Goal: Transaction & Acquisition: Purchase product/service

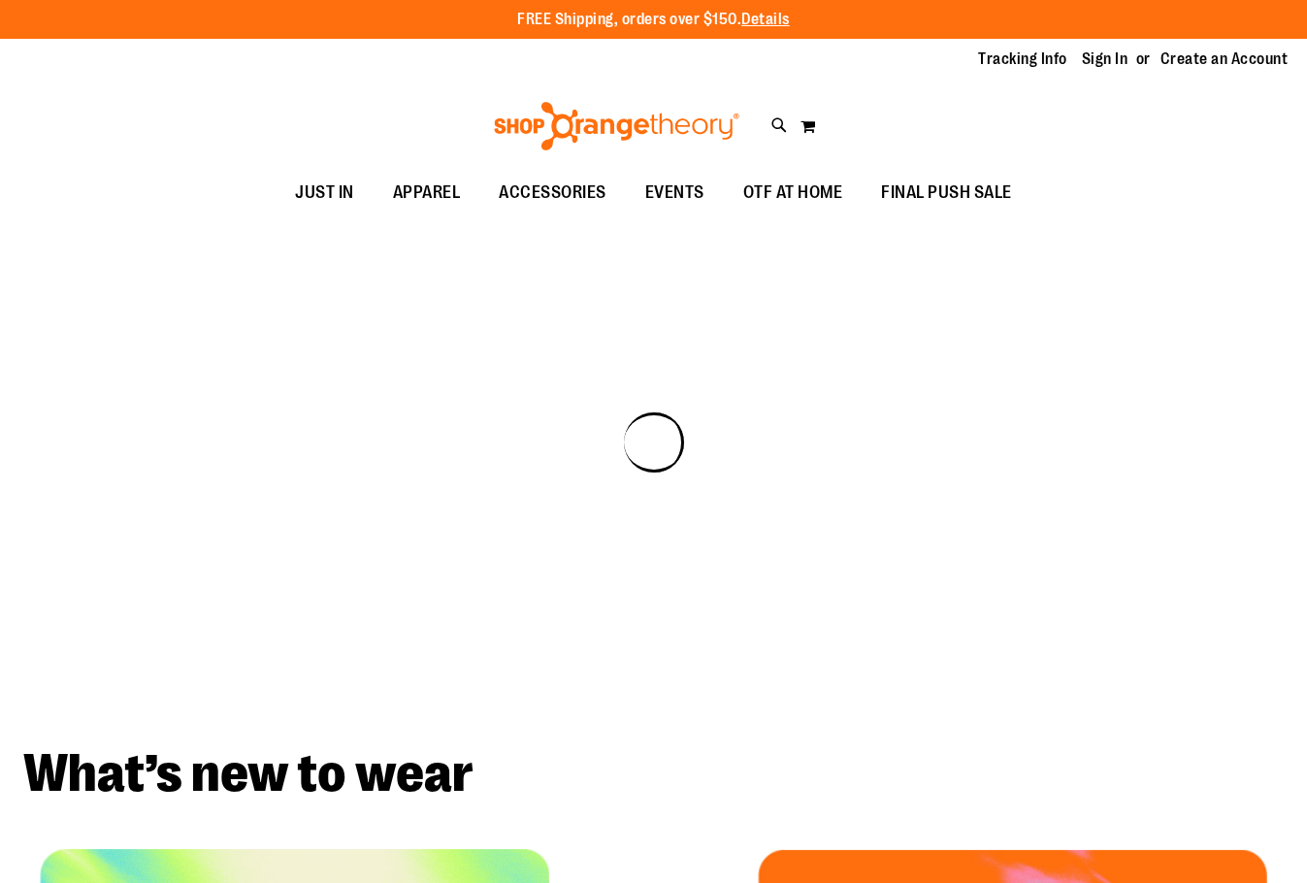
click at [1100, 55] on link "Sign In" at bounding box center [1105, 59] width 47 height 21
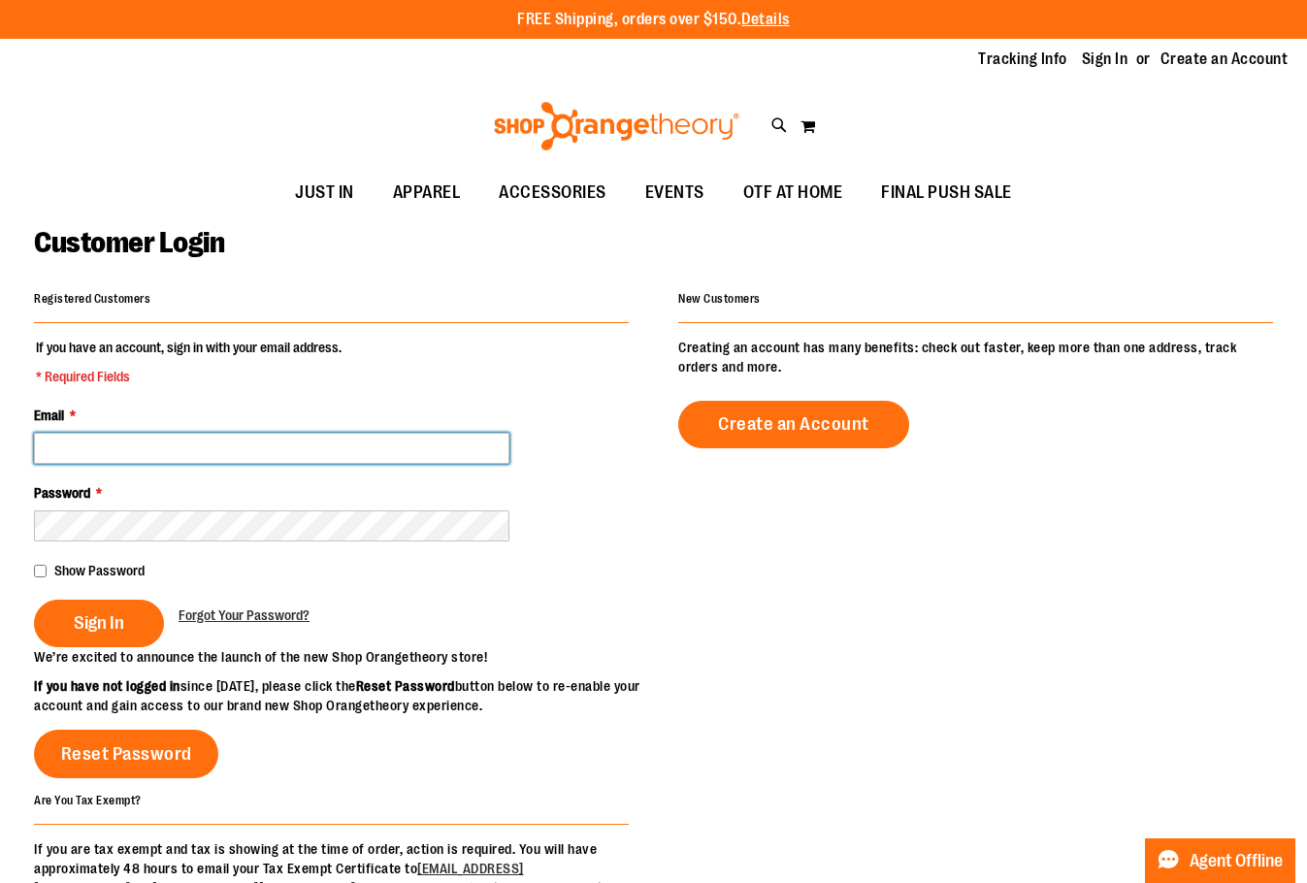
click at [95, 455] on input "Email *" at bounding box center [272, 448] width 476 height 31
click at [243, 450] on input "Email *" at bounding box center [272, 448] width 476 height 31
paste input "**********"
type input "**********"
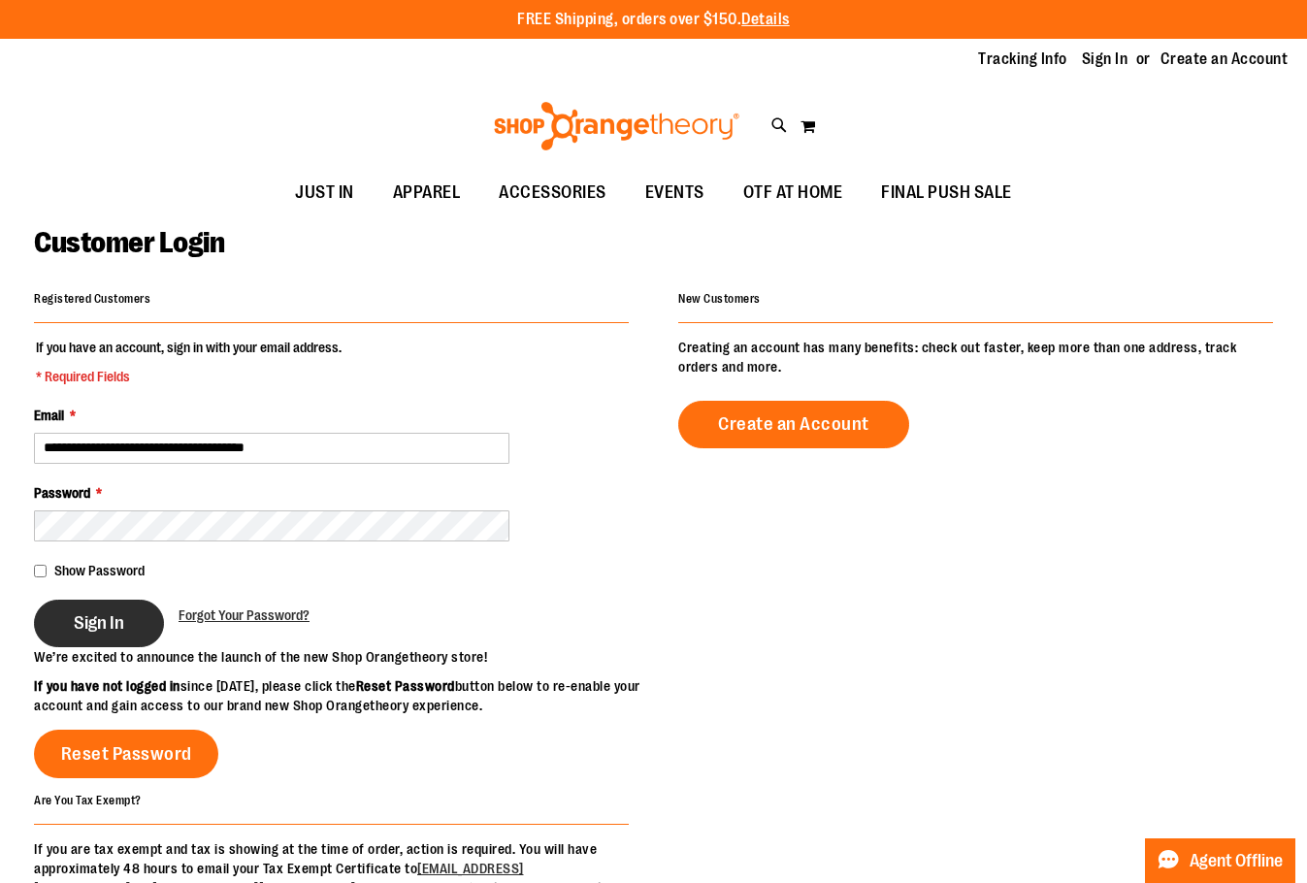
click at [76, 621] on span "Sign In" at bounding box center [99, 622] width 50 height 21
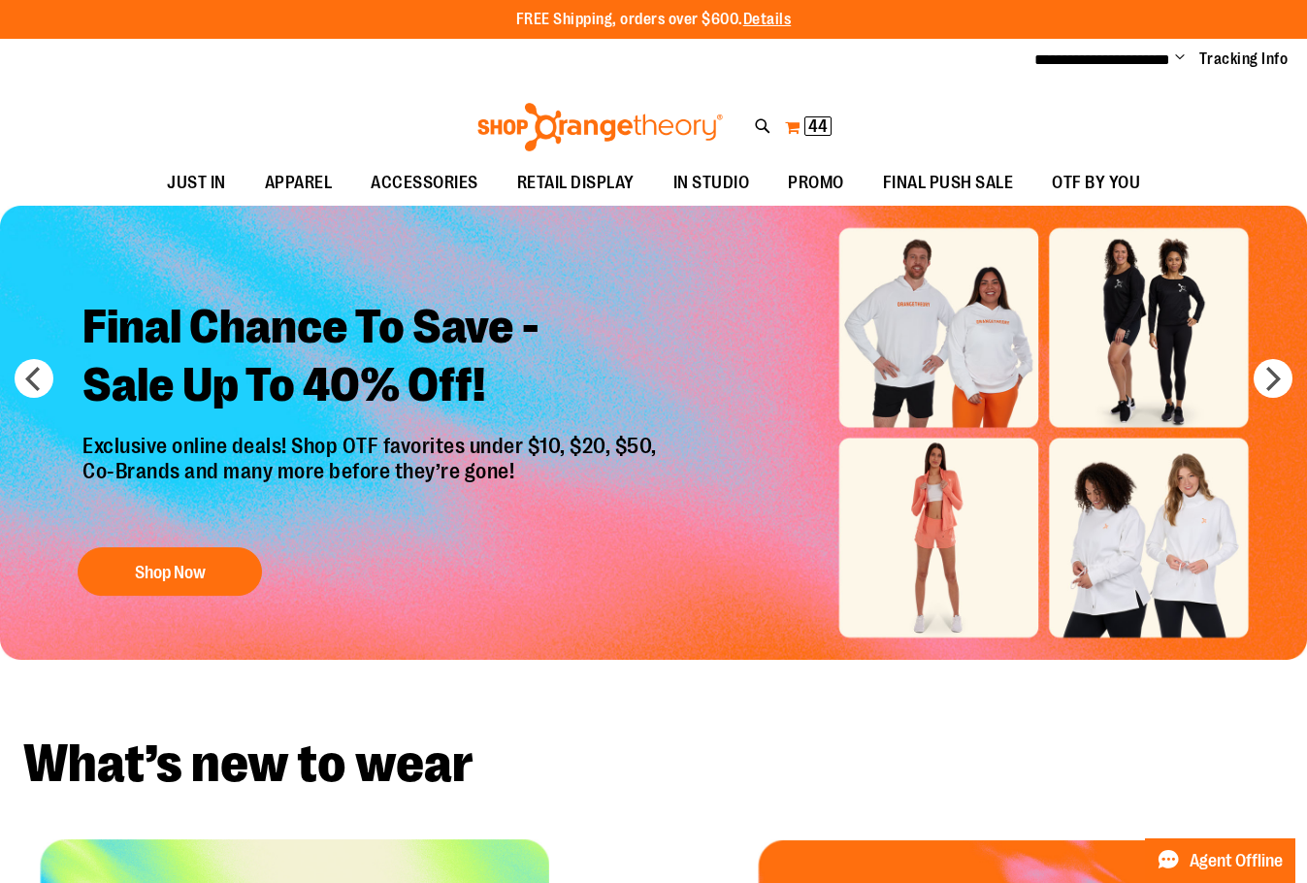
click at [805, 122] on span "44 44 items" at bounding box center [818, 125] width 27 height 19
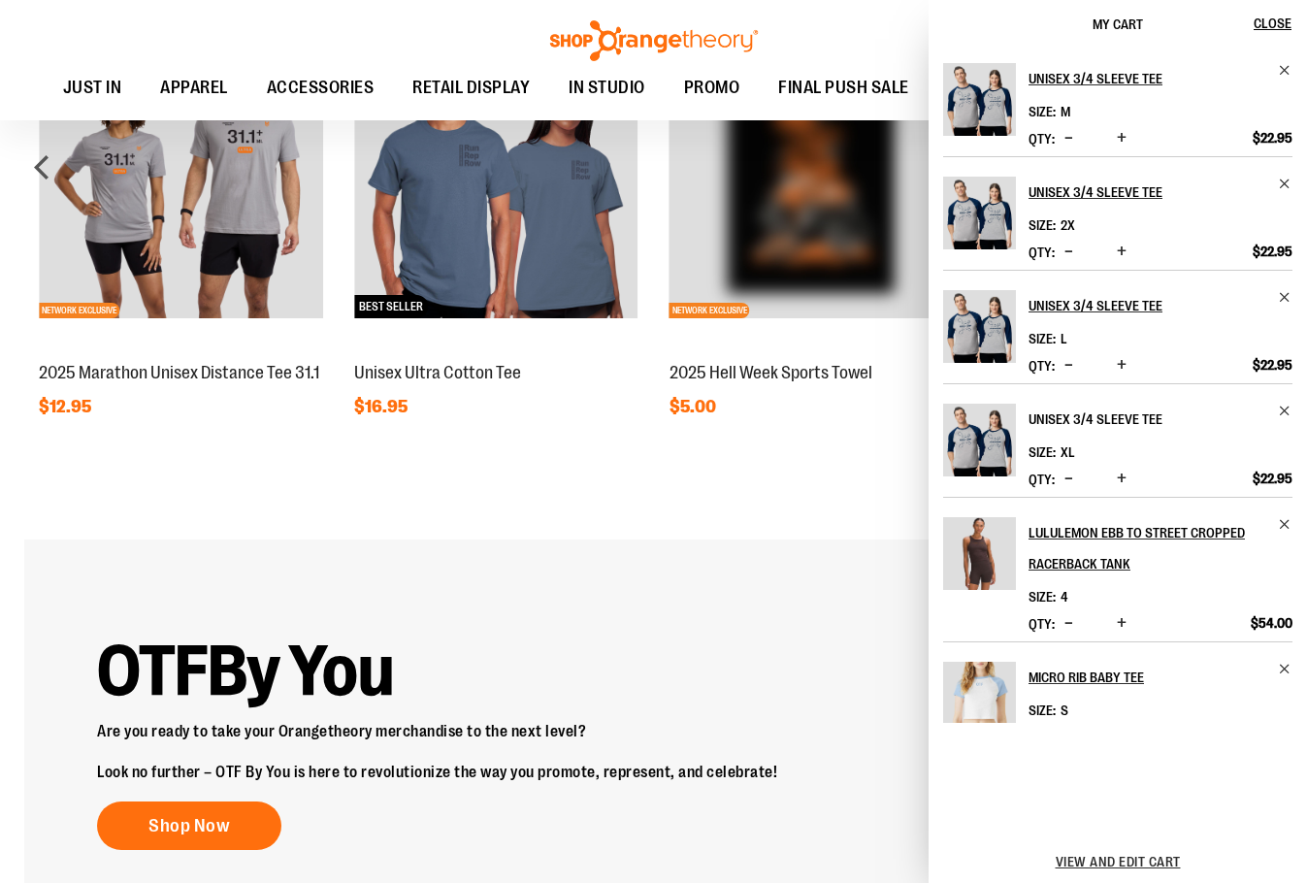
scroll to position [595, 0]
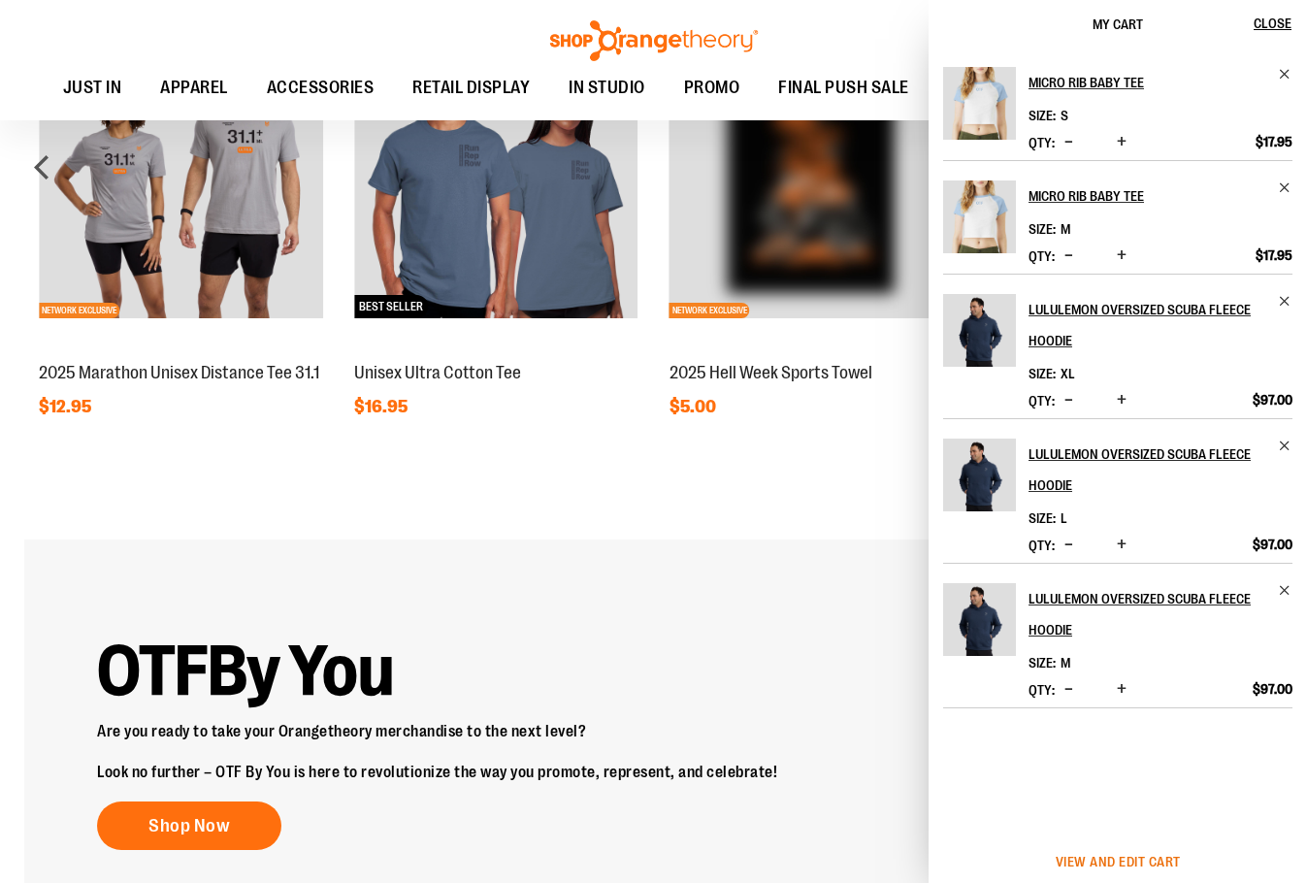
click at [1154, 855] on span "View and edit cart" at bounding box center [1118, 862] width 125 height 16
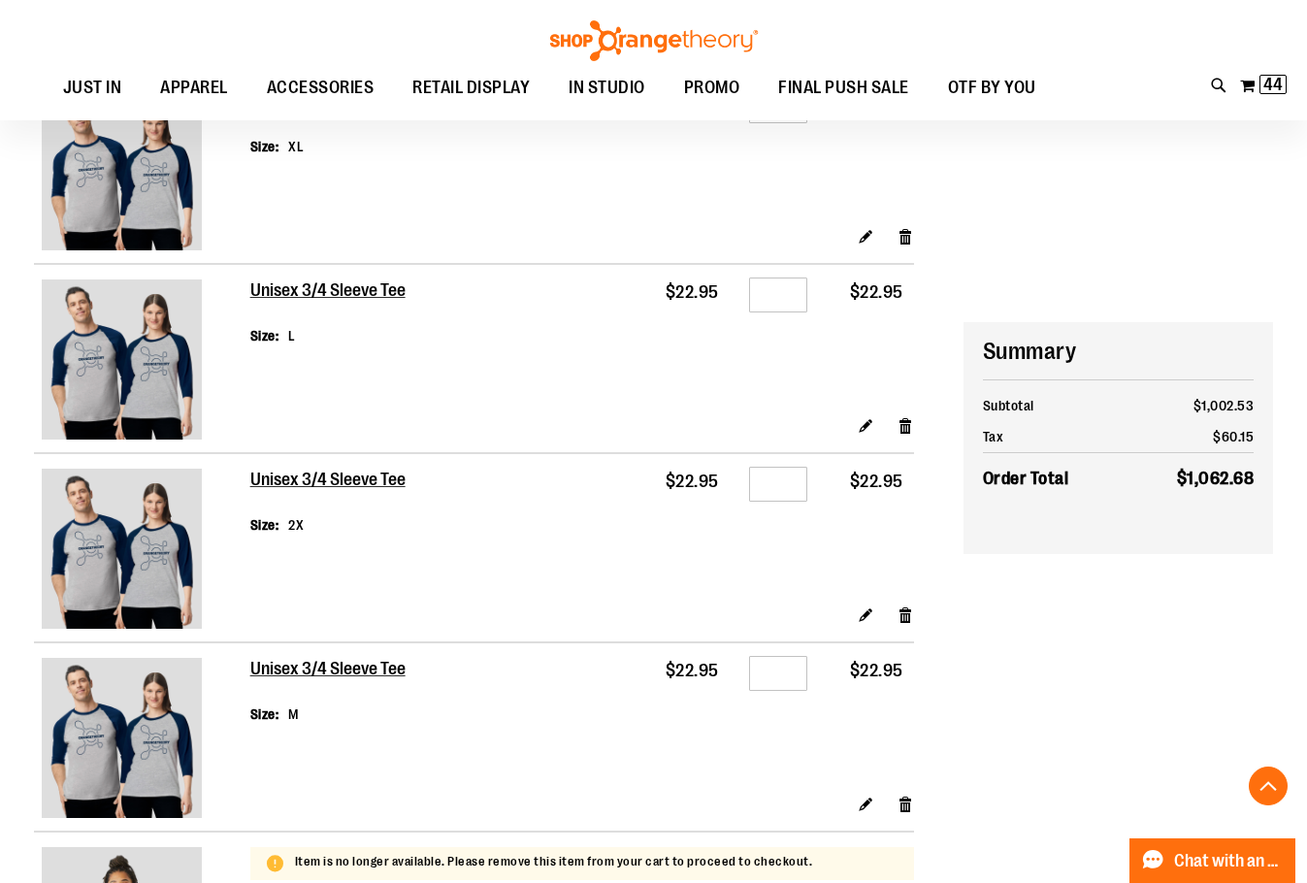
scroll to position [1746, 0]
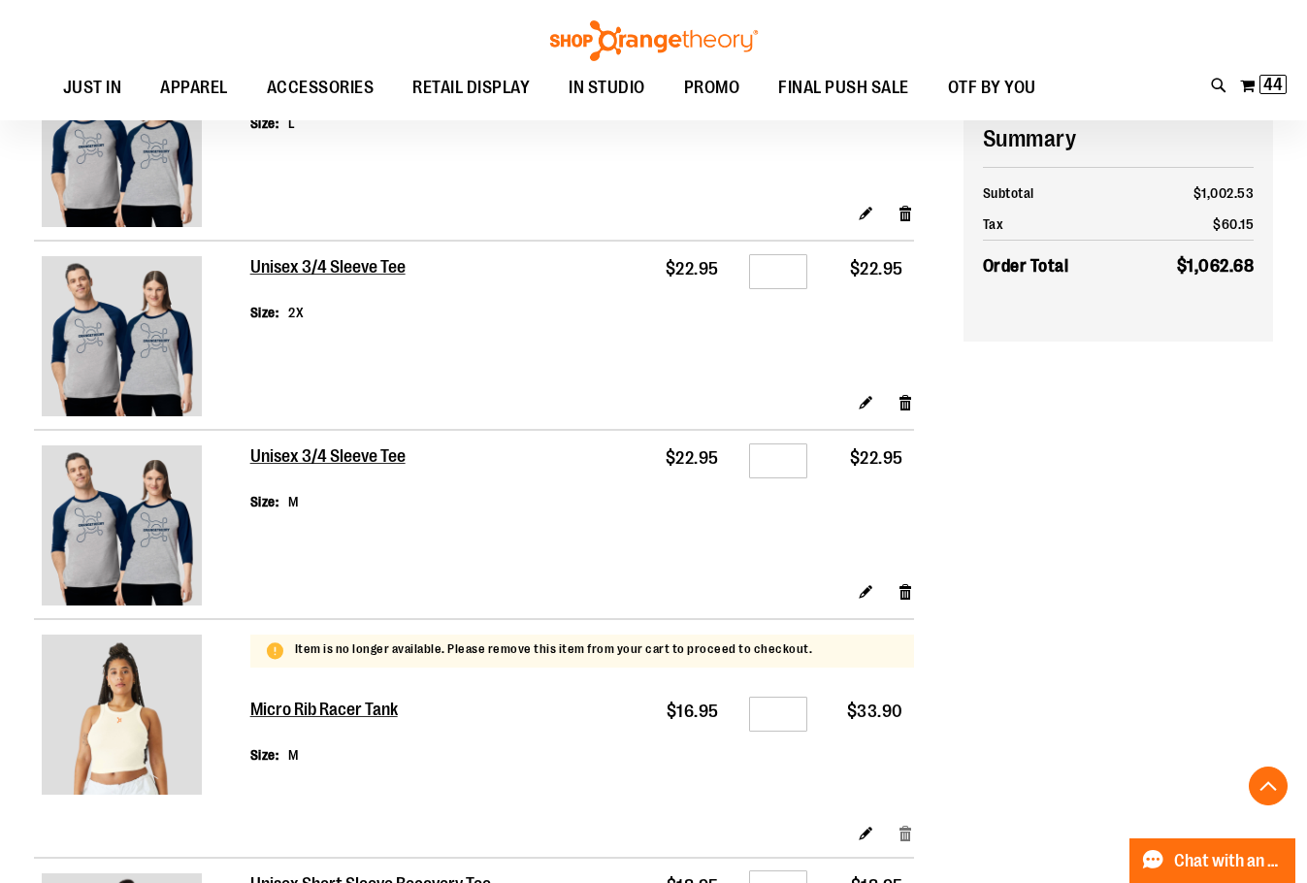
click at [911, 833] on link "Remove item" at bounding box center [906, 833] width 17 height 20
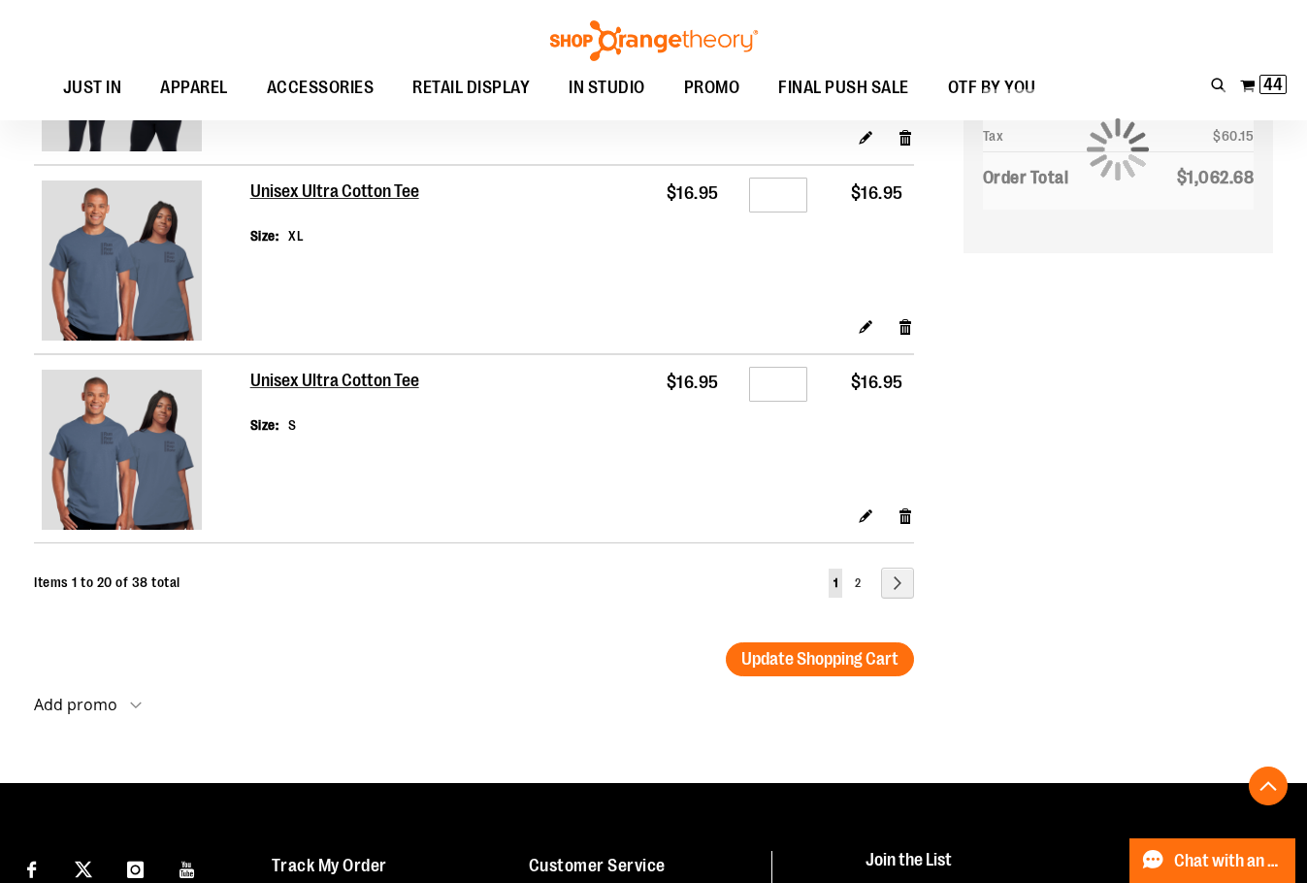
scroll to position [3784, 0]
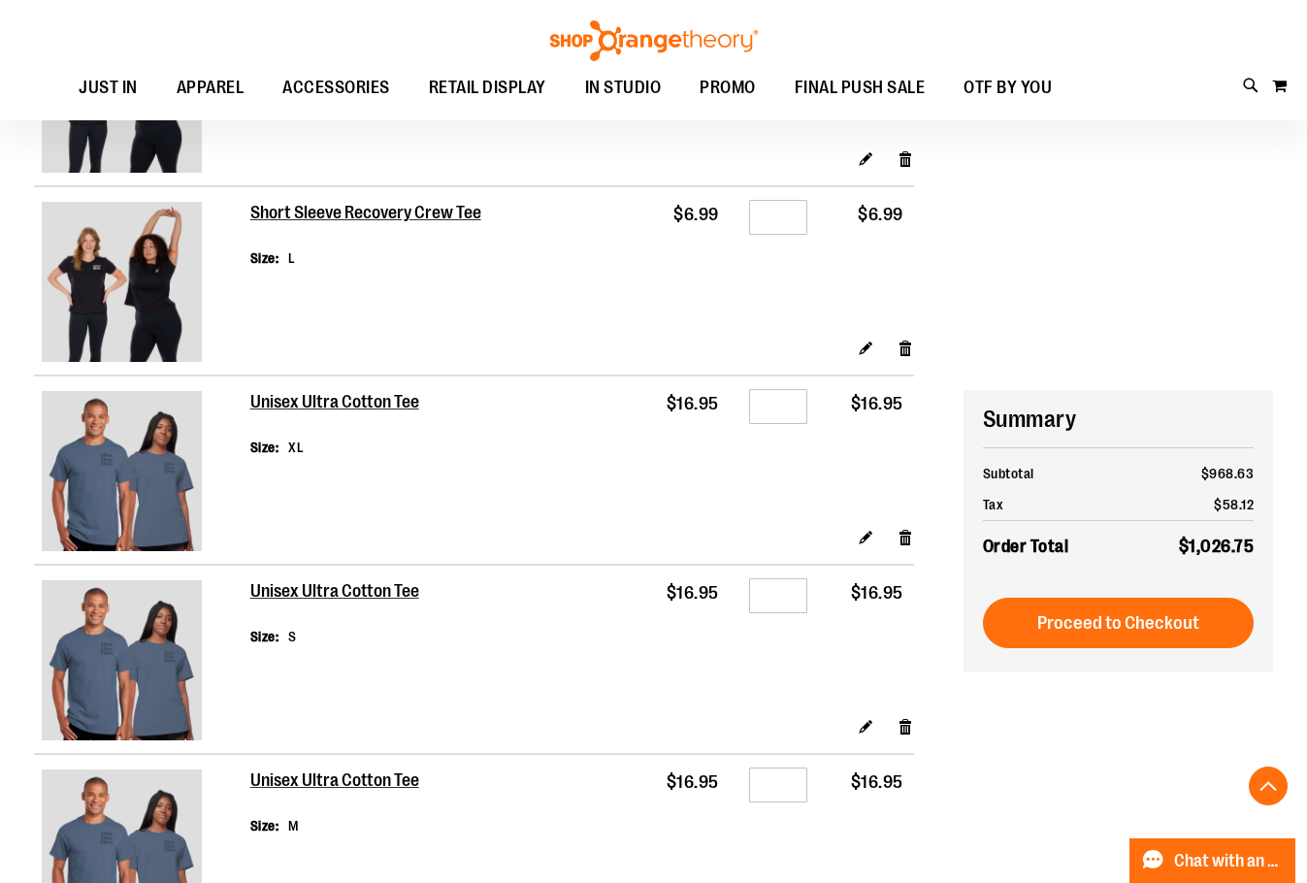
scroll to position [3493, 0]
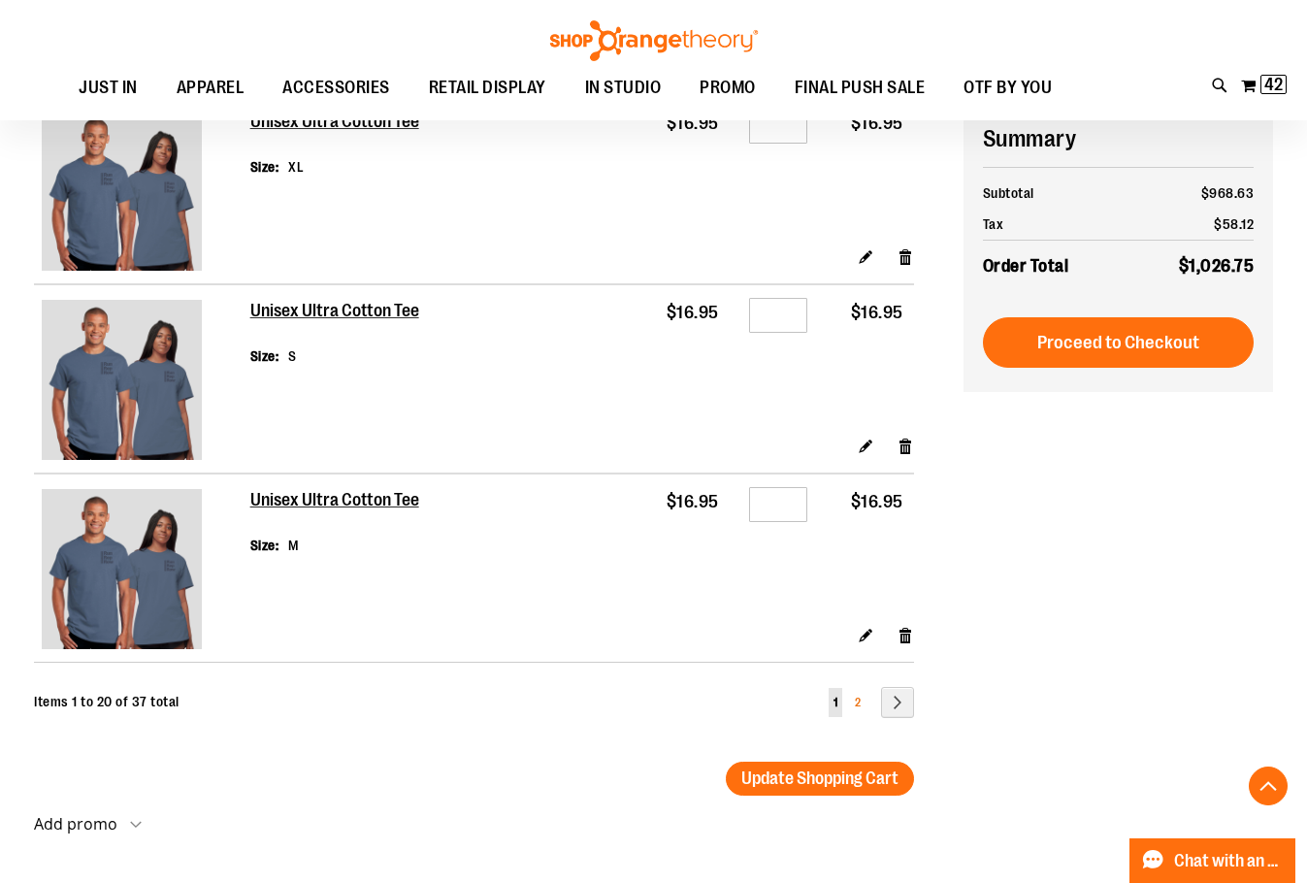
click at [856, 700] on span "2" at bounding box center [858, 703] width 6 height 14
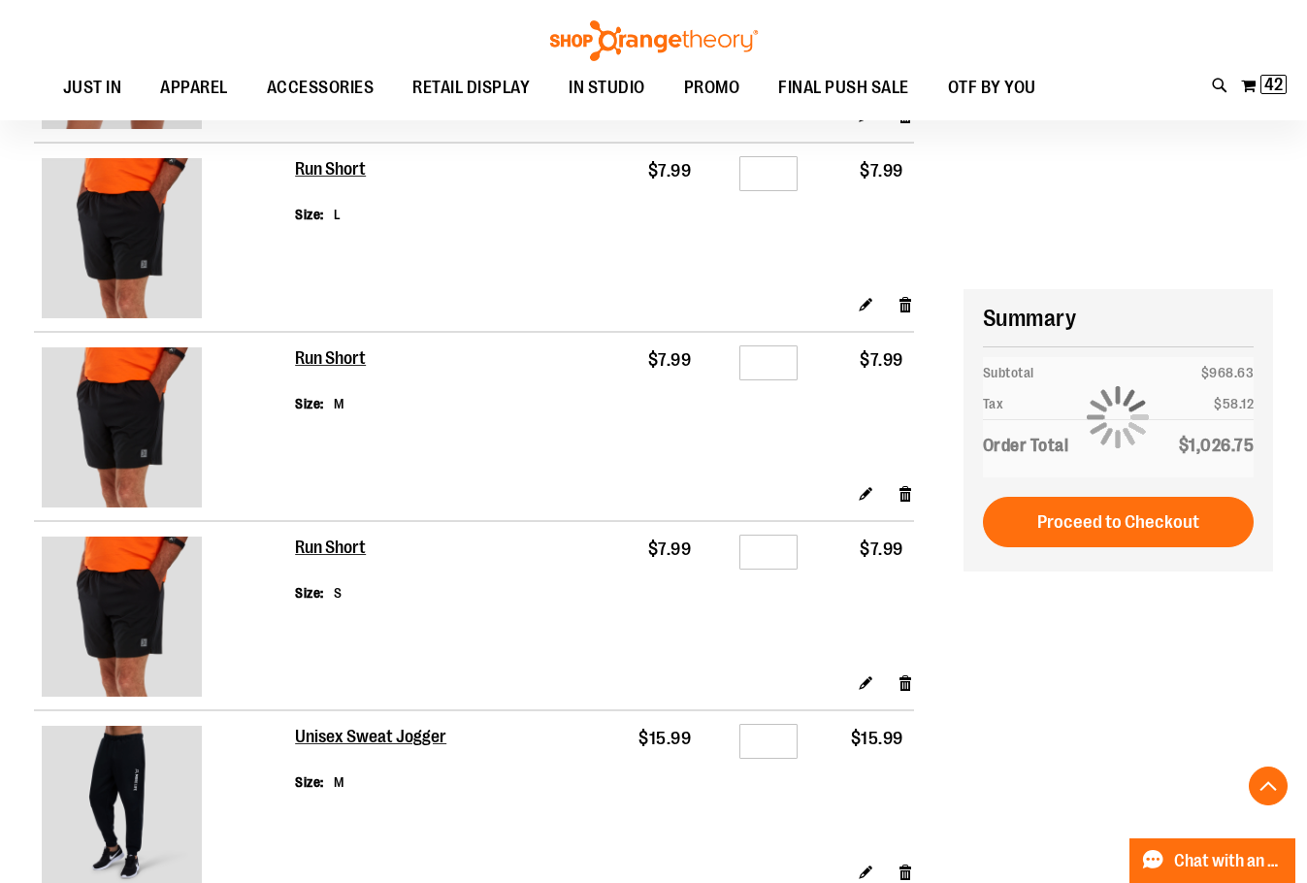
scroll to position [1164, 0]
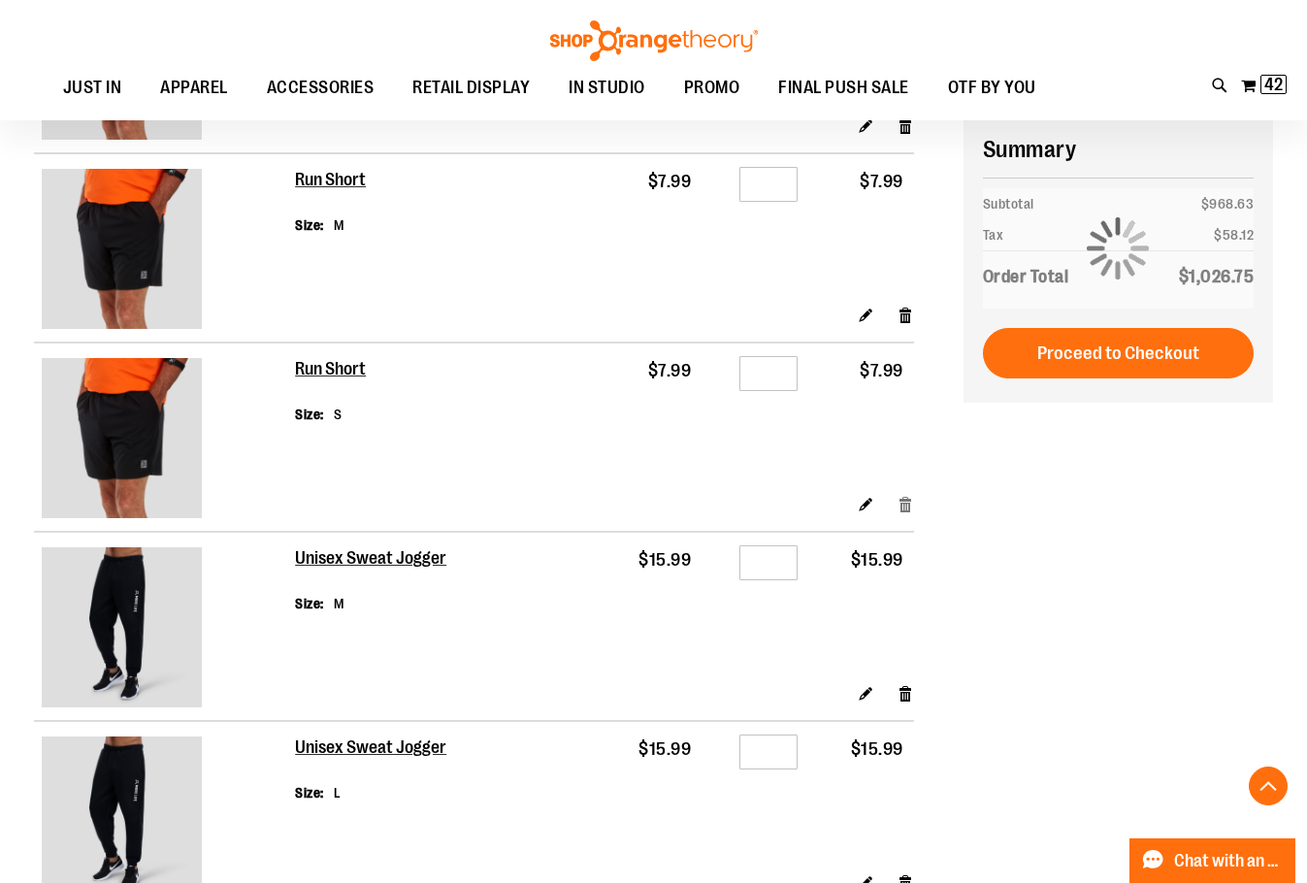
click at [908, 511] on link "Remove item" at bounding box center [906, 504] width 17 height 20
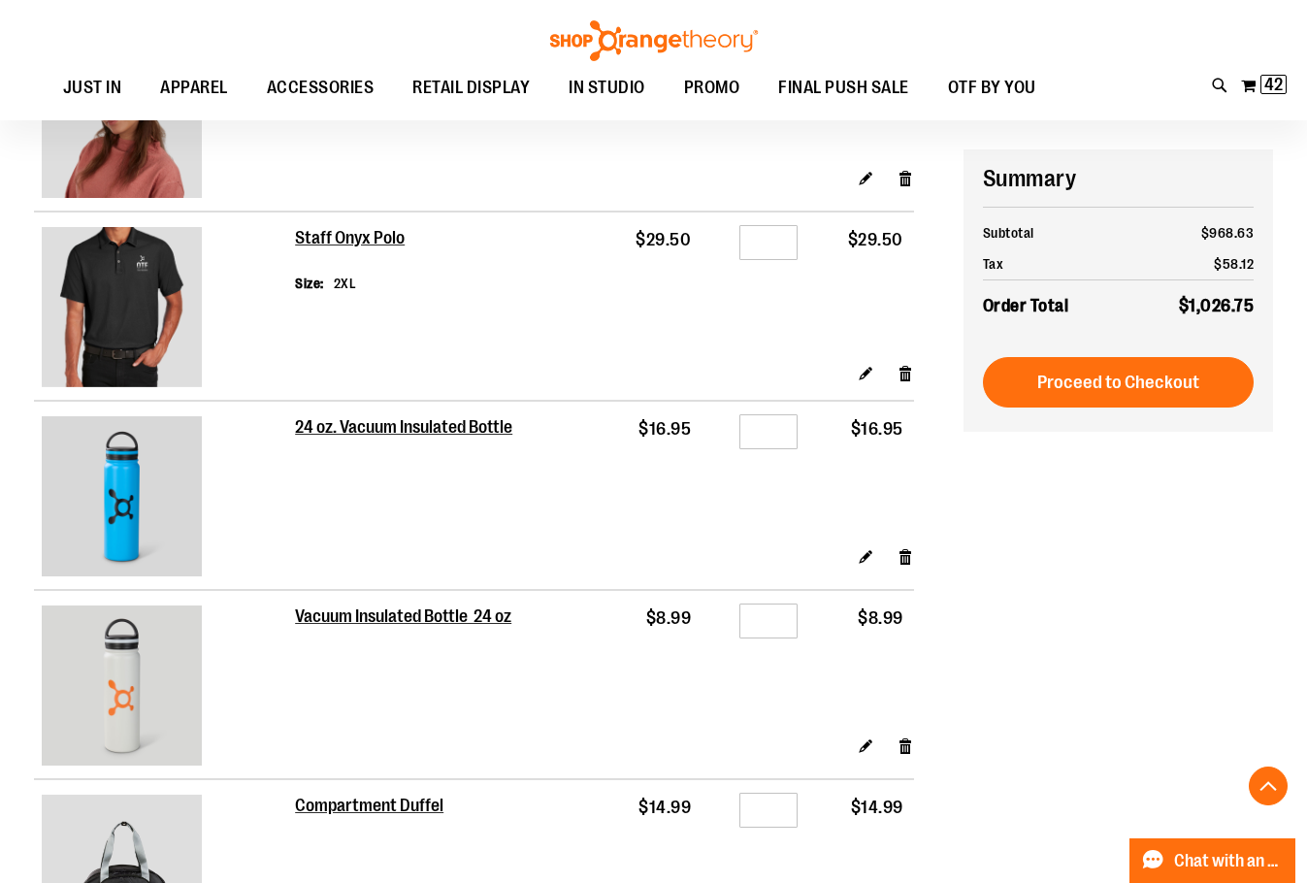
scroll to position [3008, 0]
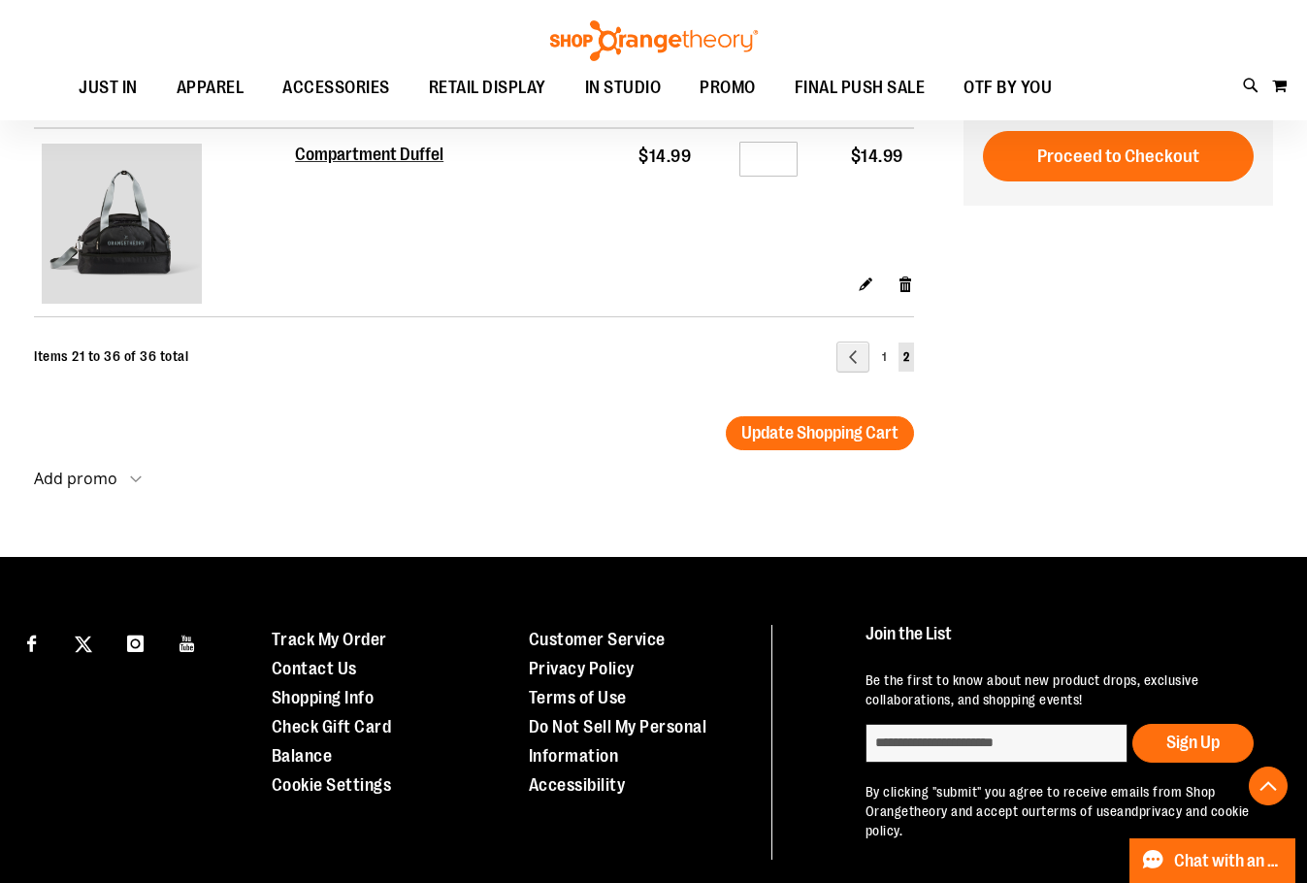
scroll to position [2953, 0]
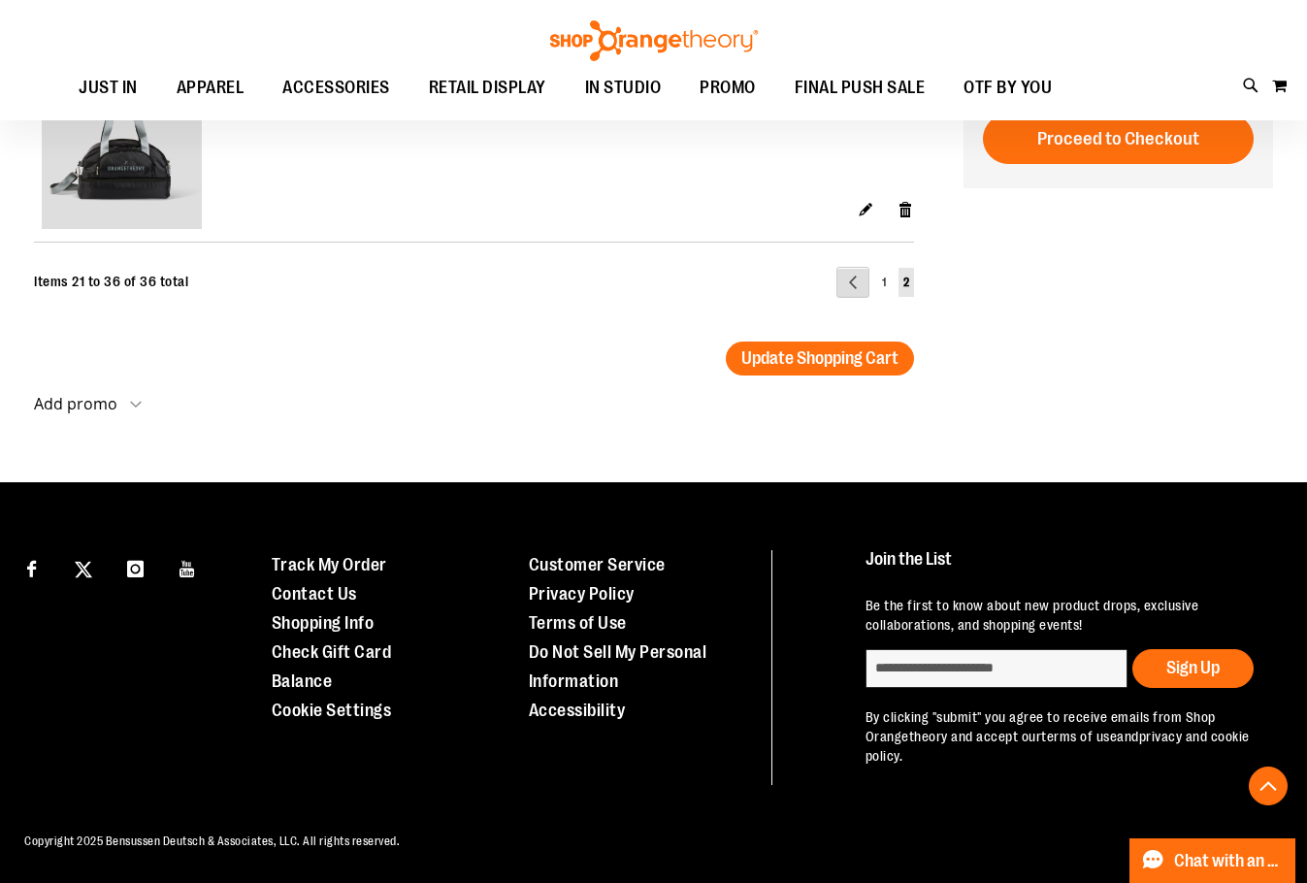
click at [861, 282] on link "Page Previous" at bounding box center [853, 282] width 33 height 31
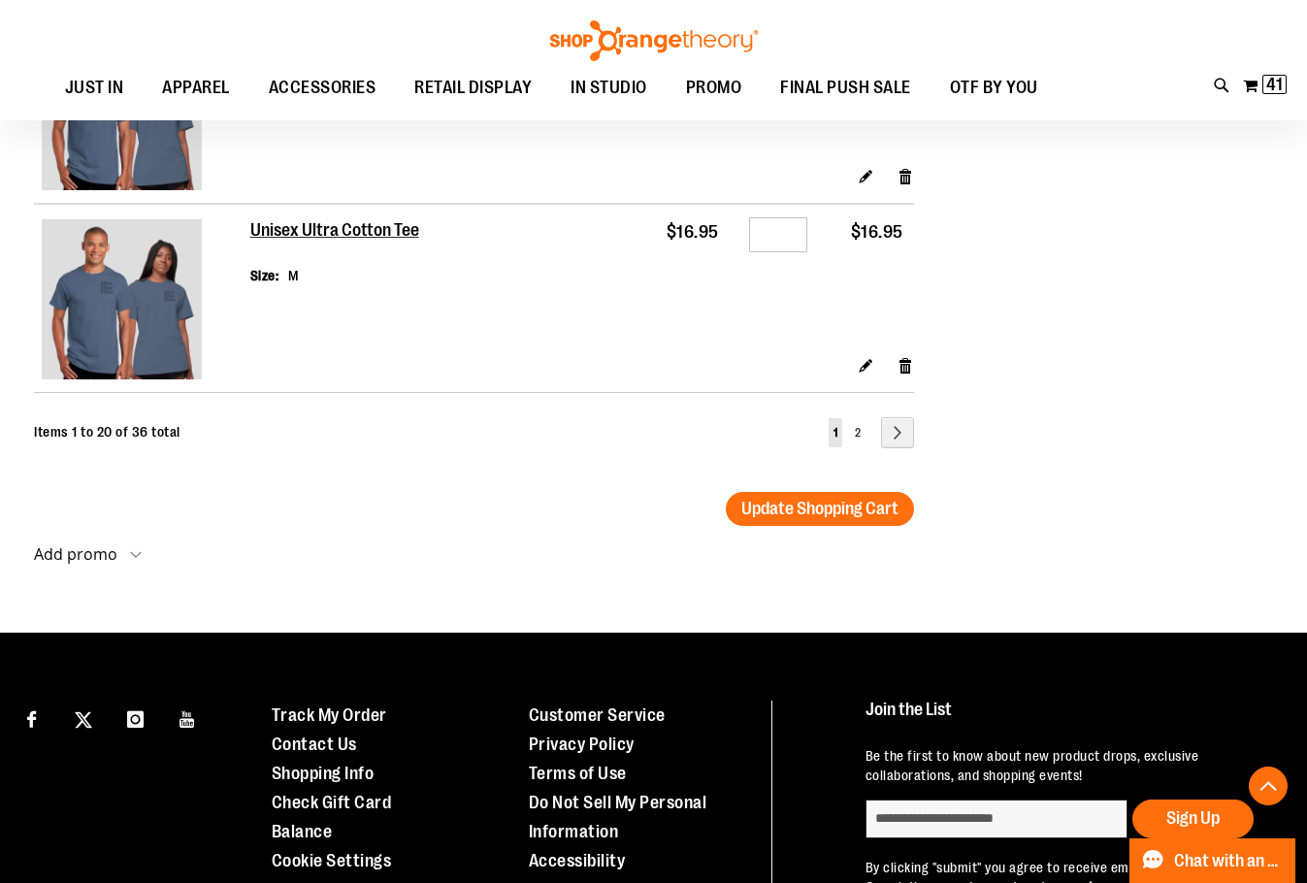
scroll to position [3913, 0]
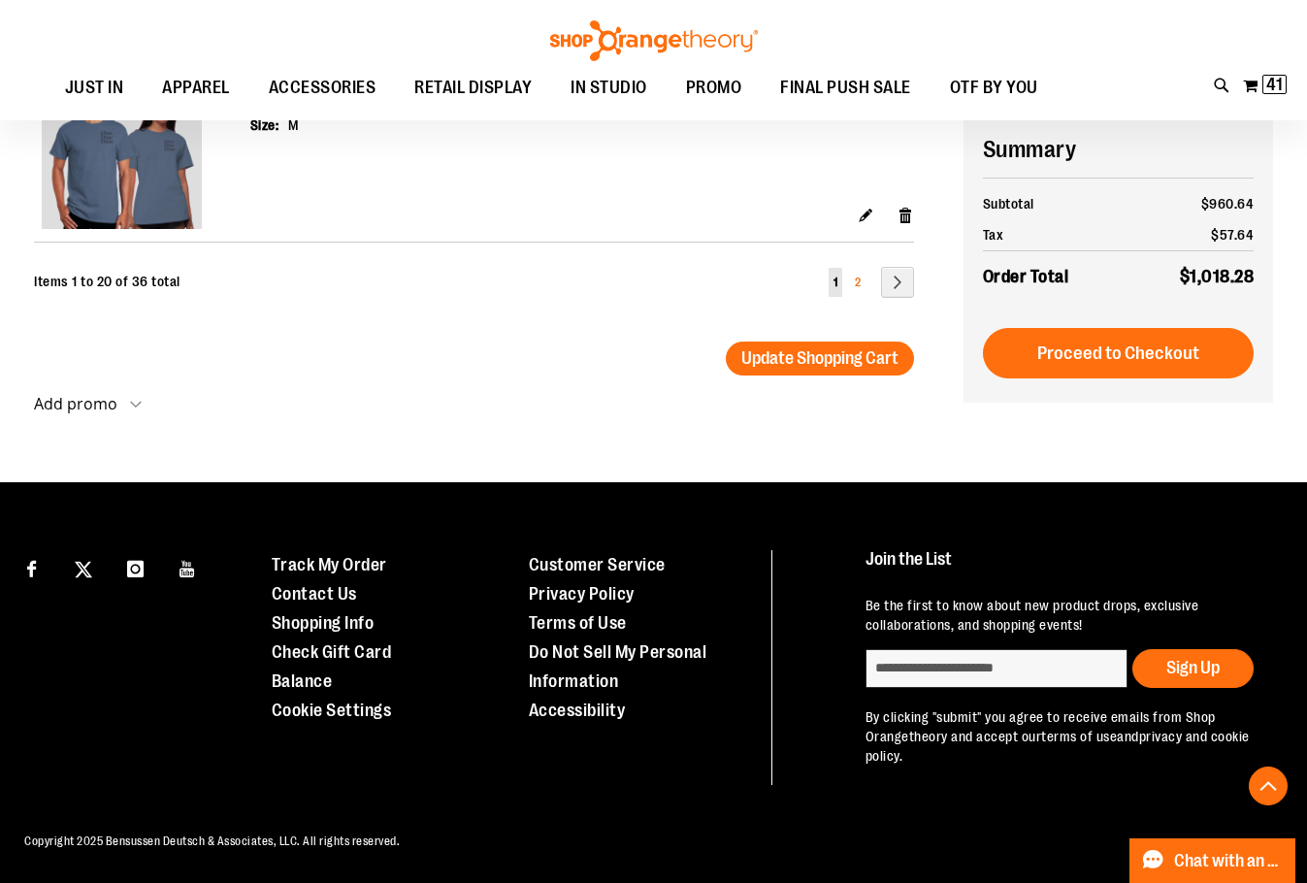
click at [857, 285] on span "2" at bounding box center [858, 283] width 6 height 14
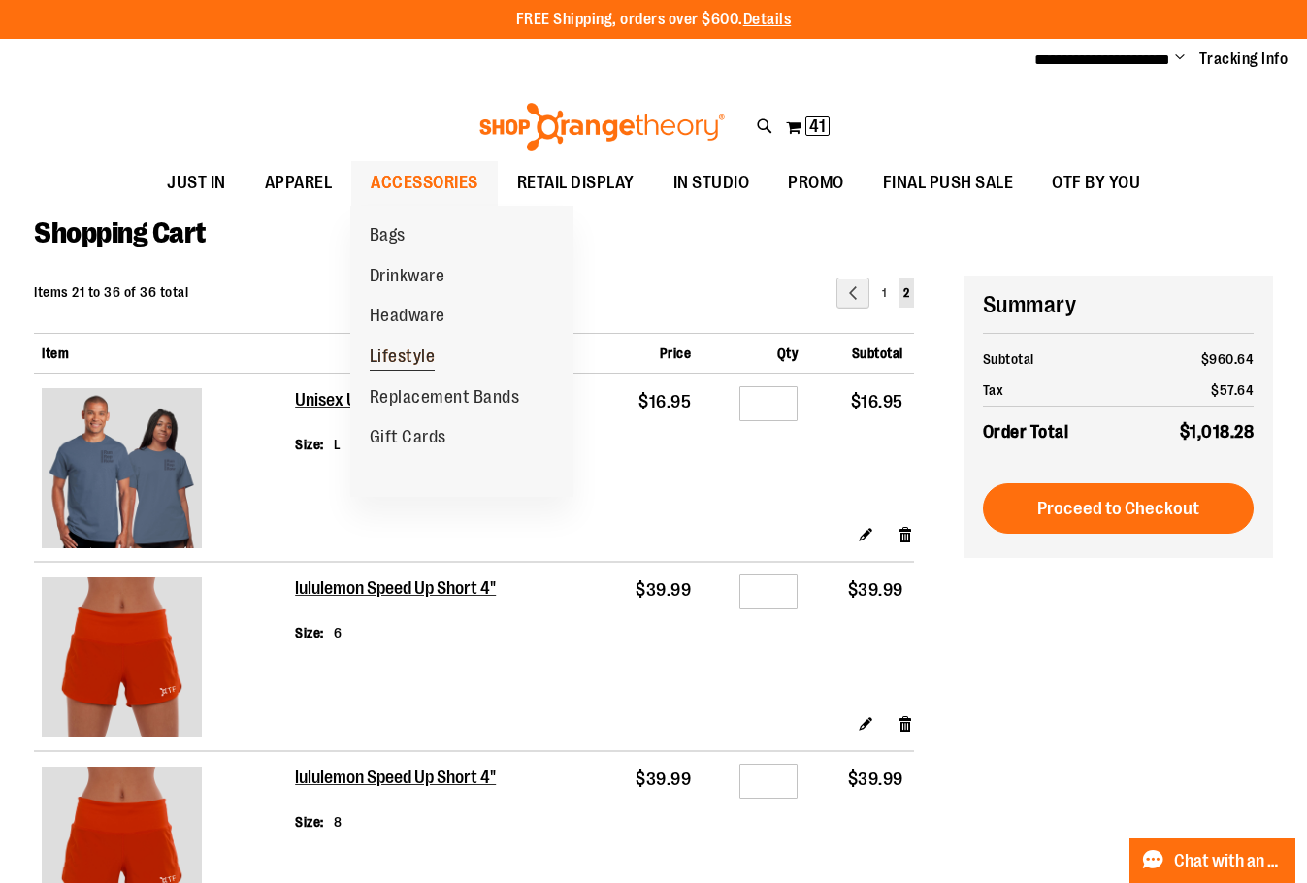
click at [395, 359] on span "Lifestyle" at bounding box center [403, 359] width 66 height 24
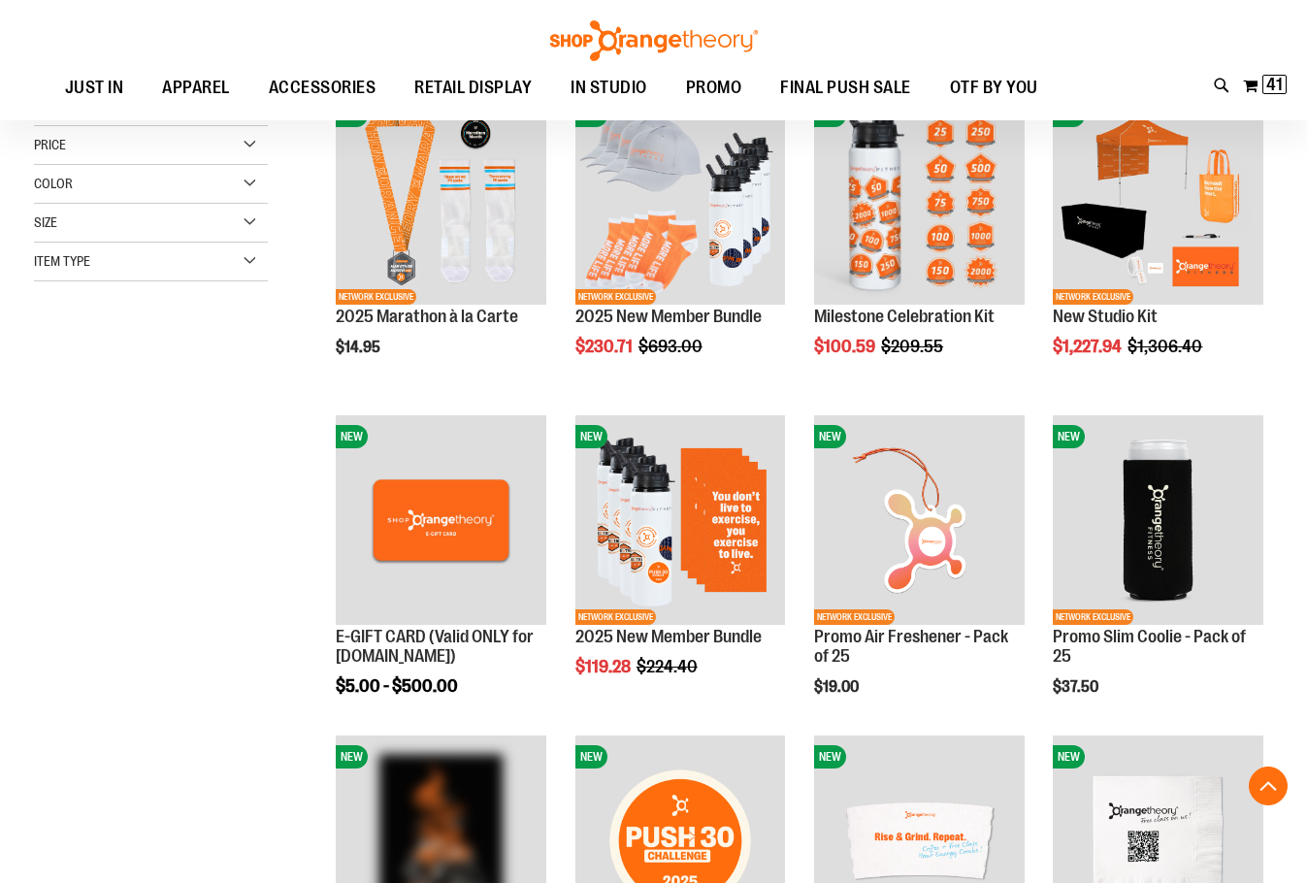
scroll to position [678, 0]
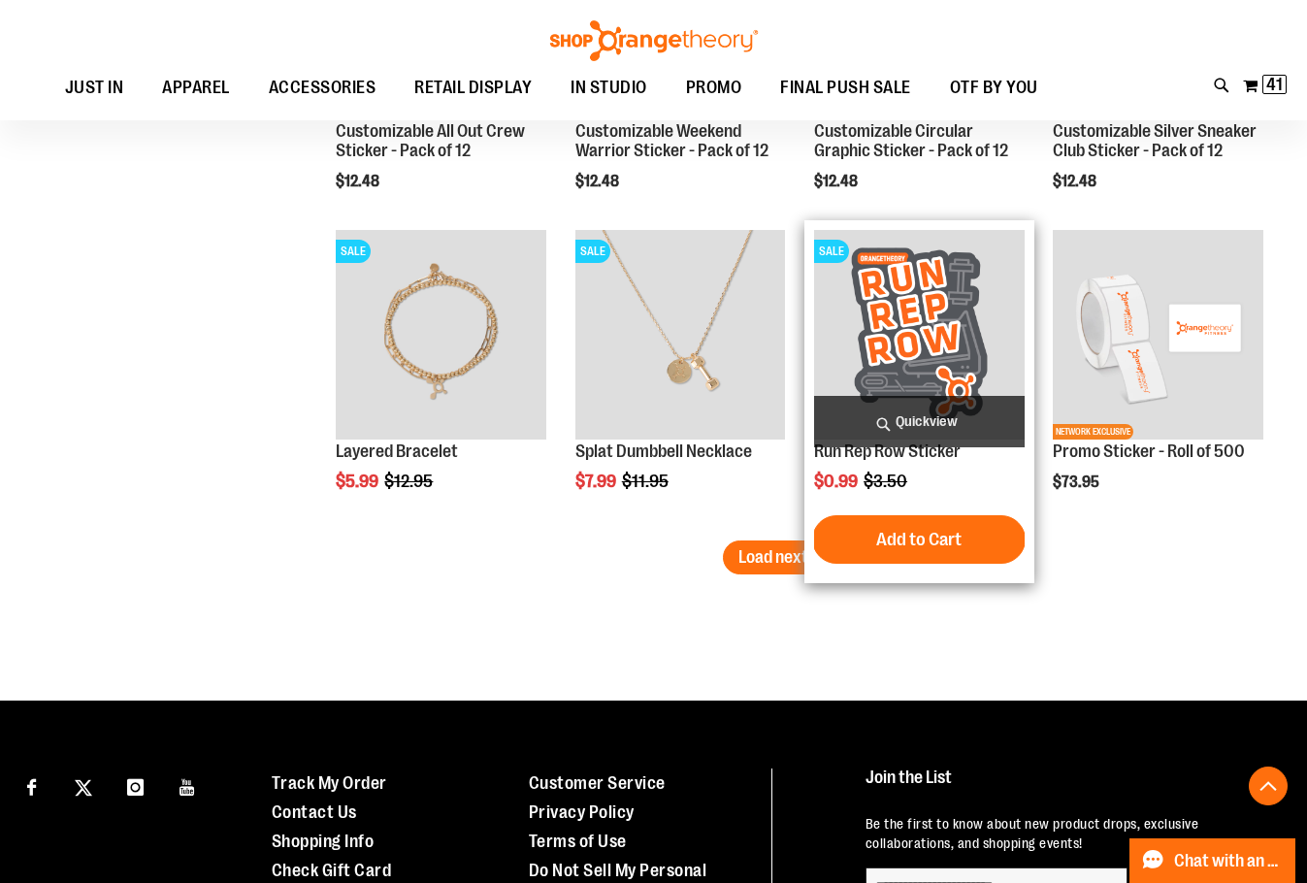
scroll to position [2911, 0]
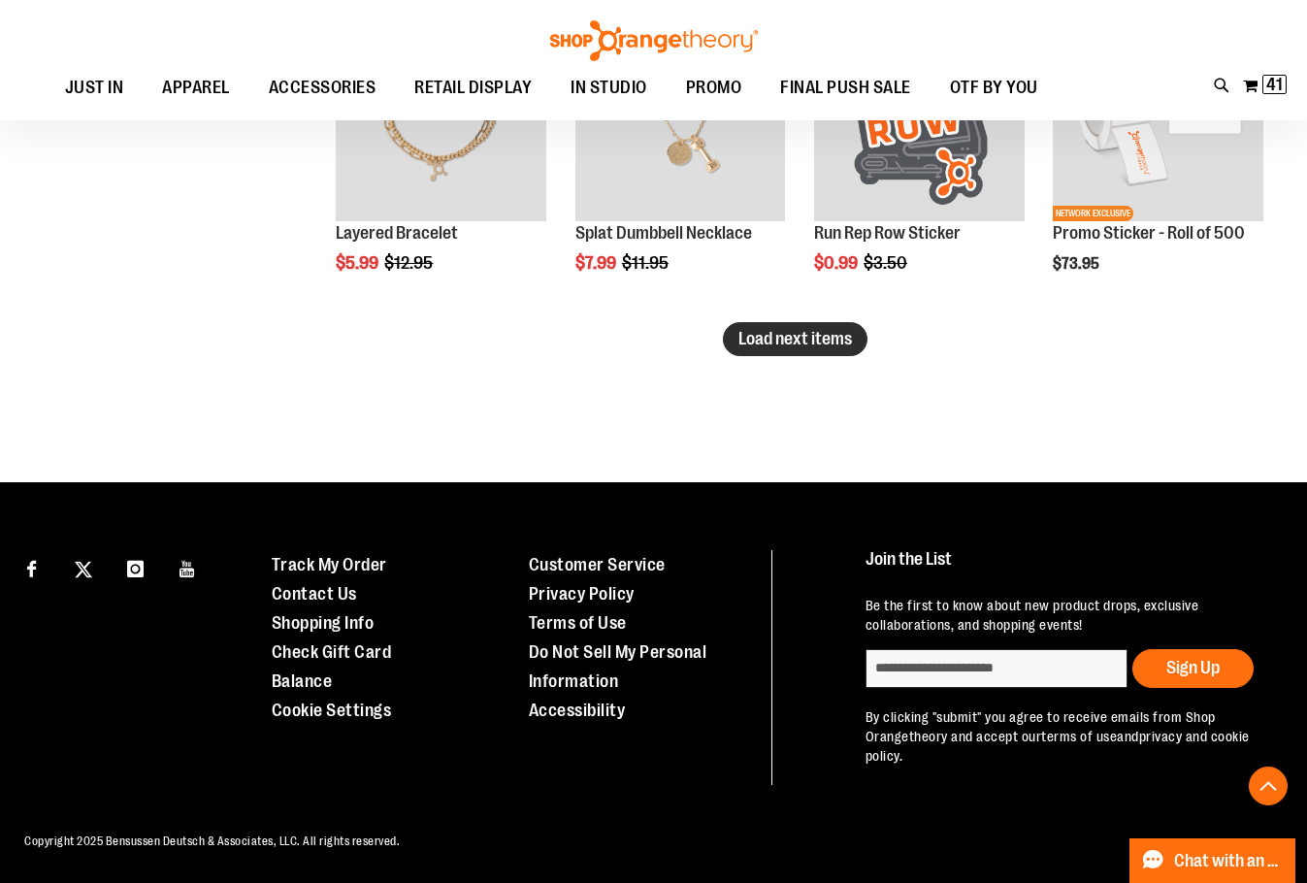
click at [789, 333] on span "Load next items" at bounding box center [796, 338] width 114 height 19
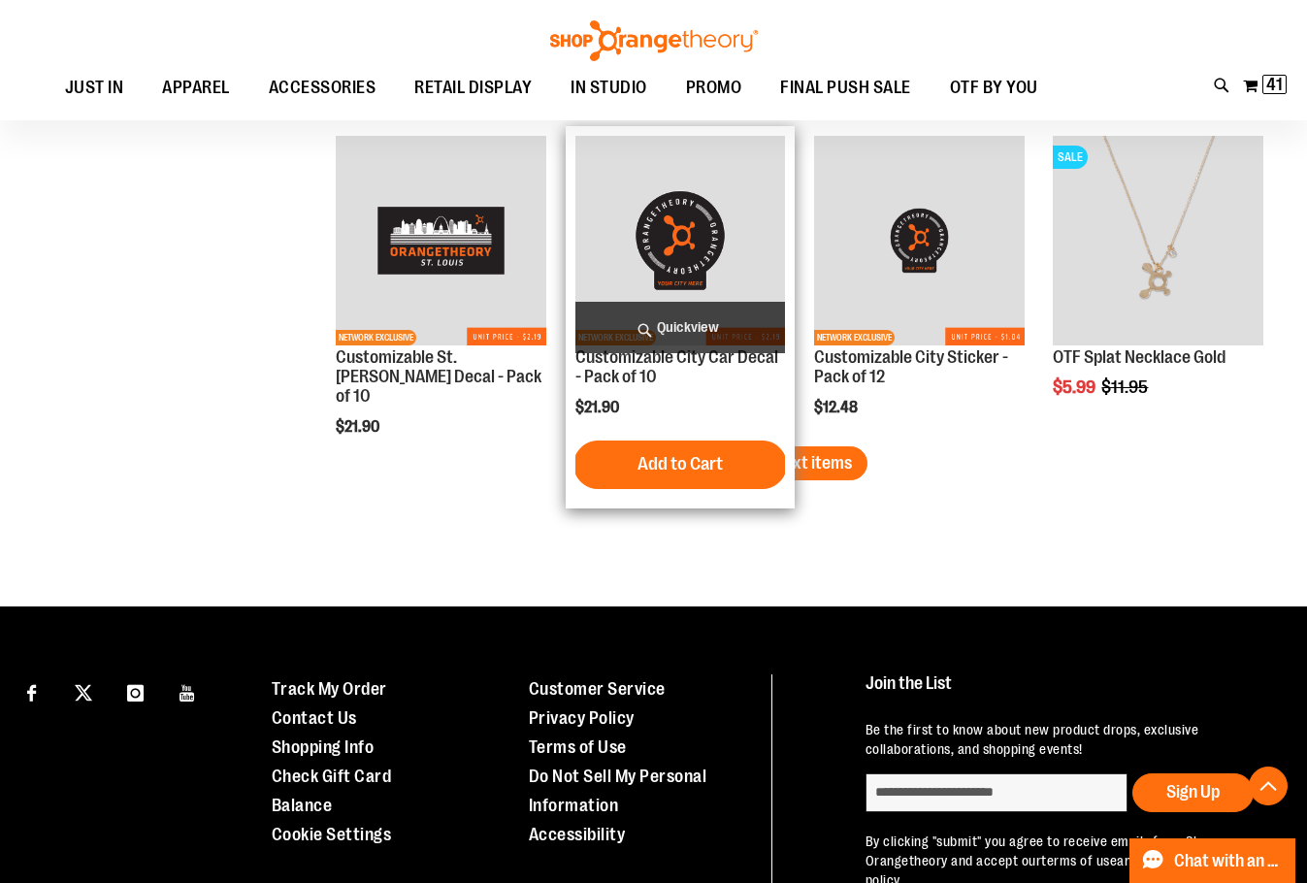
scroll to position [3900, 0]
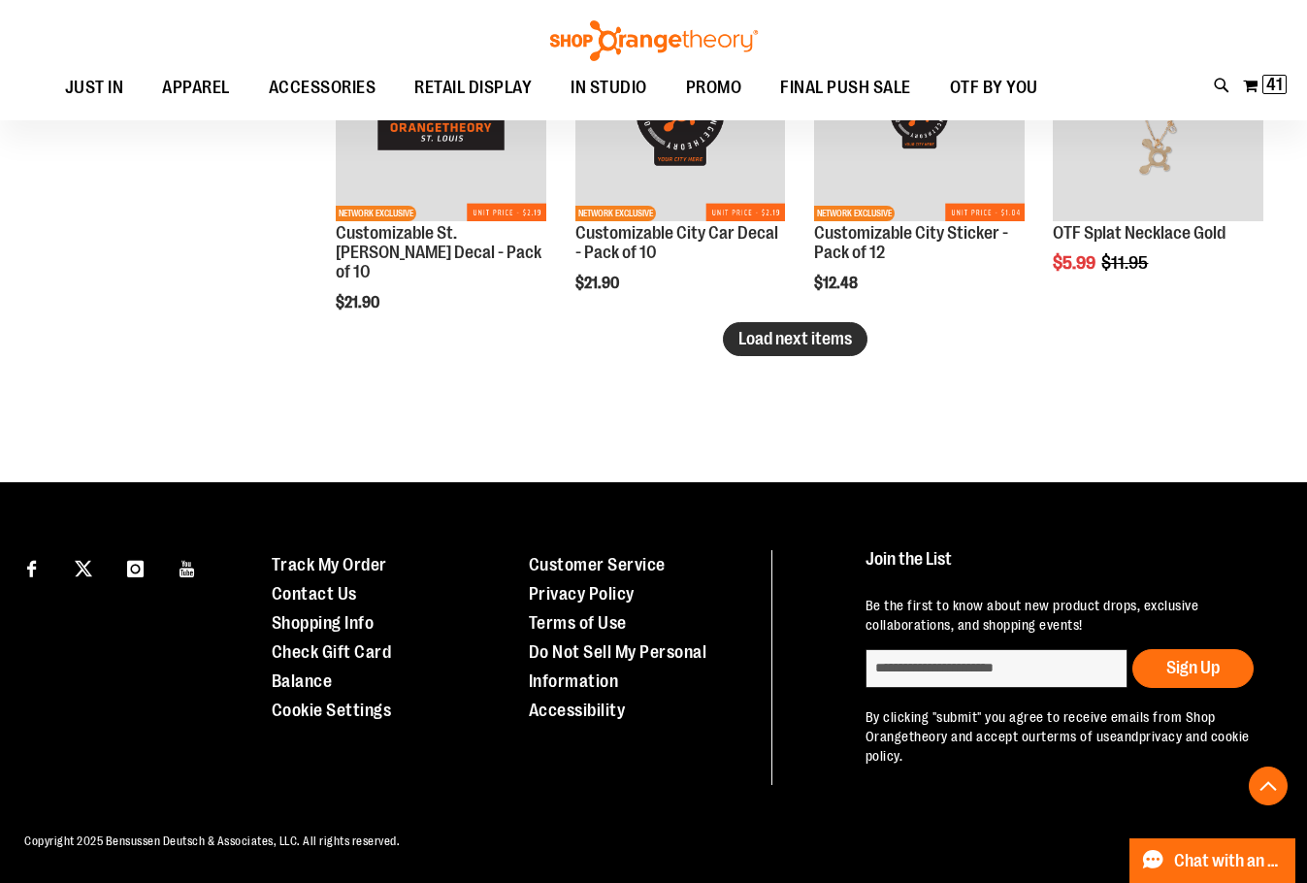
click at [765, 340] on span "Load next items" at bounding box center [796, 338] width 114 height 19
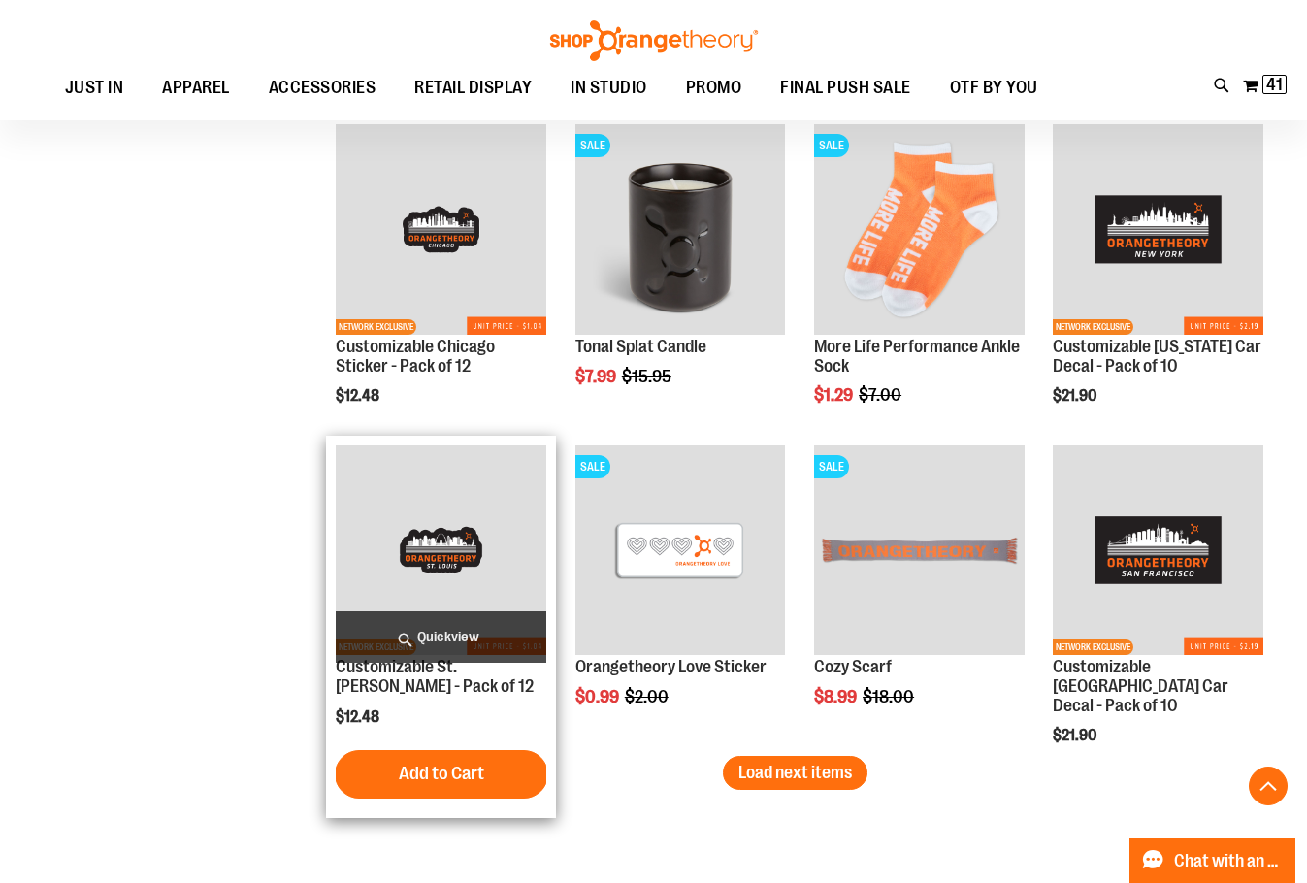
scroll to position [4676, 0]
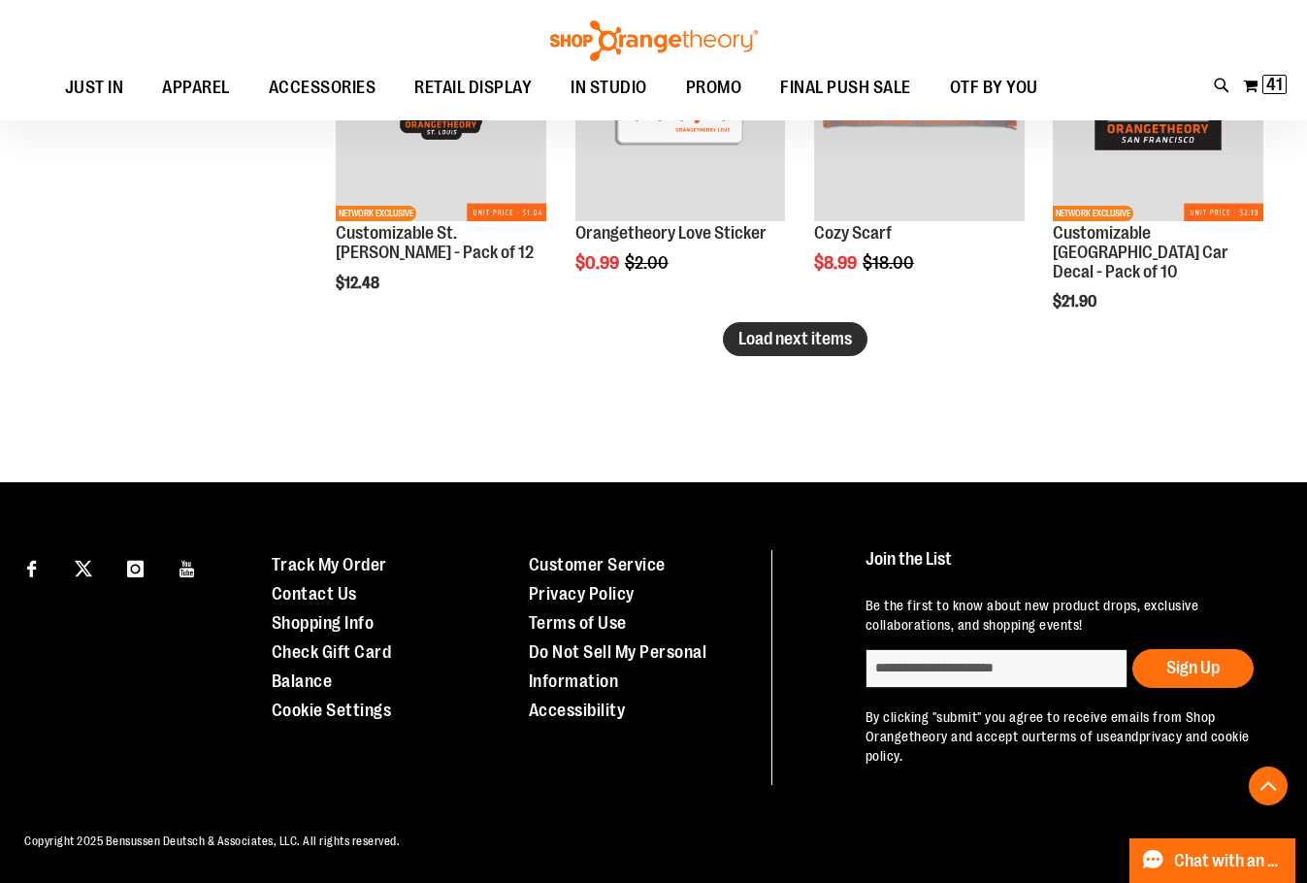
click at [778, 338] on span "Load next items" at bounding box center [796, 338] width 114 height 19
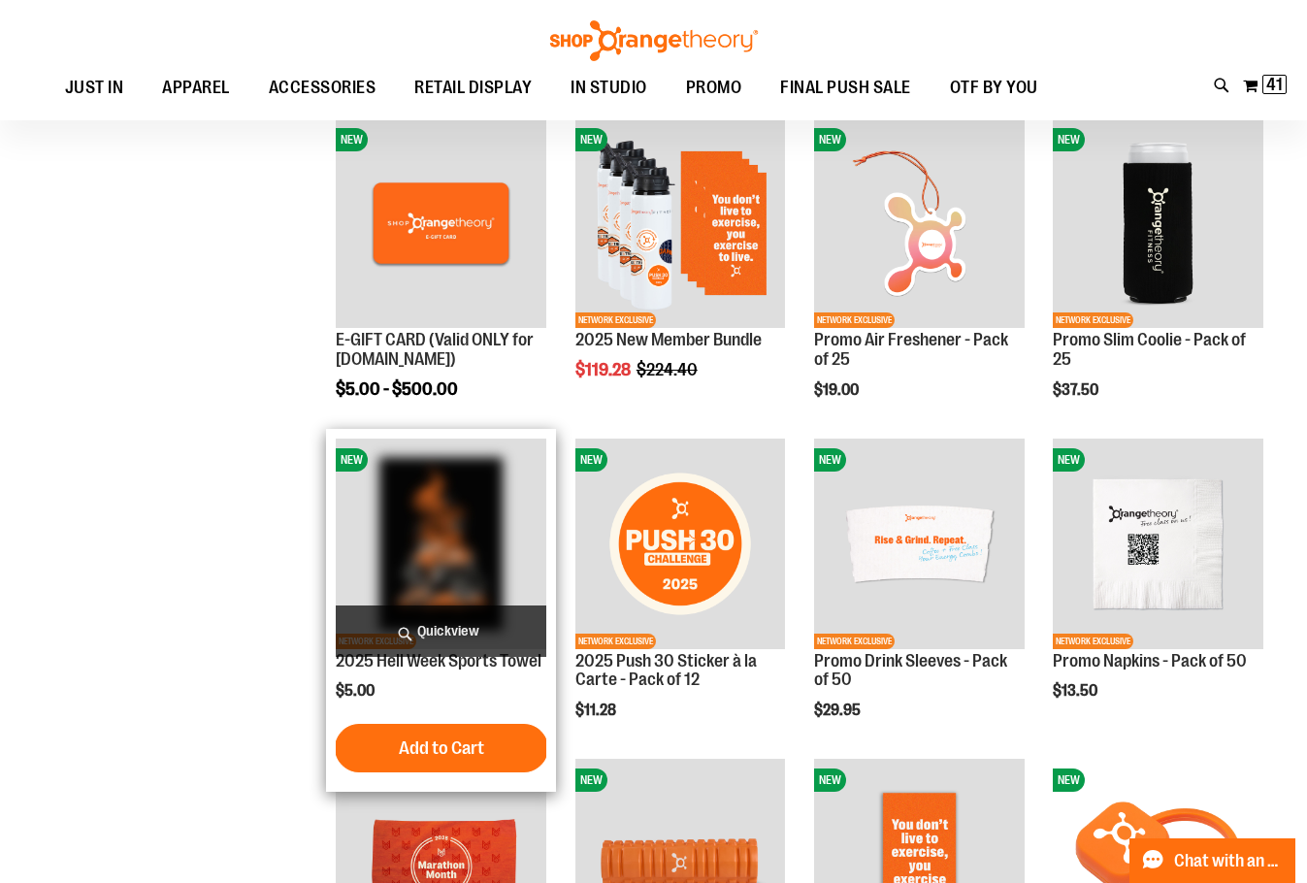
scroll to position [4, 0]
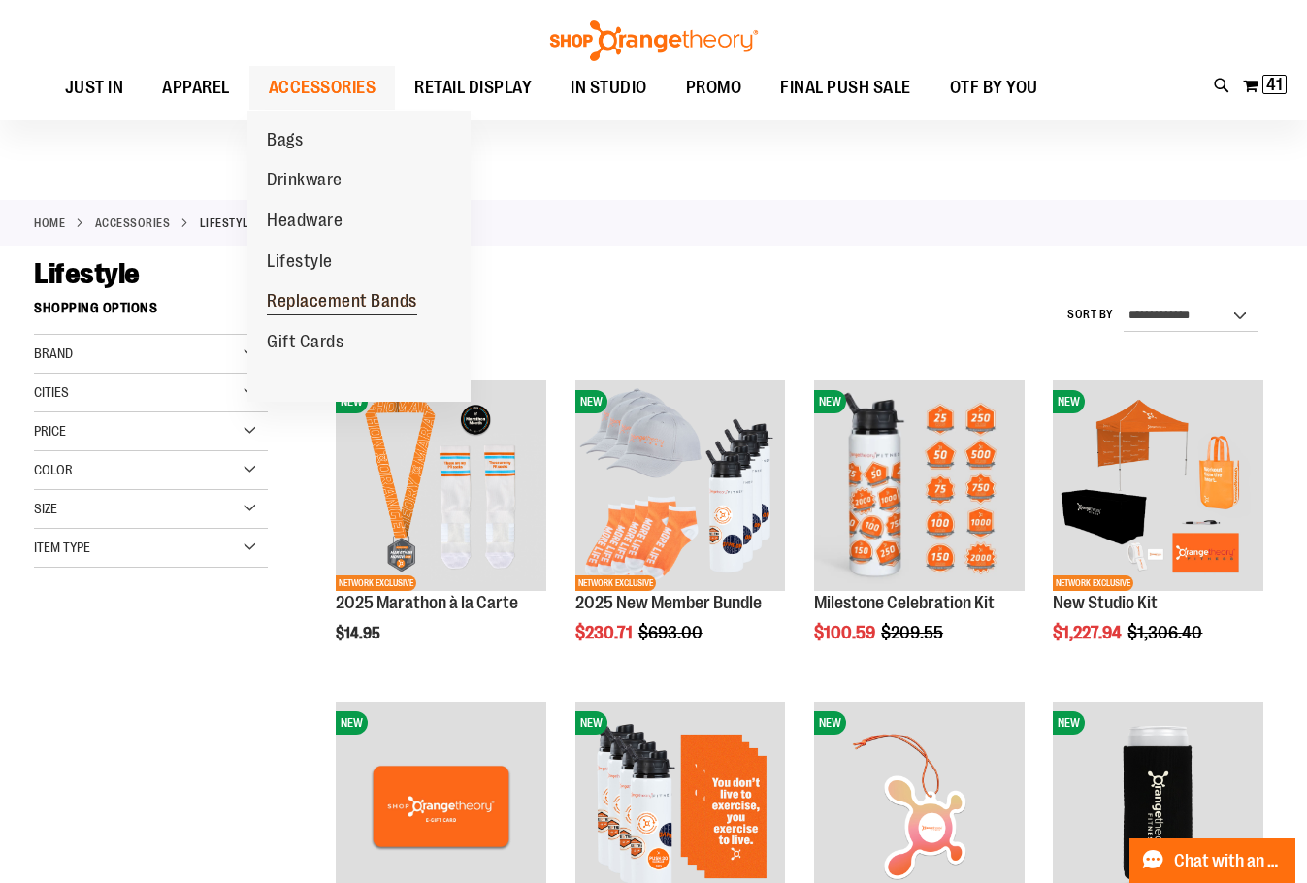
click at [380, 299] on span "Replacement Bands" at bounding box center [342, 303] width 150 height 24
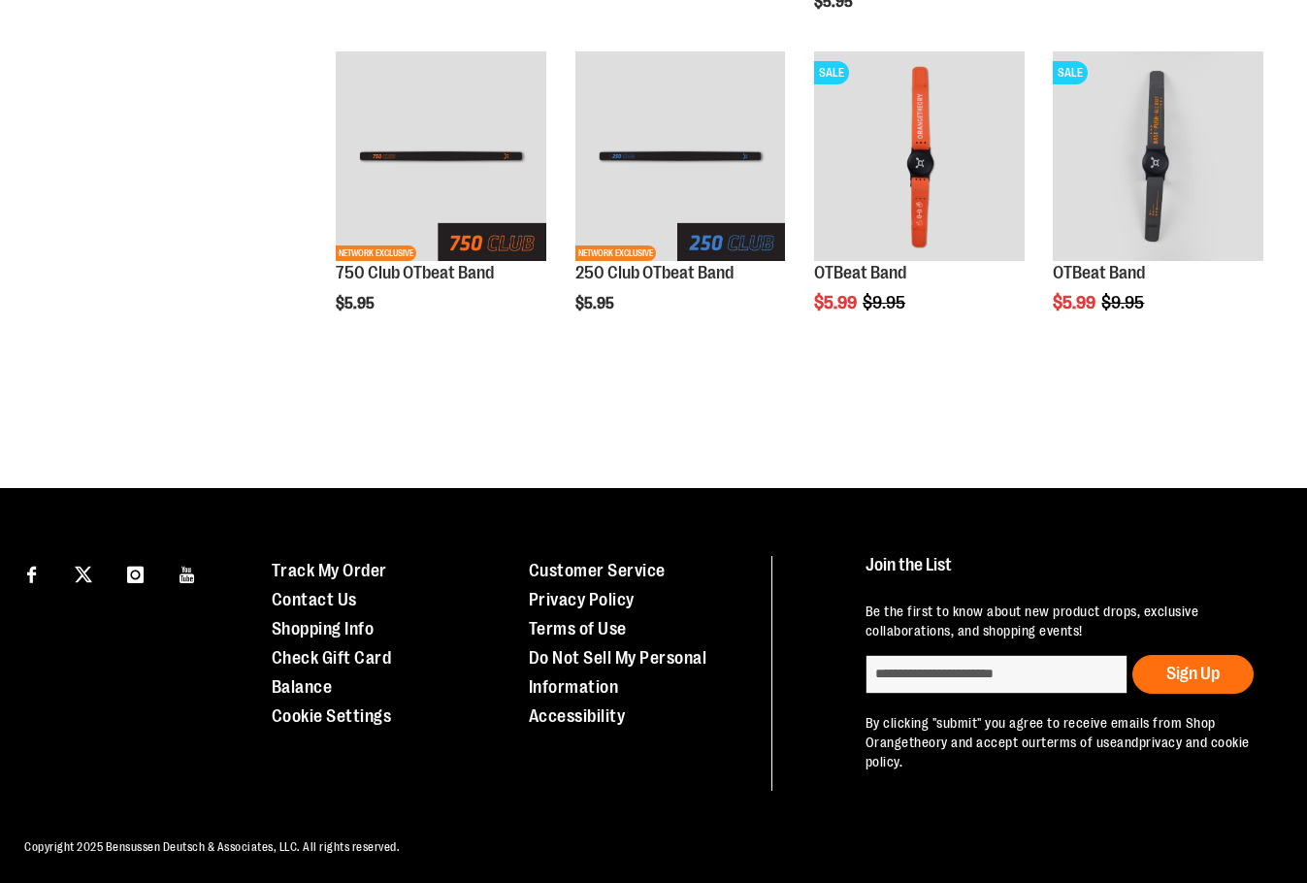
scroll to position [660, 0]
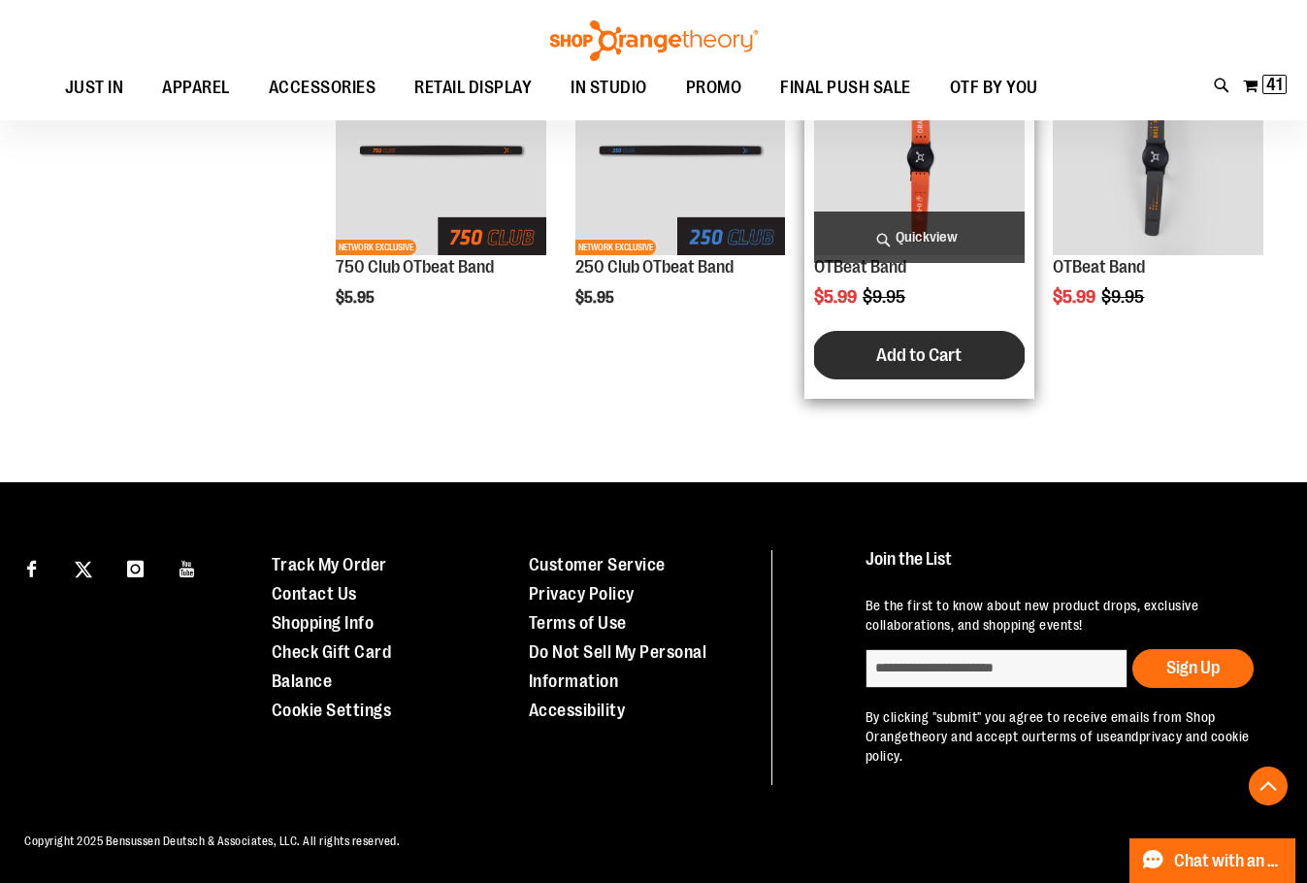
click at [929, 359] on span "Add to Cart" at bounding box center [918, 355] width 85 height 21
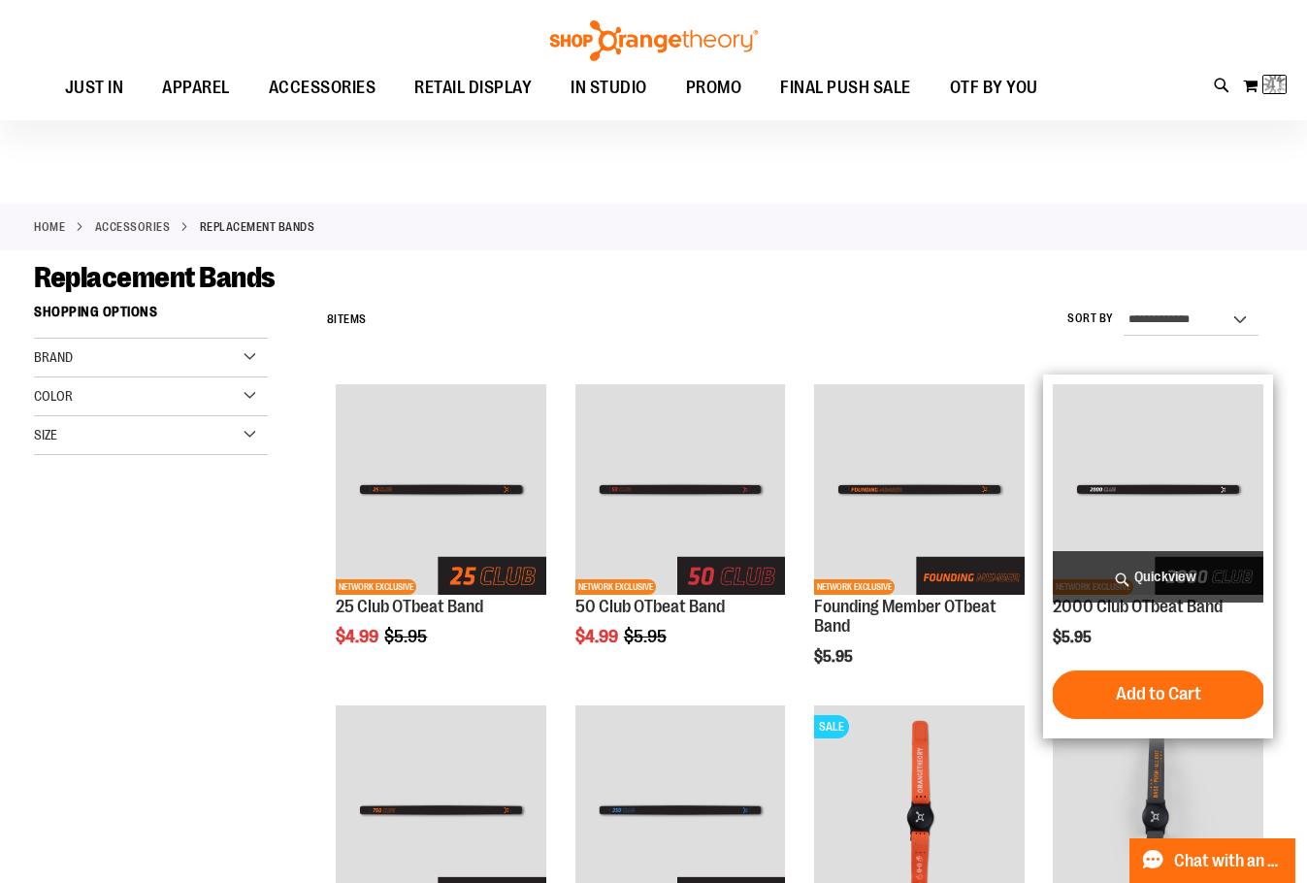
scroll to position [387, 0]
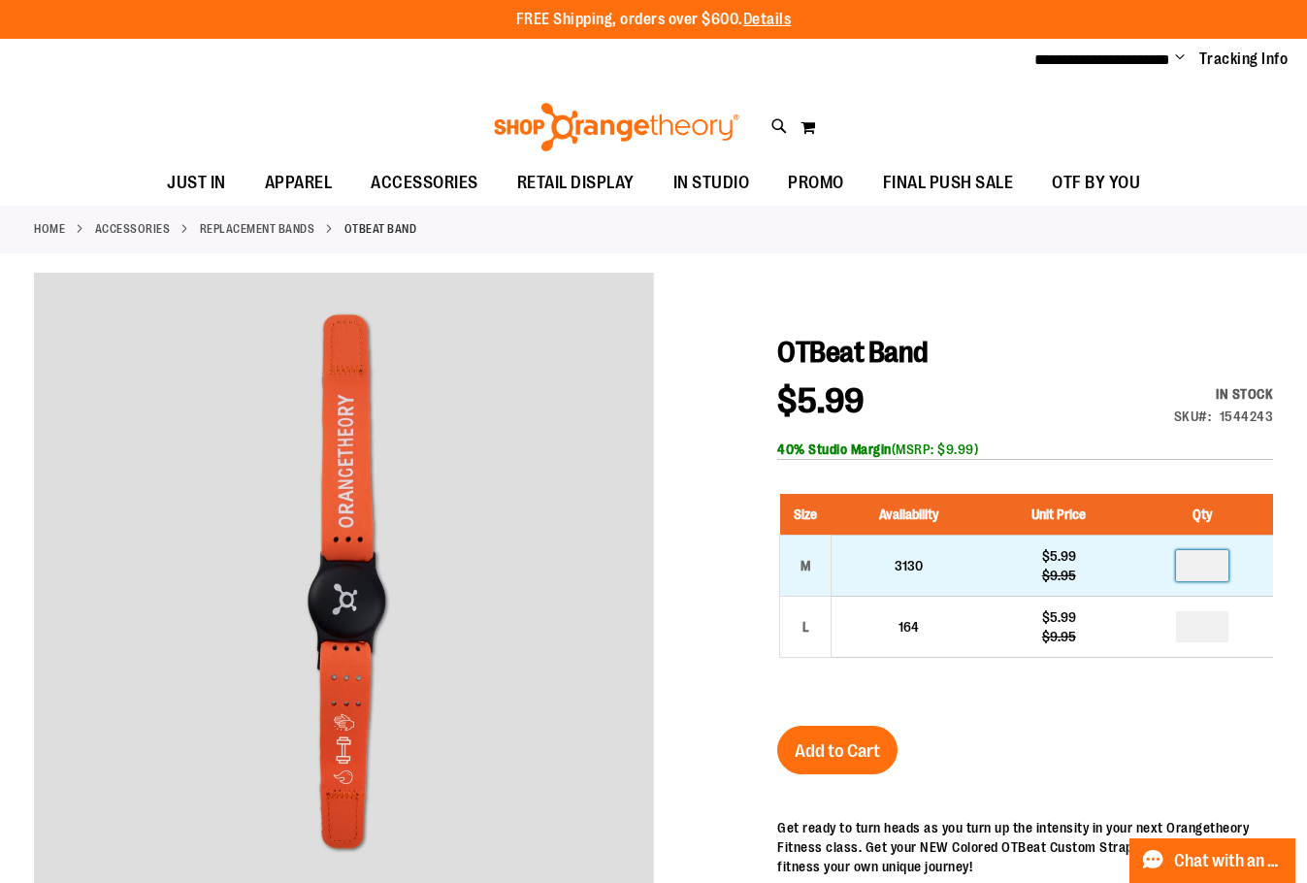
drag, startPoint x: 1215, startPoint y: 566, endPoint x: 1138, endPoint y: 541, distance: 81.6
click at [1138, 545] on td at bounding box center [1203, 565] width 142 height 61
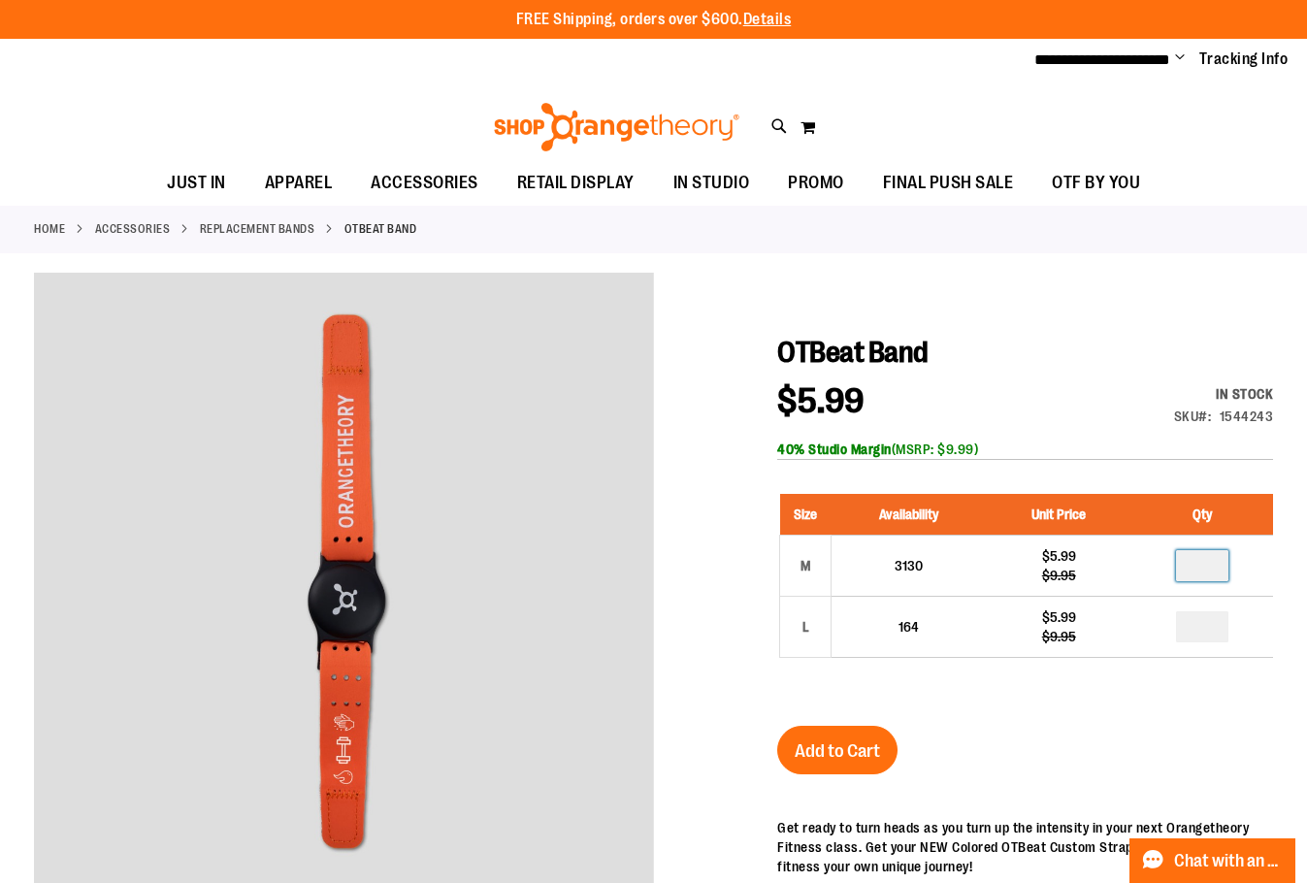
type input "*"
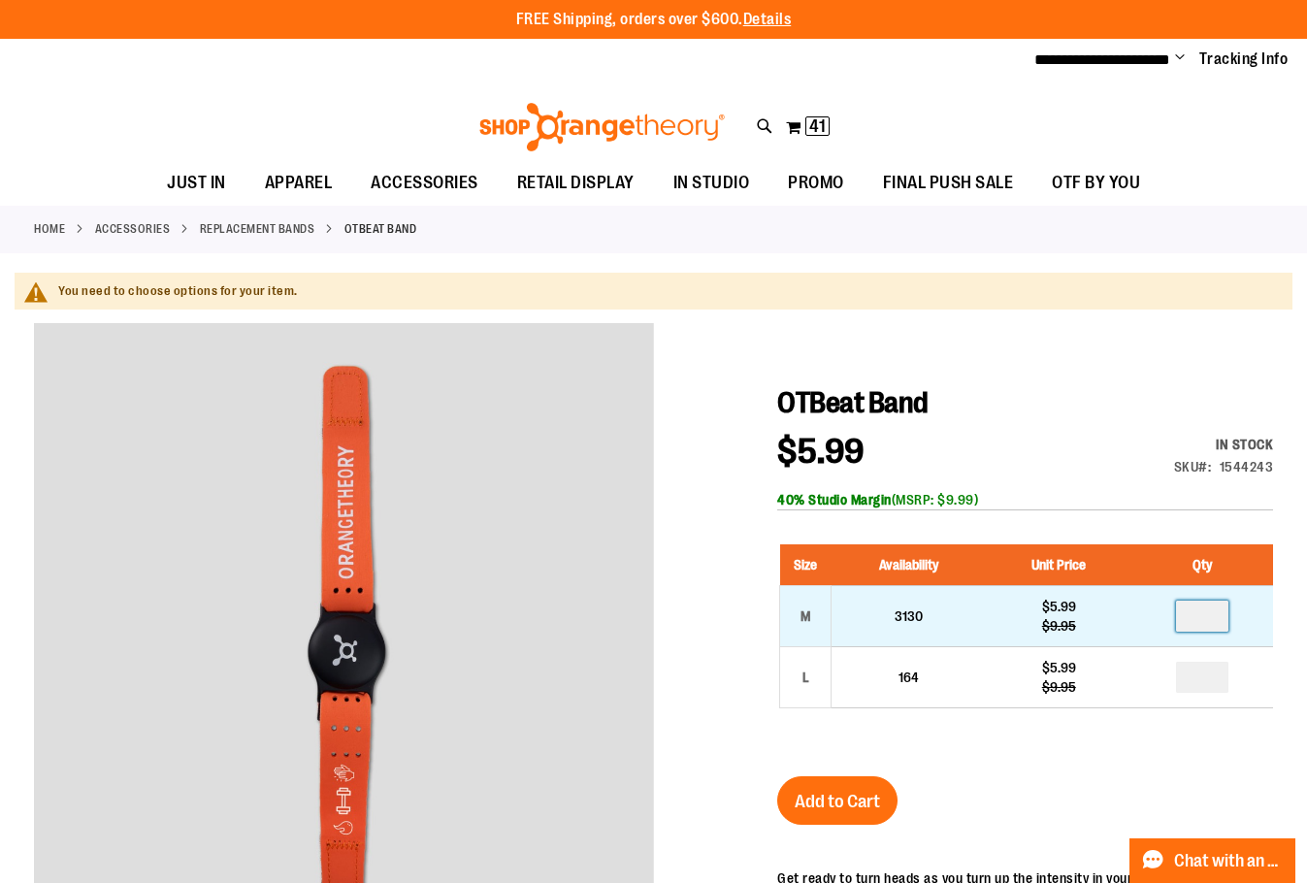
click at [1210, 624] on input "*" at bounding box center [1202, 616] width 52 height 31
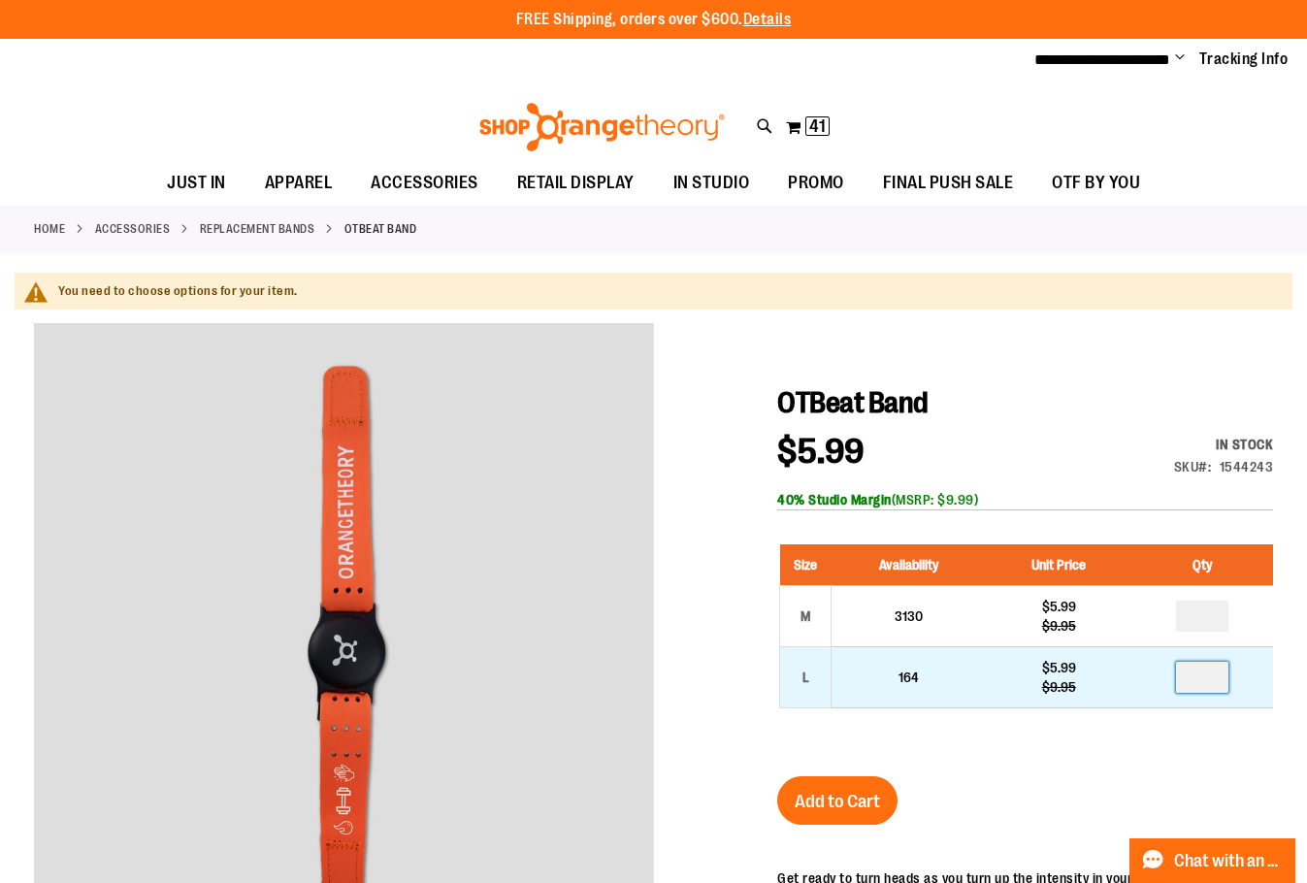
click at [1210, 666] on input "number" at bounding box center [1202, 677] width 52 height 31
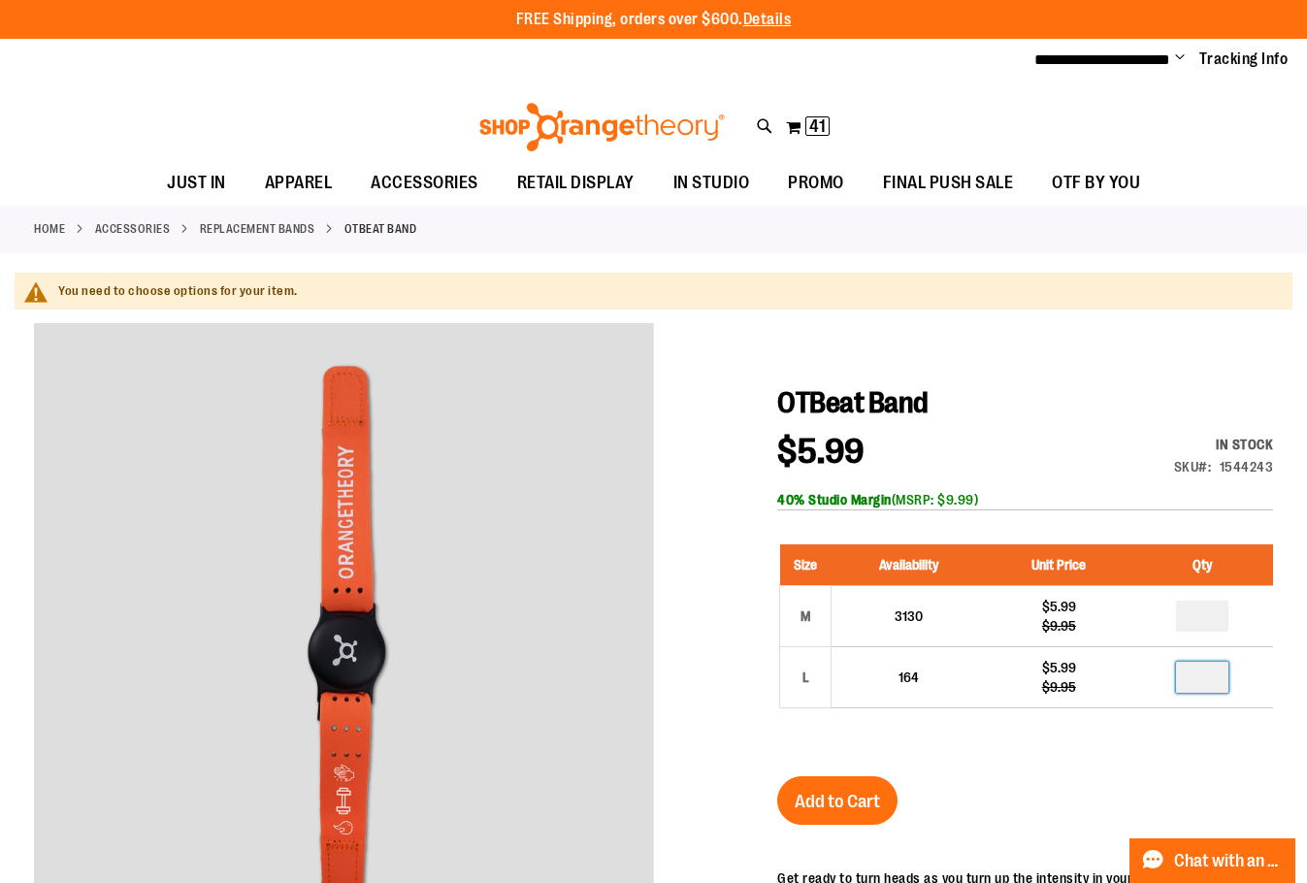
type input "*"
click at [859, 799] on span "Add to Cart" at bounding box center [837, 801] width 85 height 21
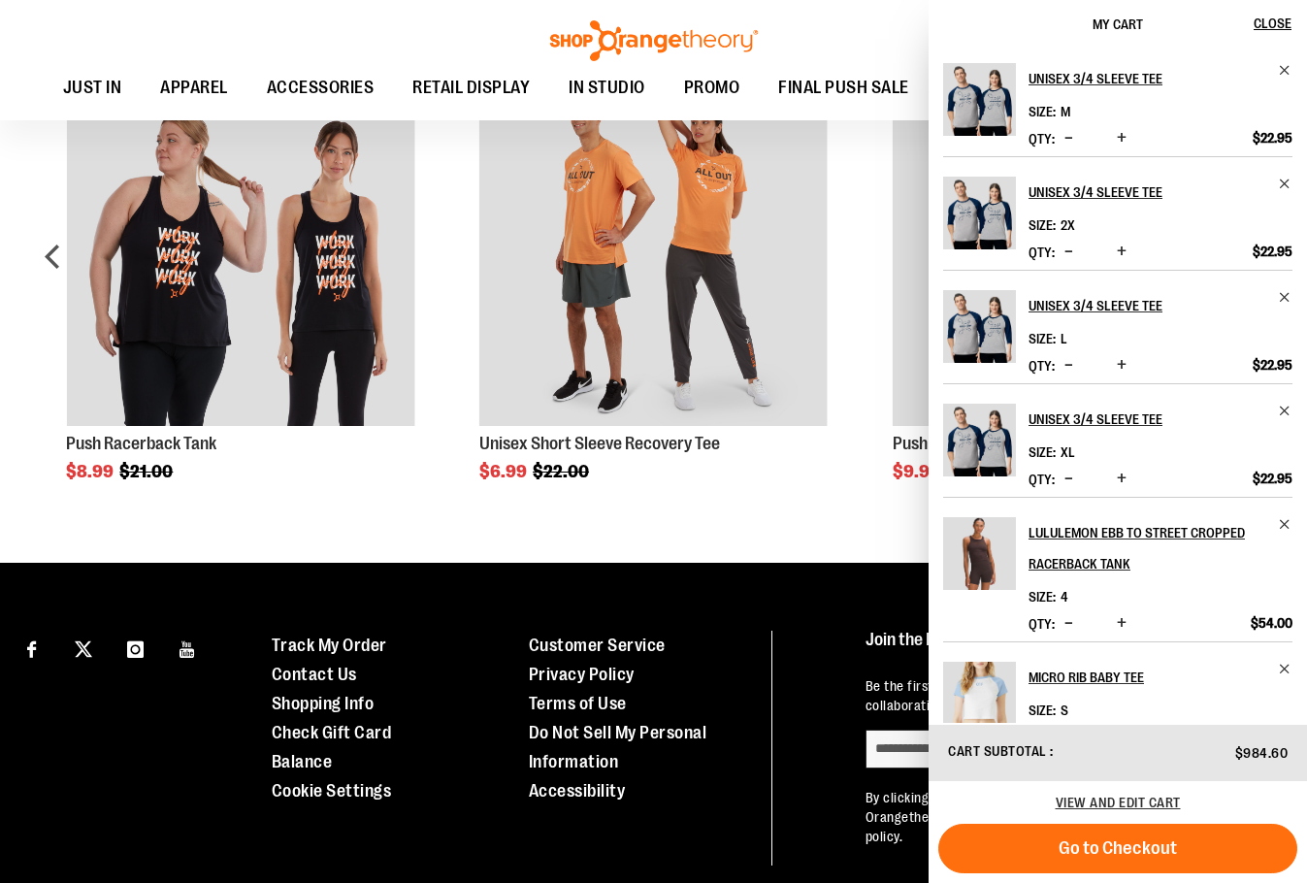
scroll to position [1414, 0]
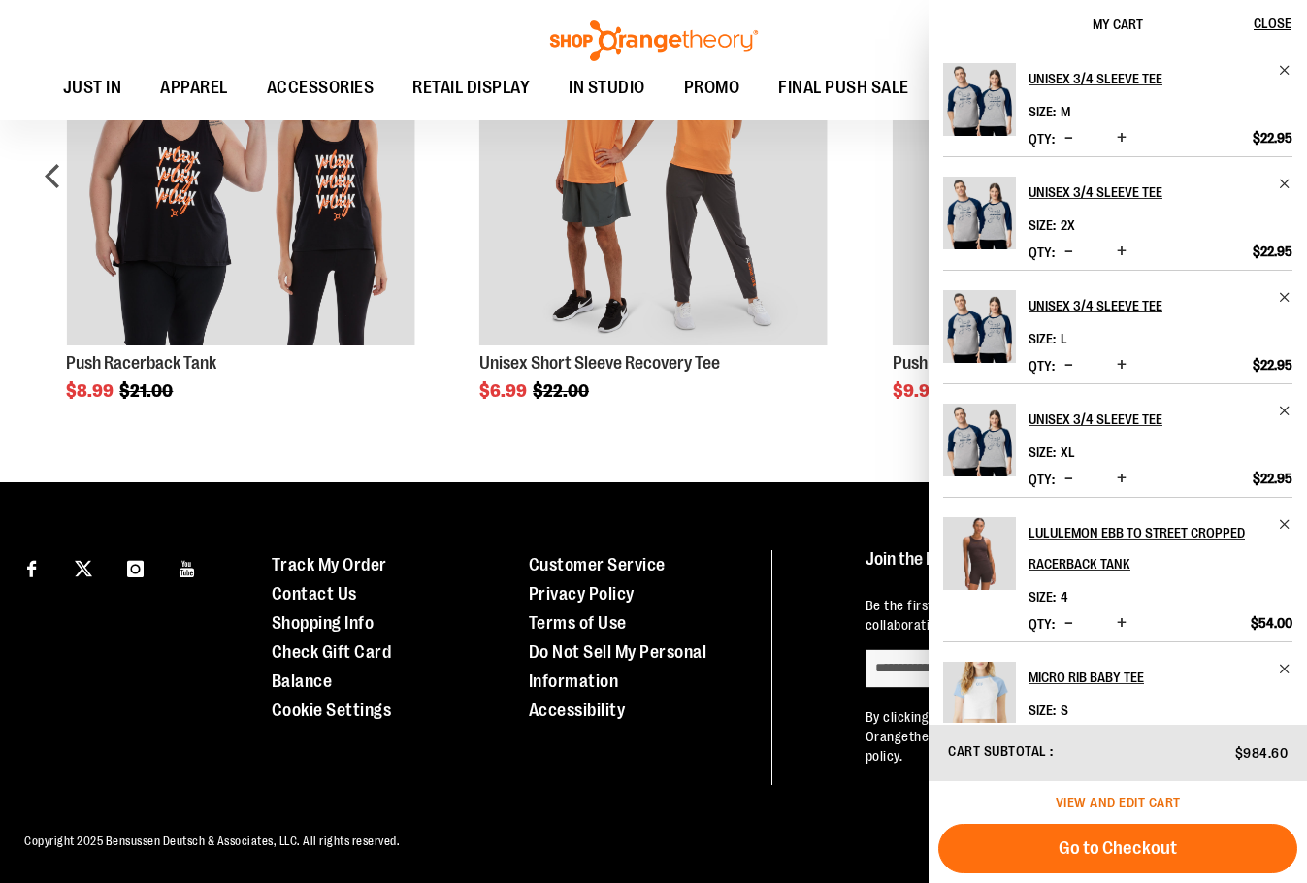
click at [1112, 801] on span "View and edit cart" at bounding box center [1118, 803] width 125 height 16
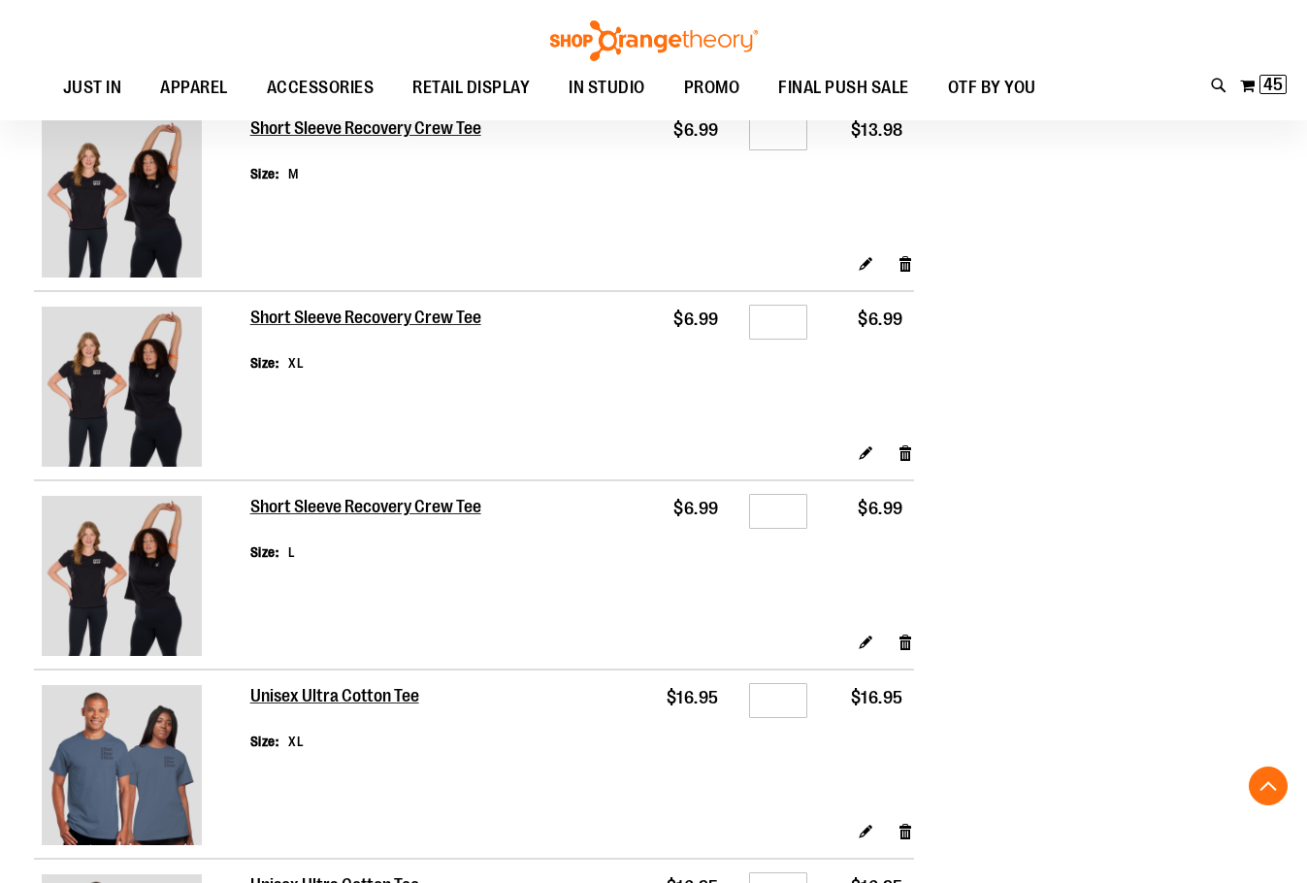
scroll to position [3494, 0]
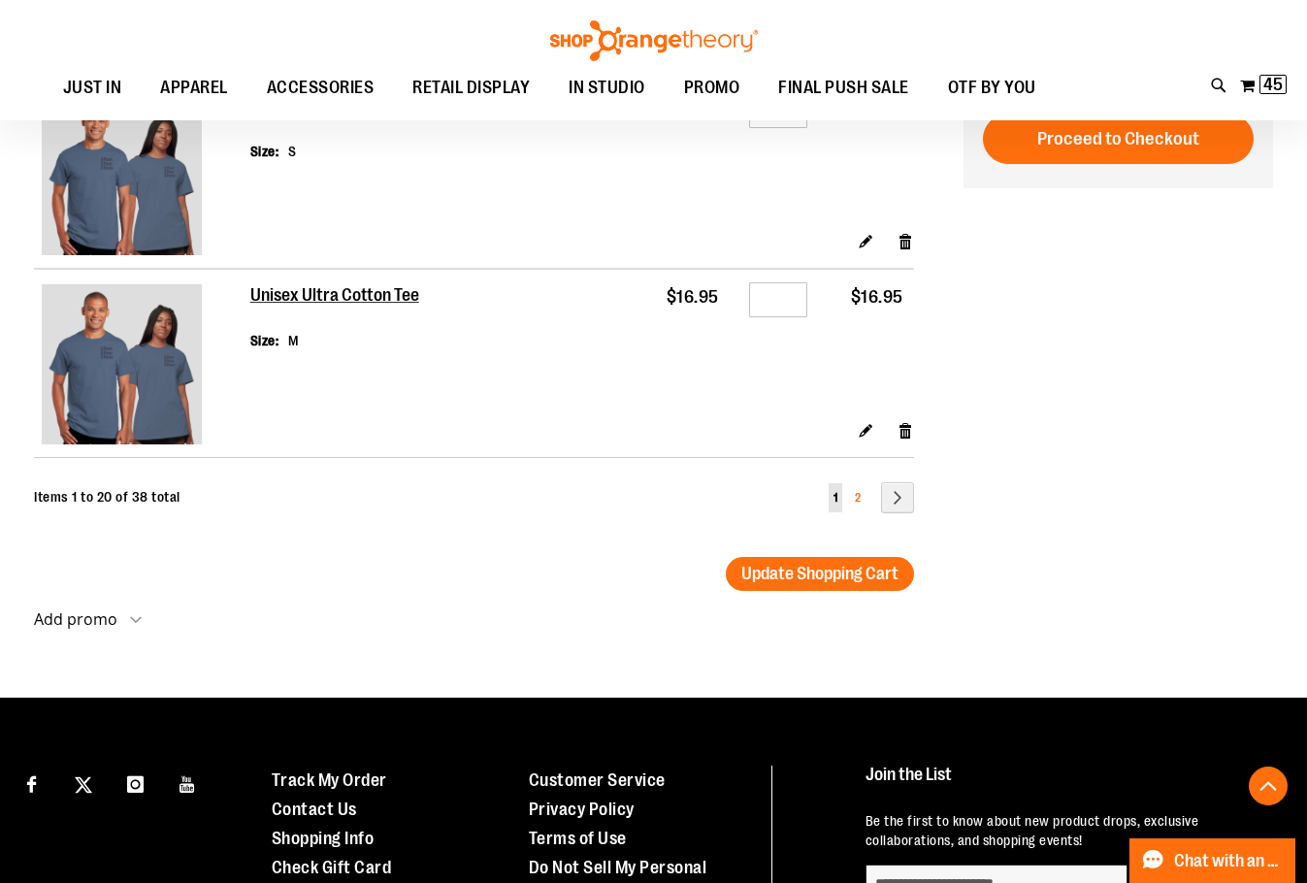
click at [856, 500] on span "2" at bounding box center [858, 498] width 6 height 14
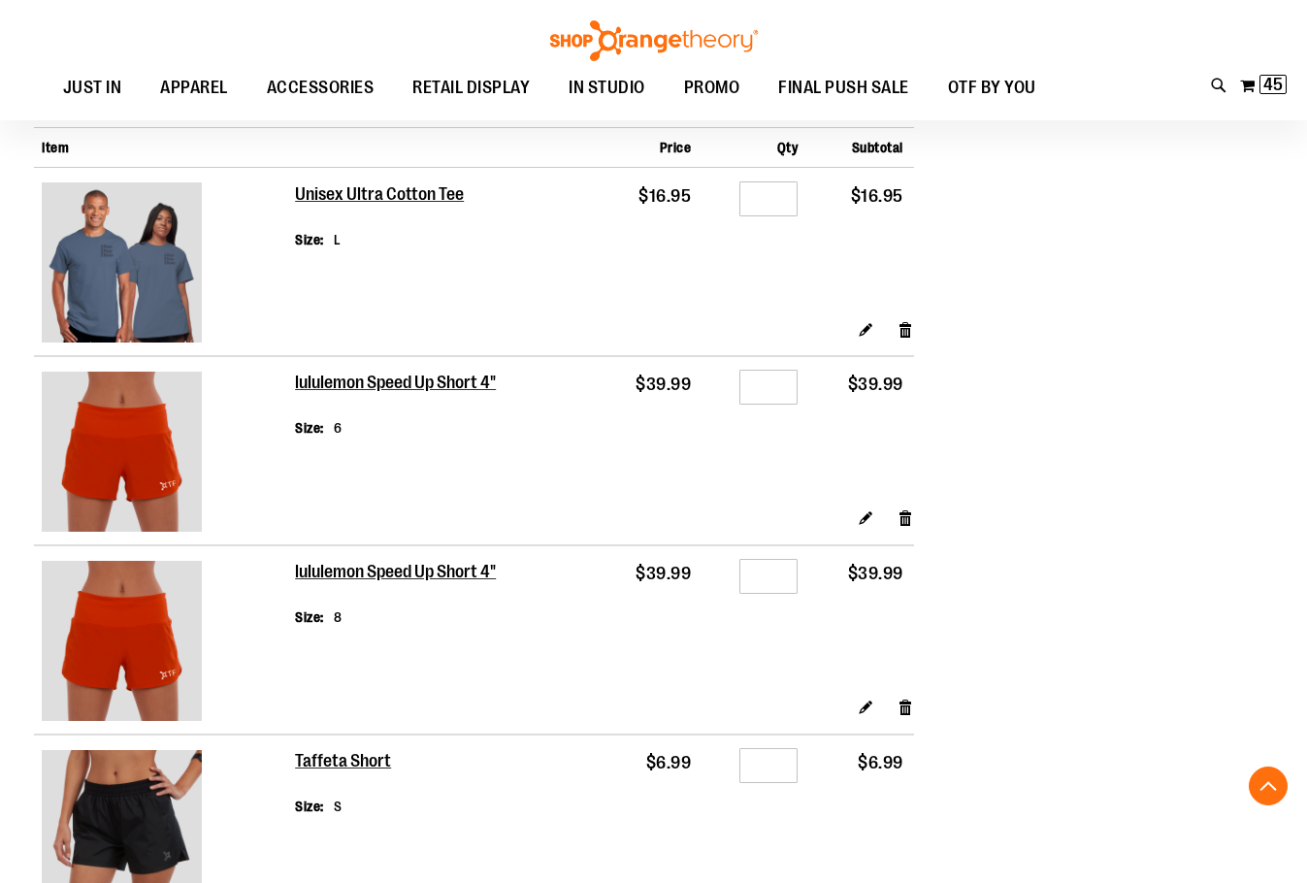
scroll to position [2232, 0]
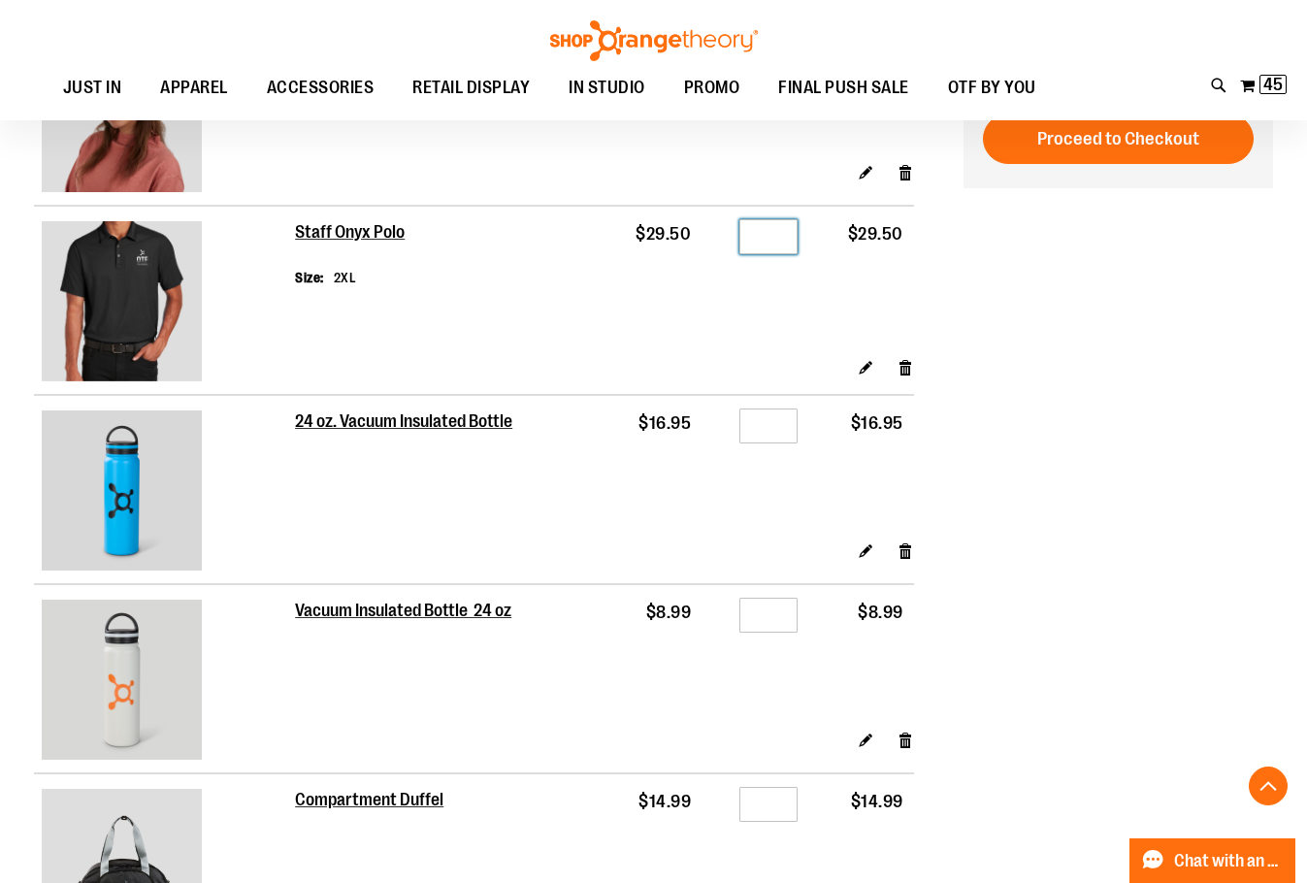
drag, startPoint x: 779, startPoint y: 235, endPoint x: 580, endPoint y: 243, distance: 199.1
click at [598, 238] on tr "Staff Onyx Polo Size 2XL $29.50 Qty * $29.50" at bounding box center [474, 281] width 880 height 151
type input "*"
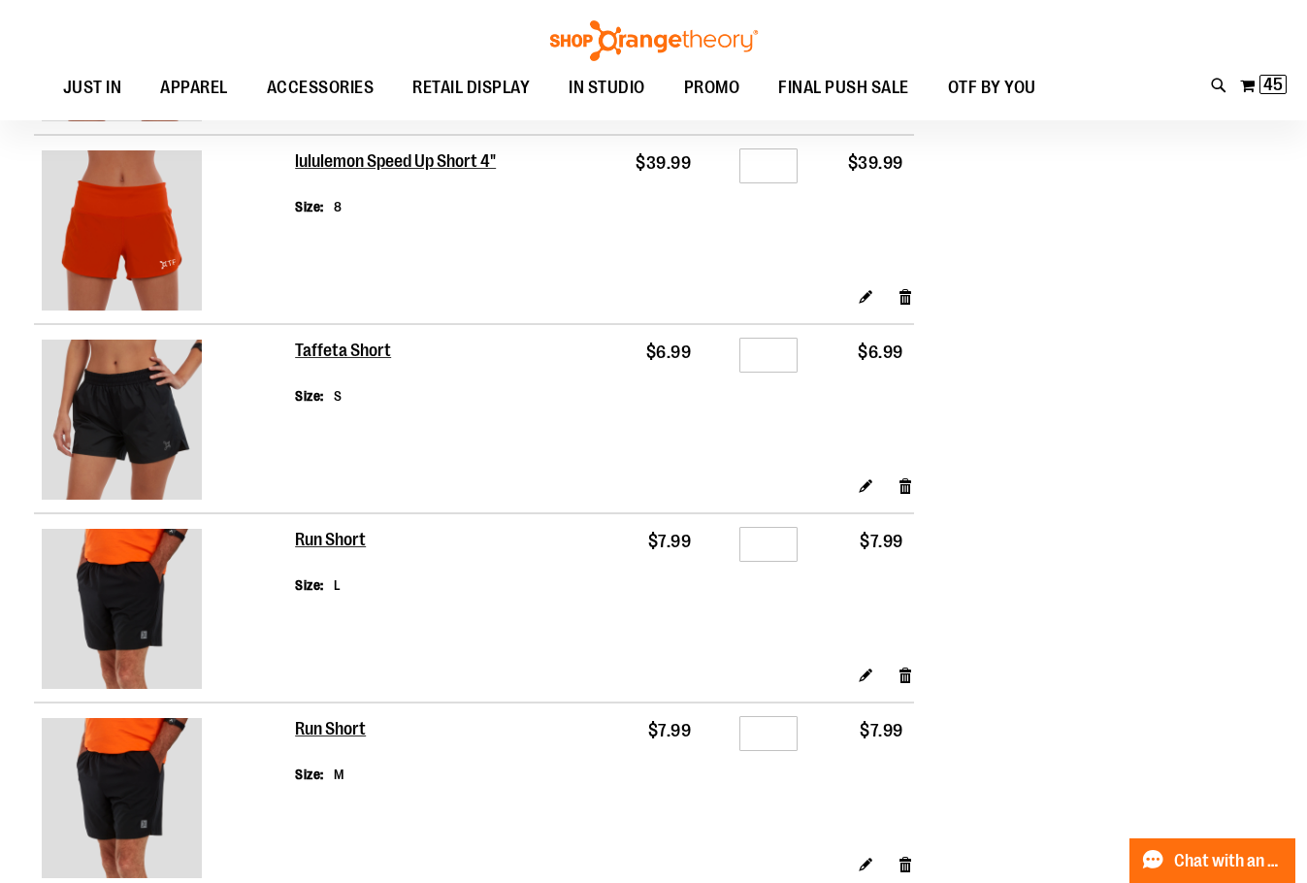
scroll to position [0, 0]
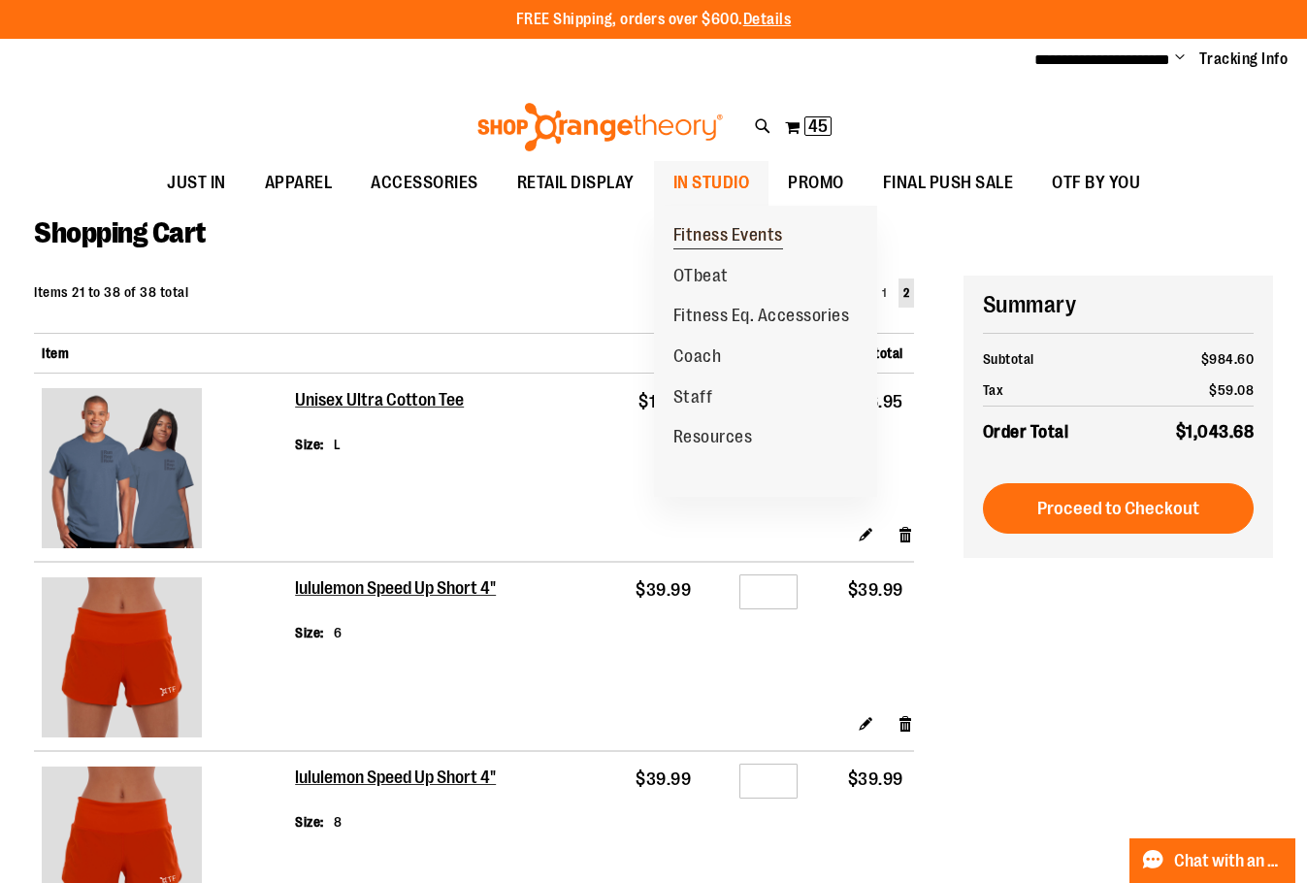
click at [745, 229] on span "Fitness Events" at bounding box center [729, 237] width 110 height 24
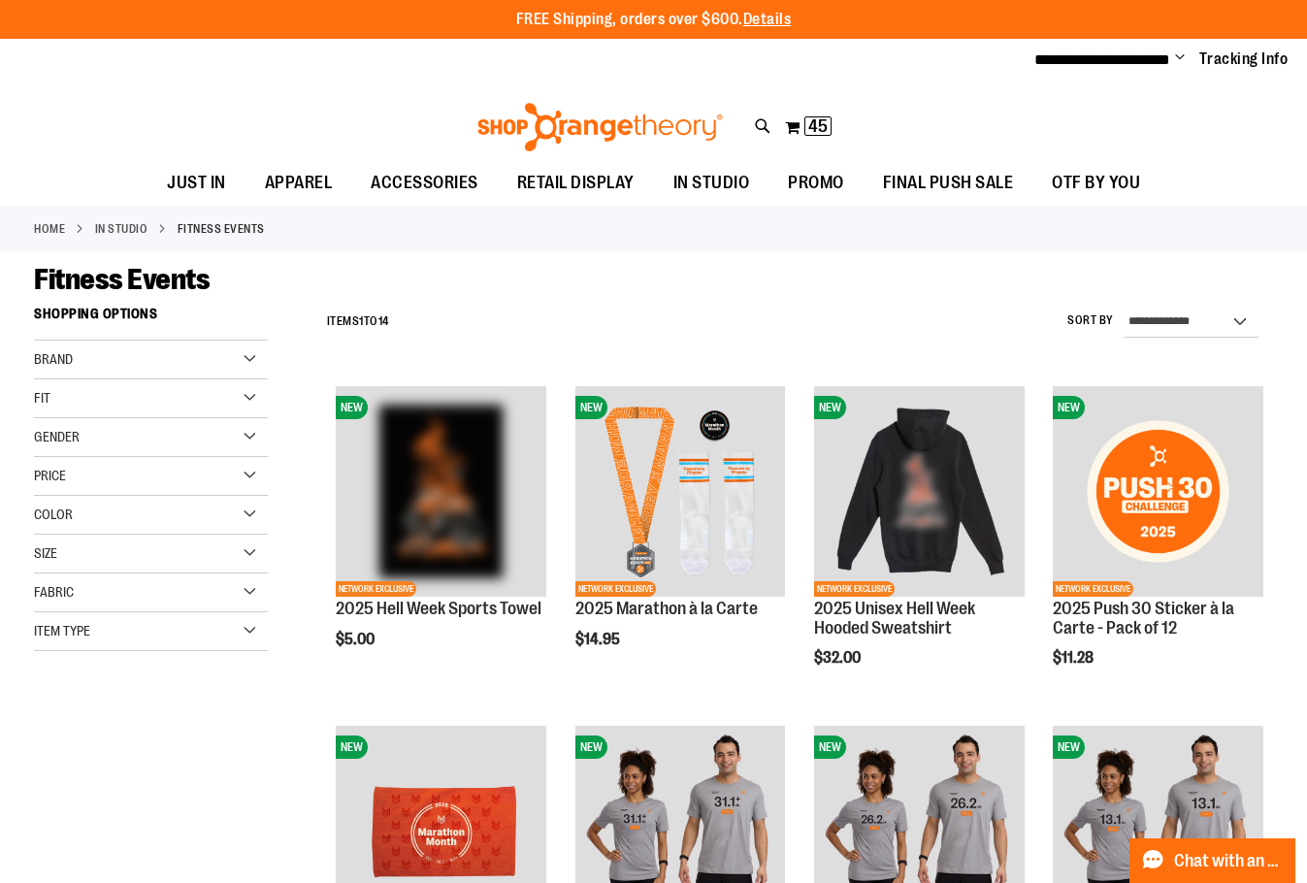
click at [36, 234] on link "Home" at bounding box center [49, 228] width 31 height 17
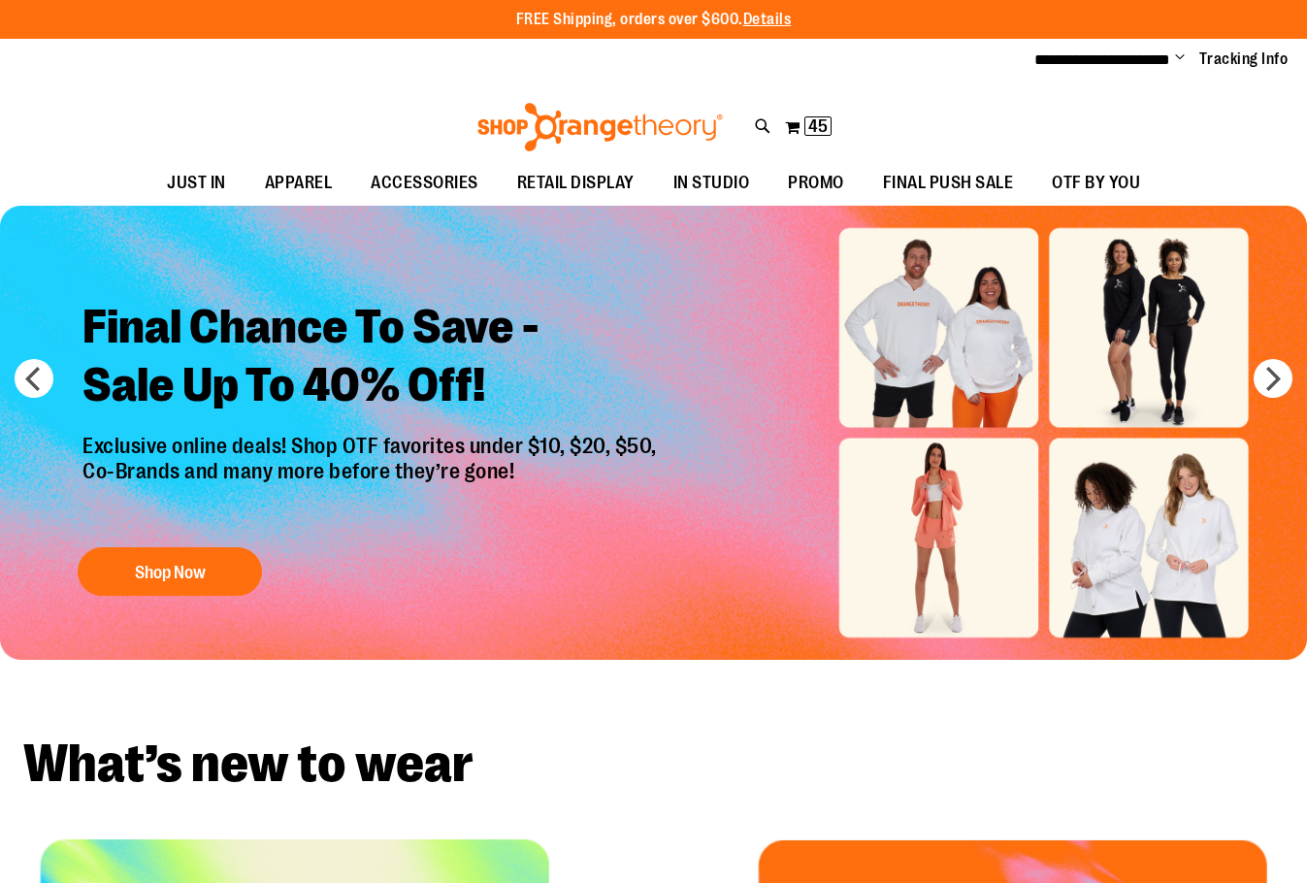
click at [760, 122] on icon at bounding box center [763, 127] width 17 height 22
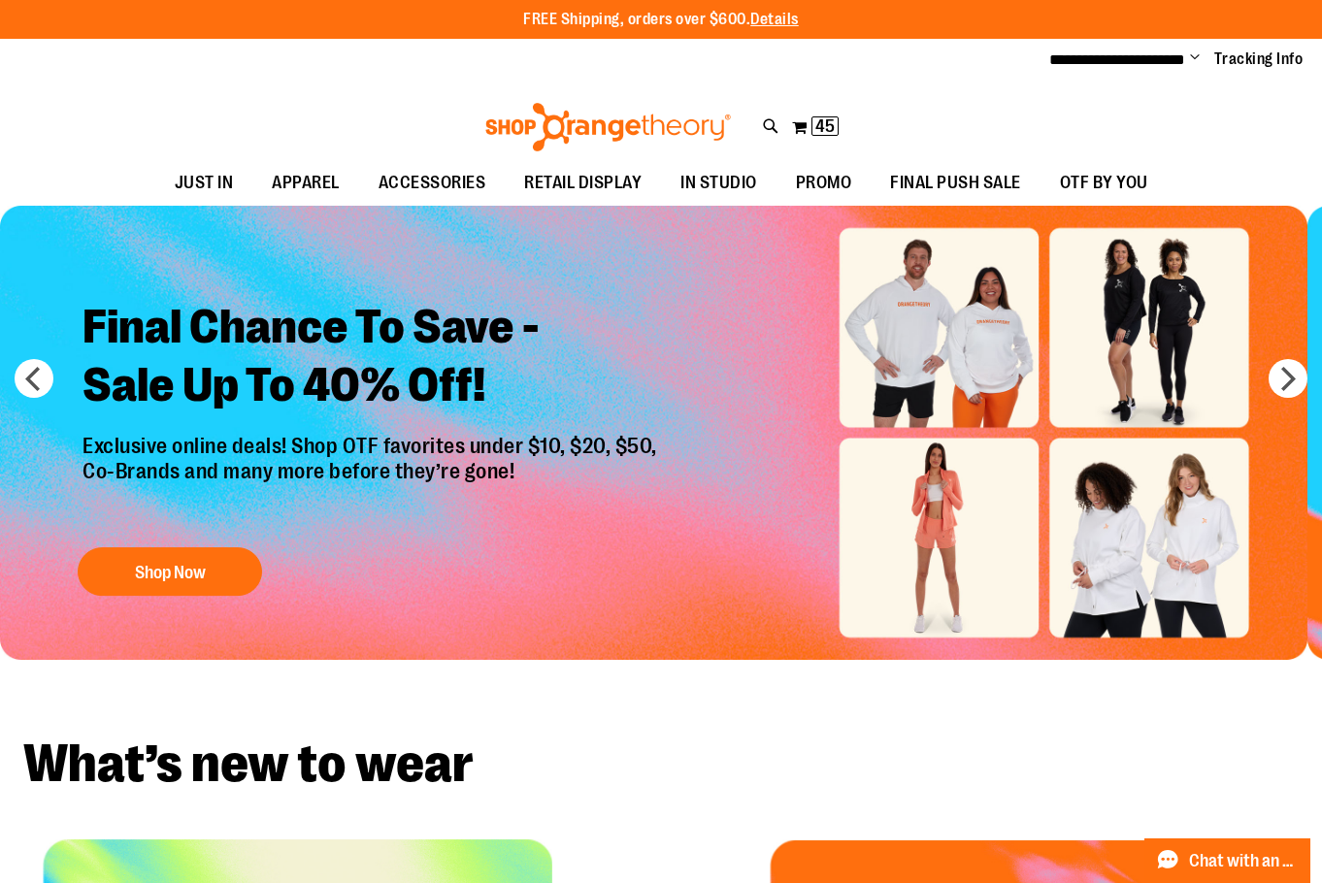
click at [611, 113] on input "Search" at bounding box center [661, 110] width 1045 height 64
type input "**********"
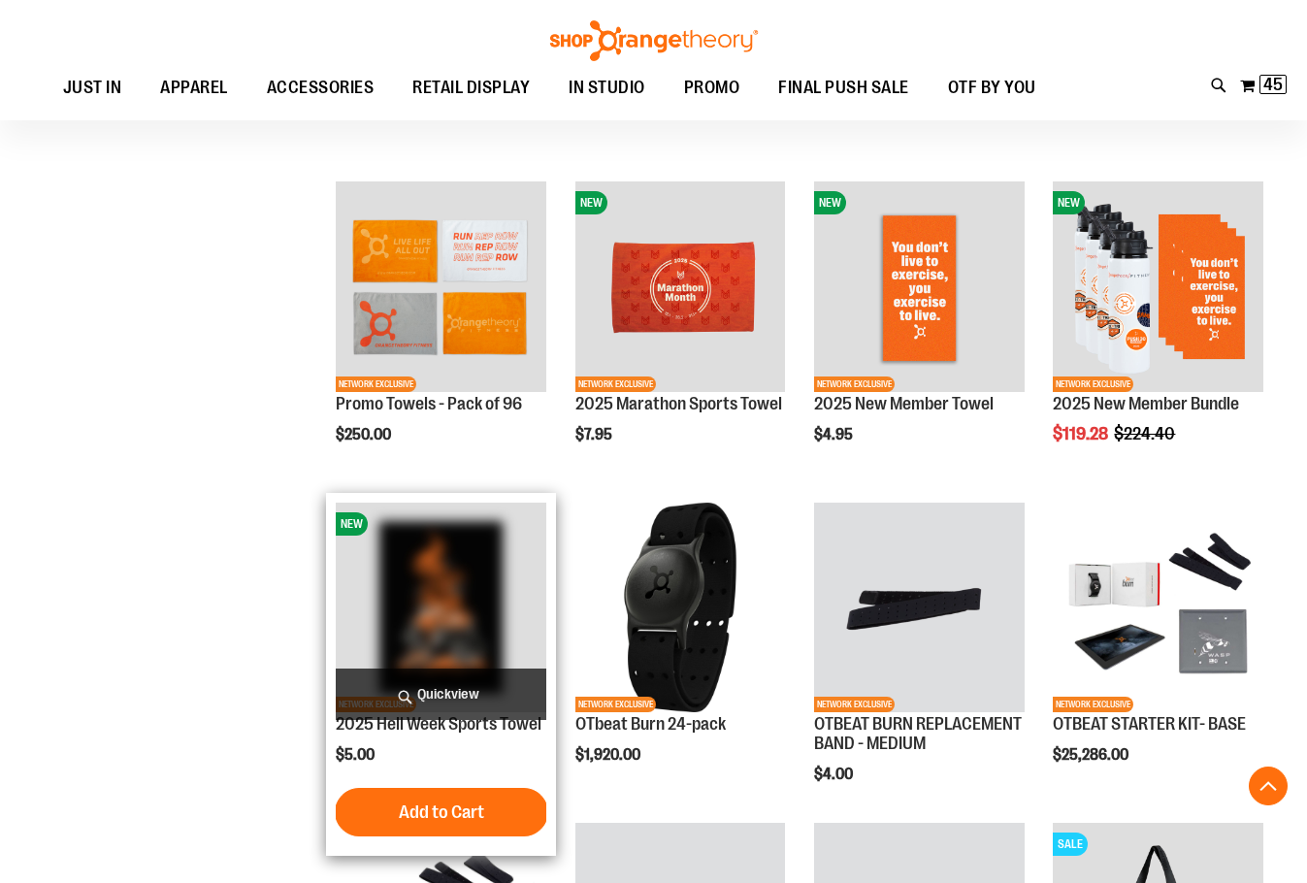
scroll to position [581, 0]
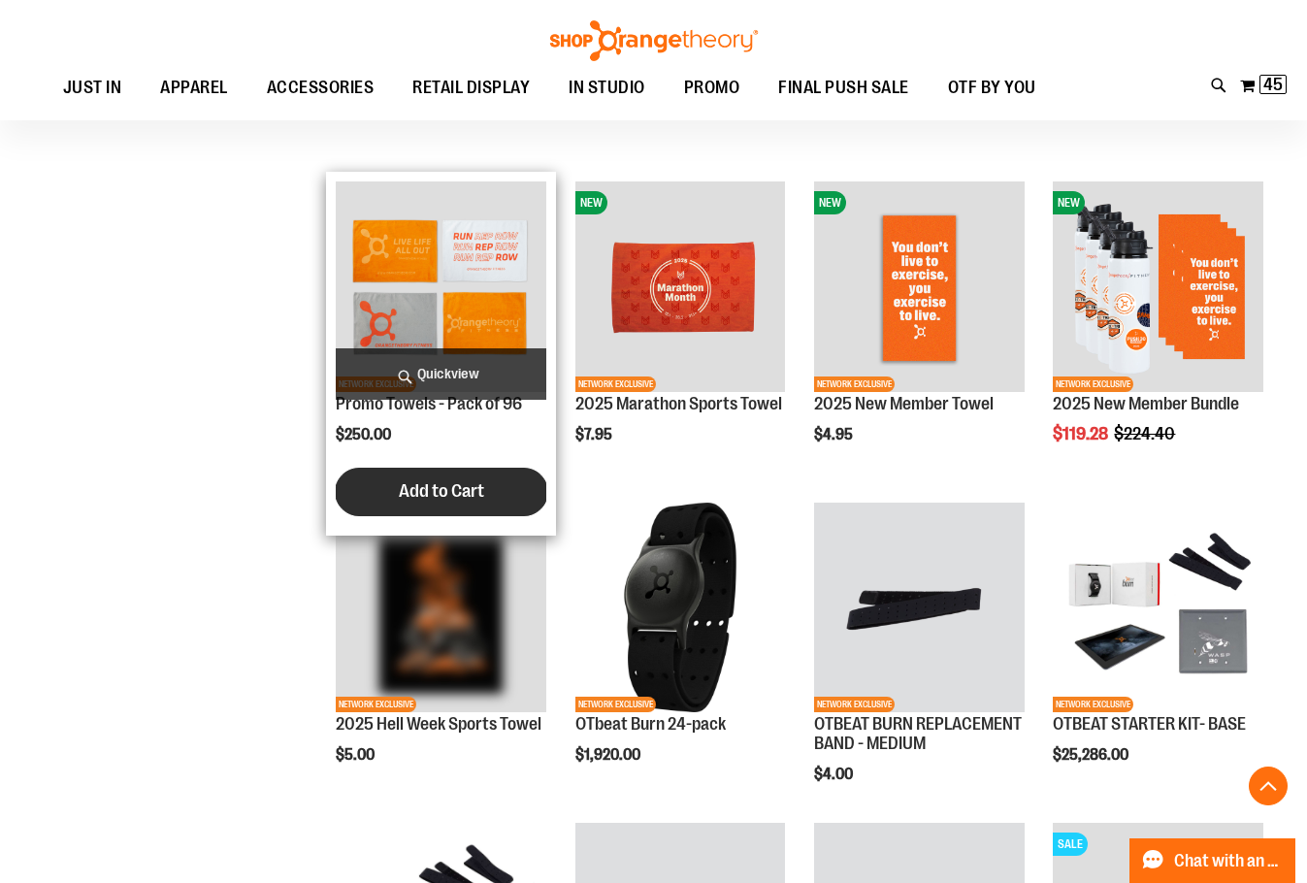
click at [426, 491] on span "Add to Cart" at bounding box center [441, 490] width 85 height 21
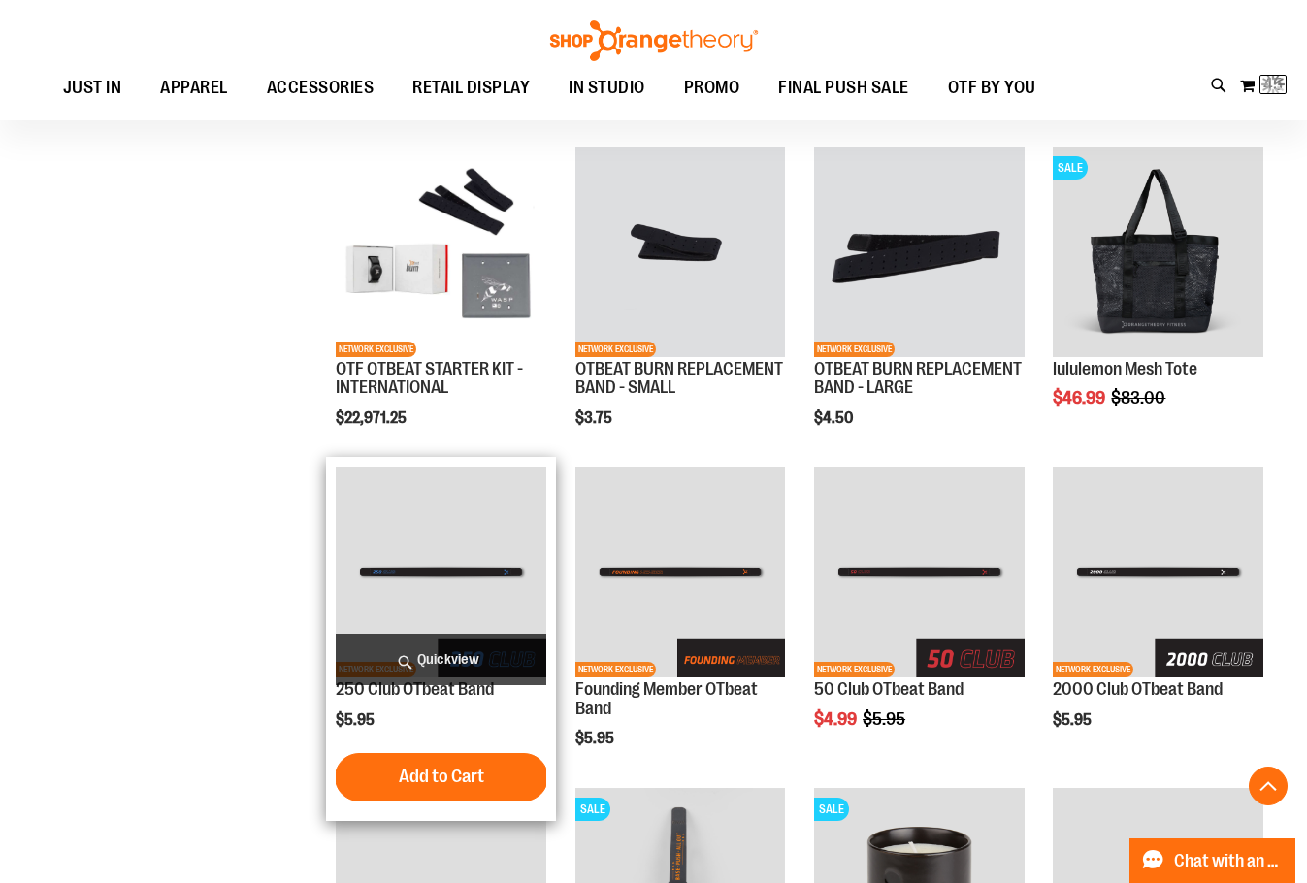
scroll to position [1649, 0]
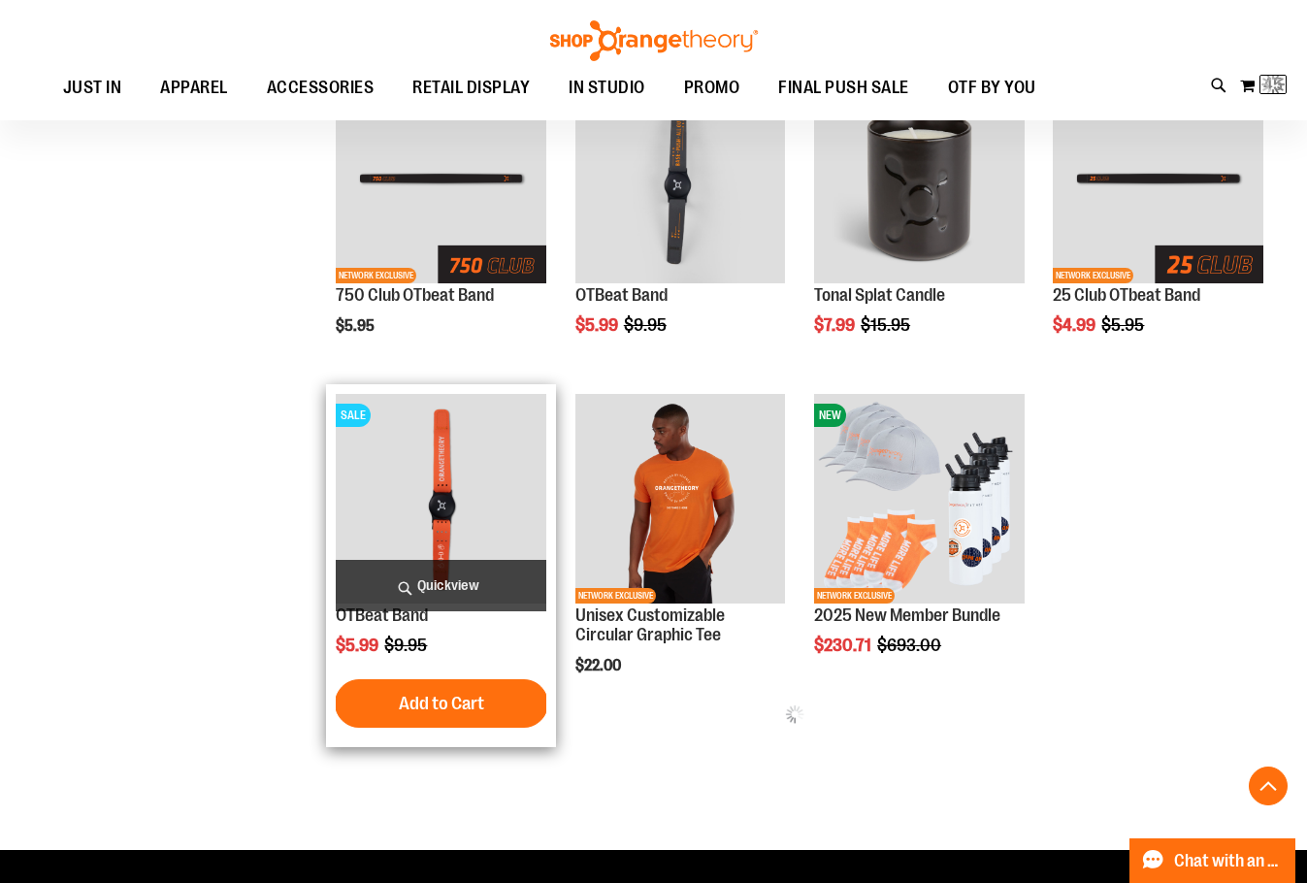
scroll to position [2037, 0]
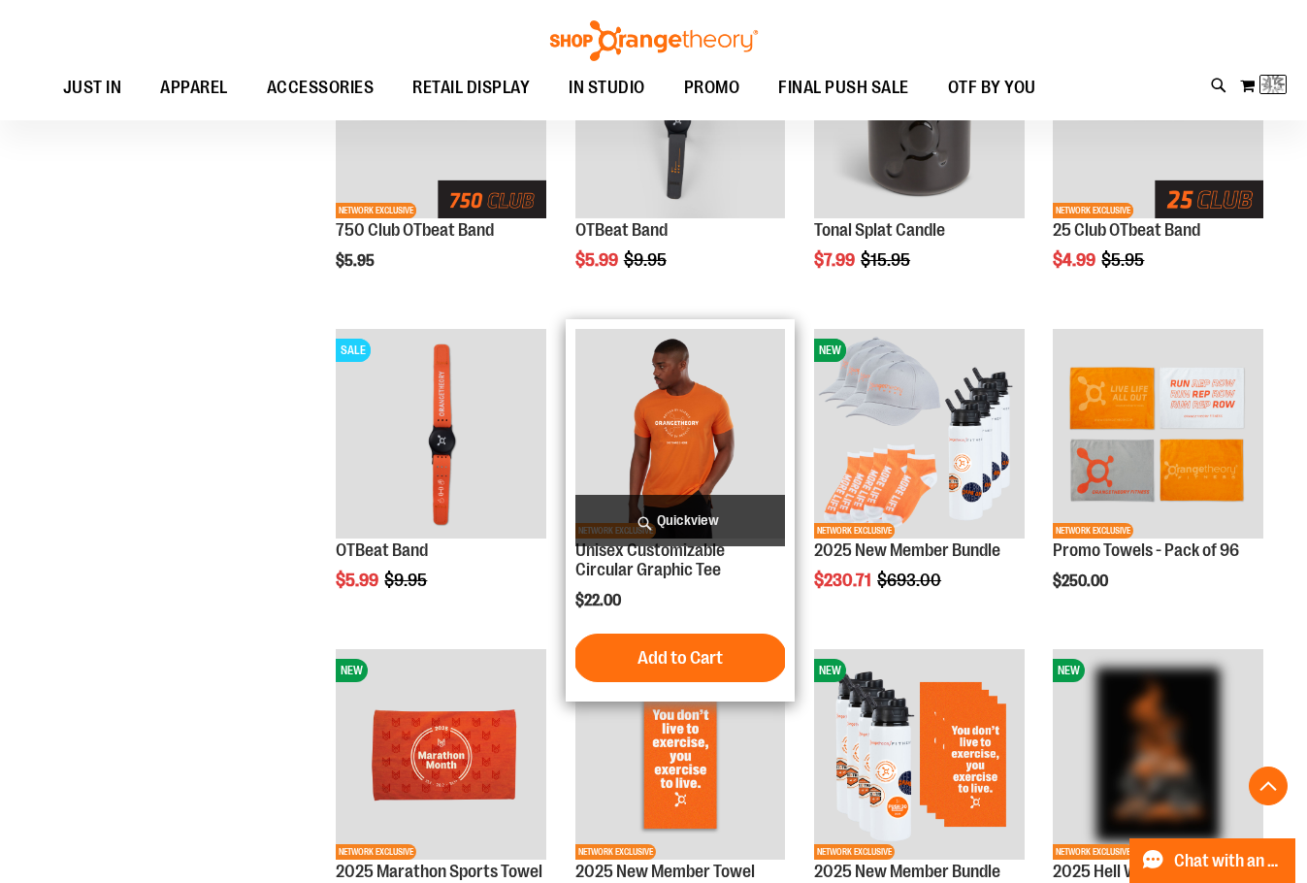
click at [688, 432] on img "product" at bounding box center [681, 434] width 211 height 211
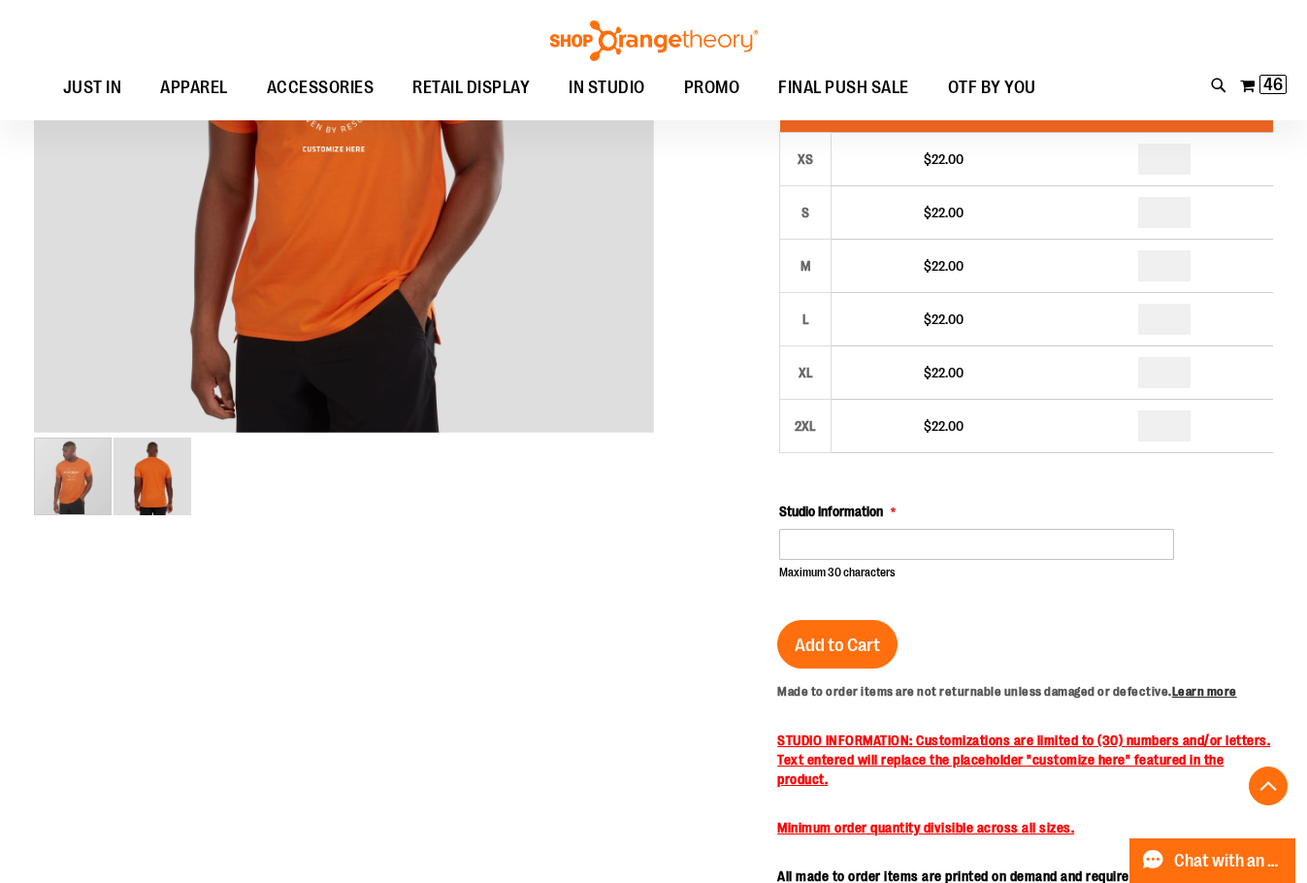
scroll to position [484, 0]
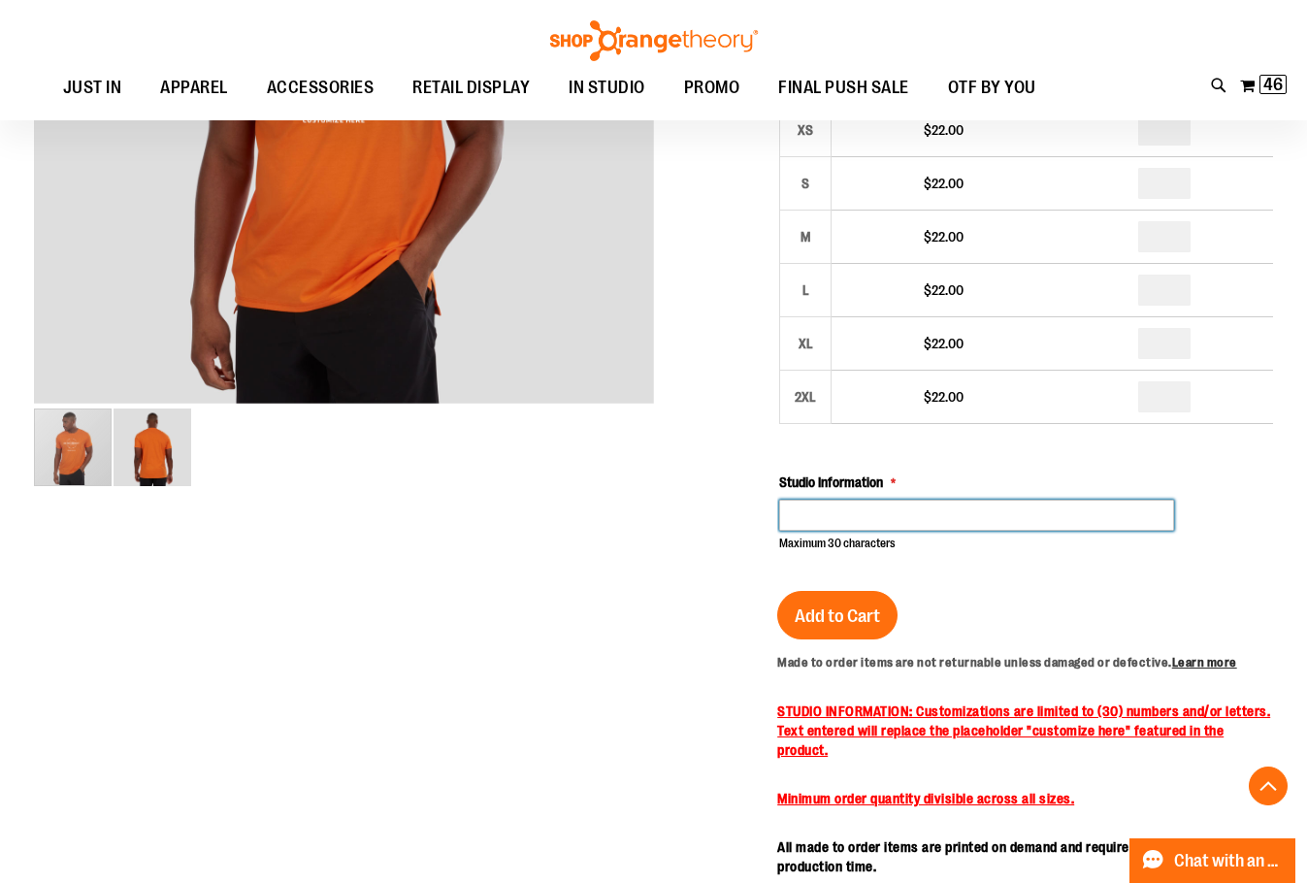
click at [815, 516] on input "Studio Information" at bounding box center [976, 515] width 395 height 31
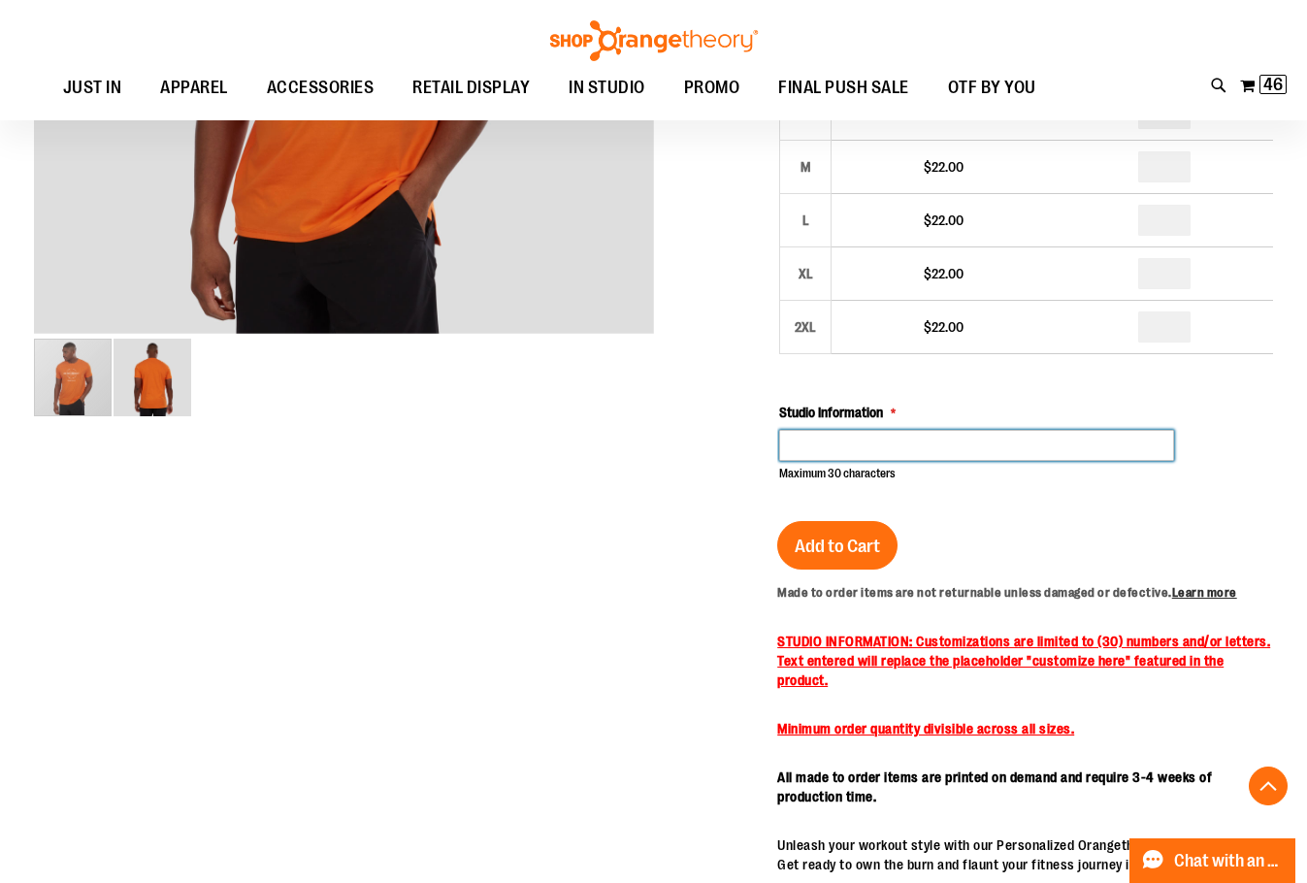
scroll to position [581, 0]
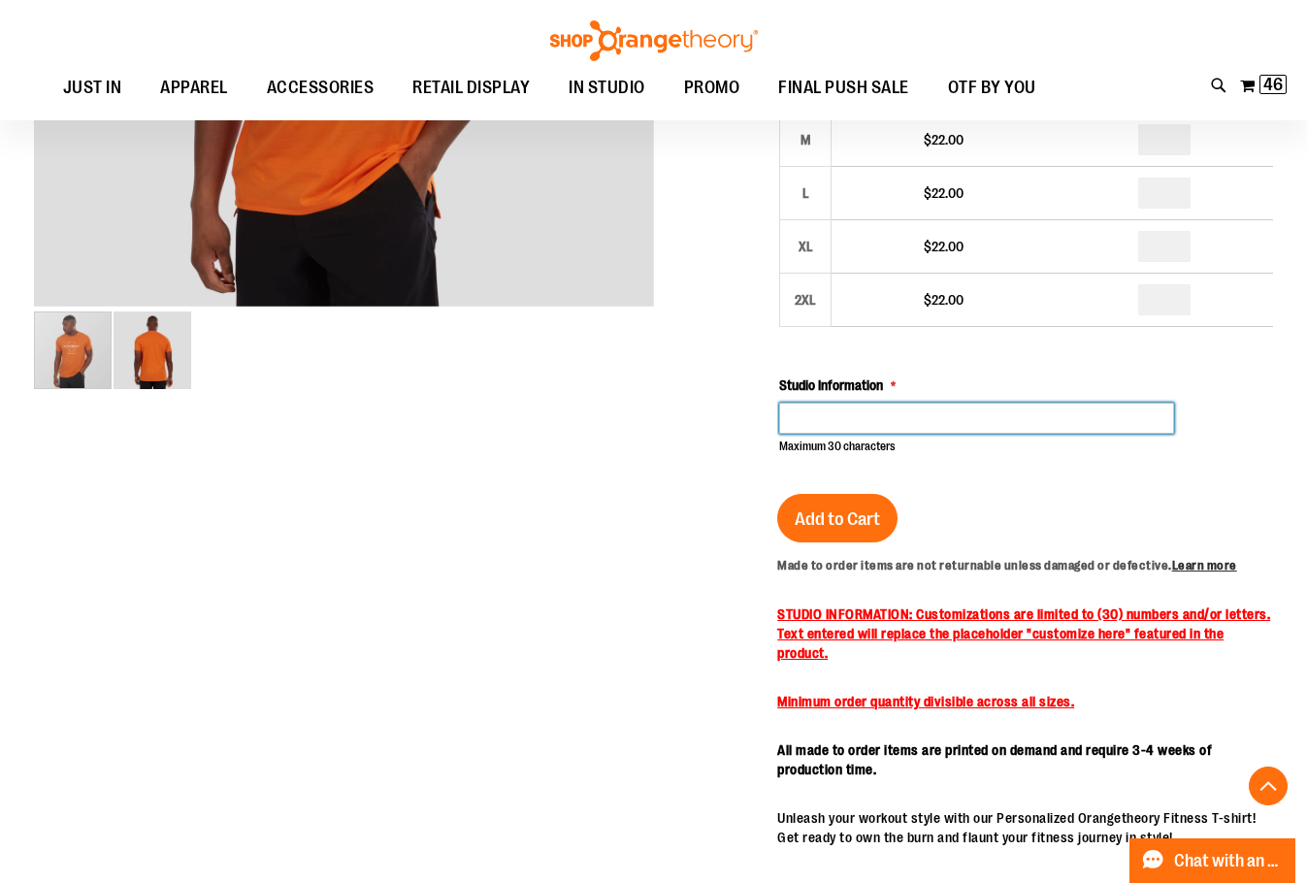
click at [809, 420] on input "Studio Information" at bounding box center [976, 418] width 395 height 31
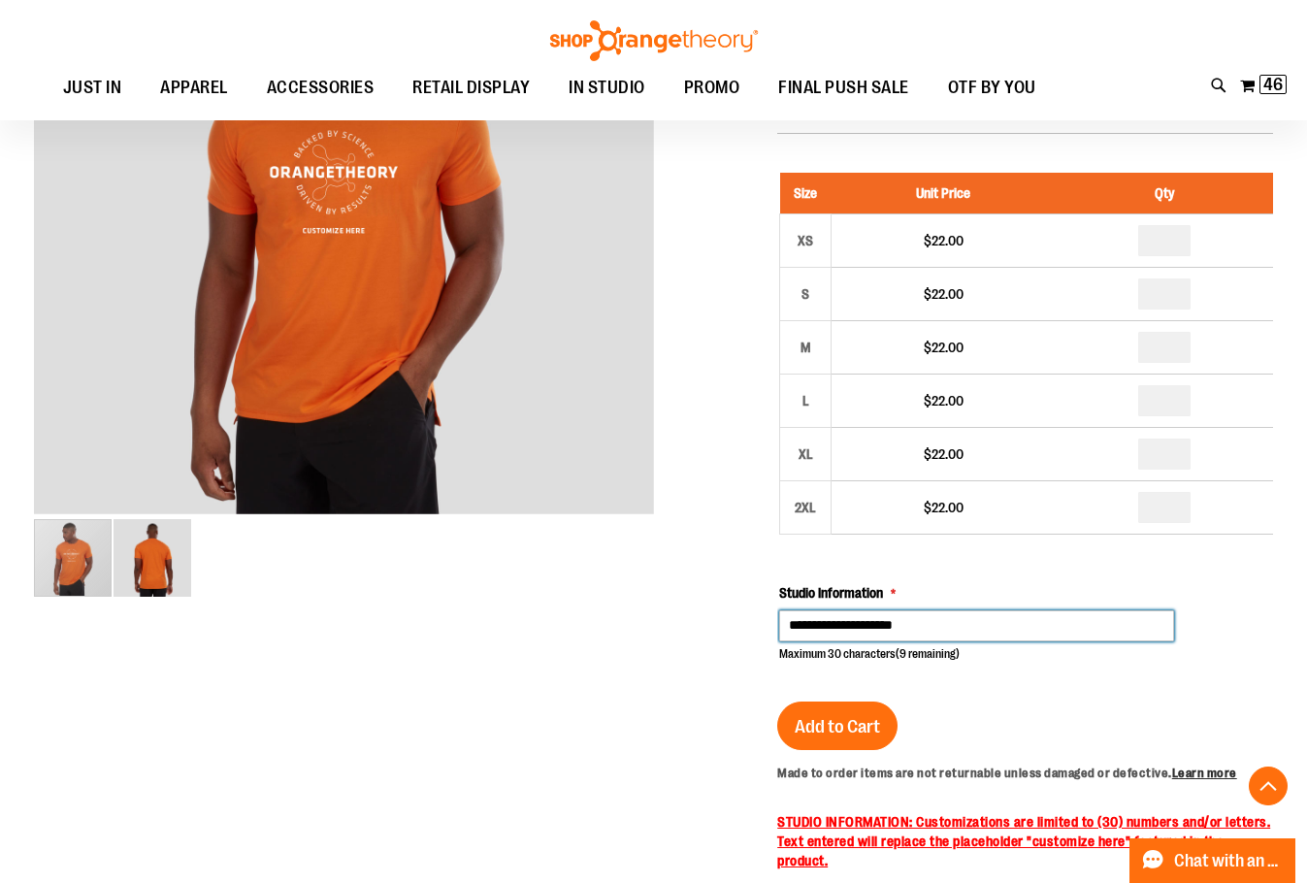
scroll to position [678, 0]
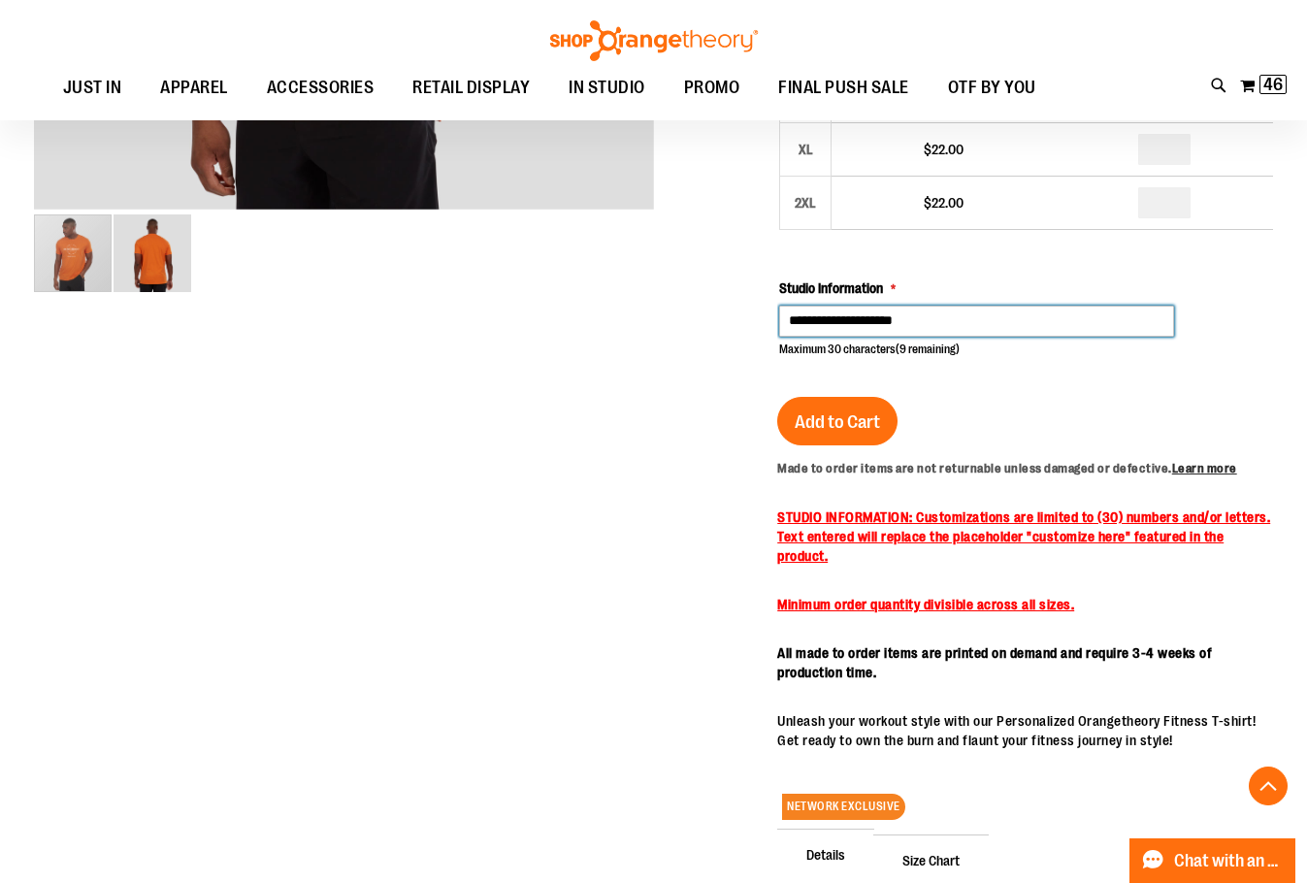
type input "**********"
click at [987, 380] on div "Unisex Customizable Circular Graphic Tee $22.00 Only %1 left SKU 1545384 50% St…" at bounding box center [1025, 386] width 496 height 1465
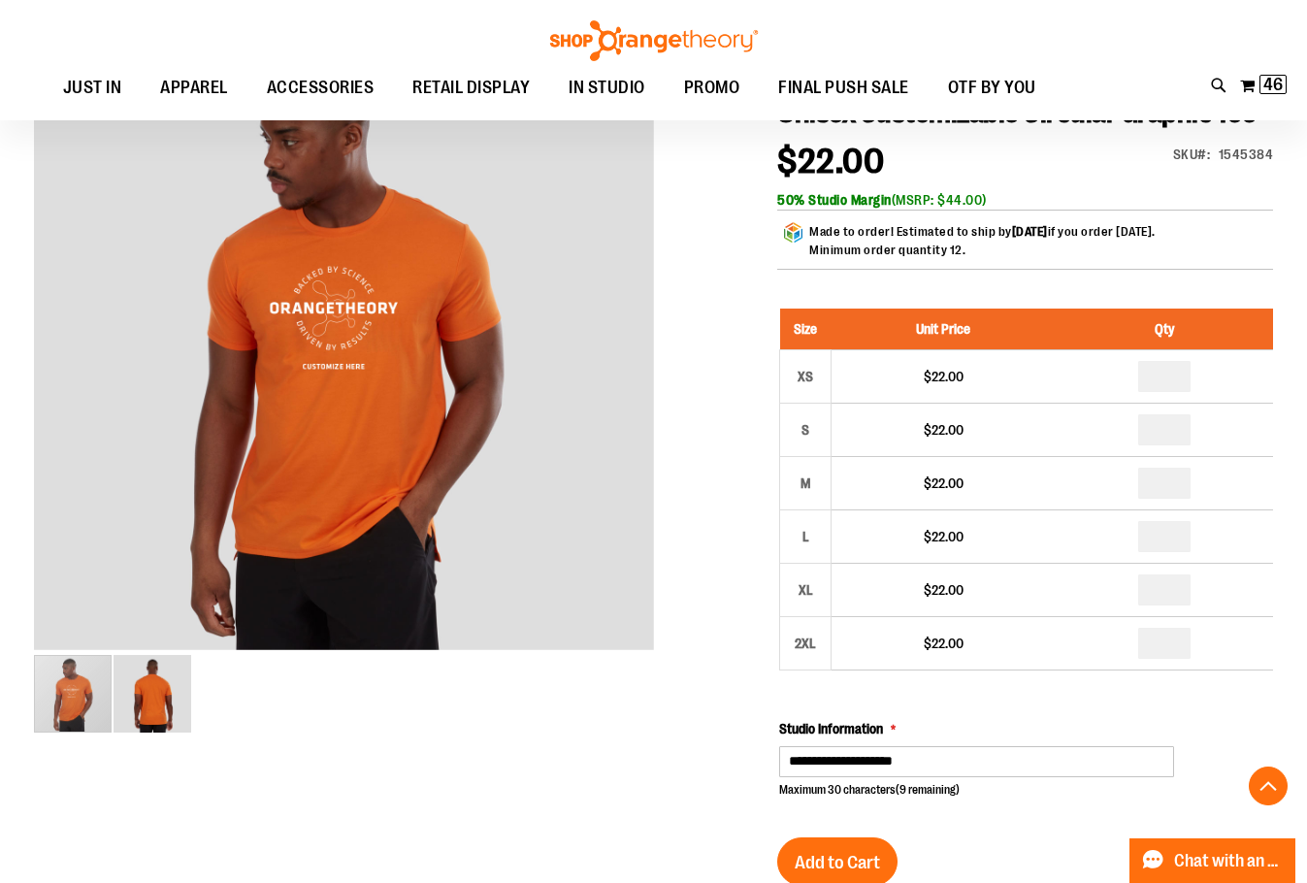
scroll to position [0, 0]
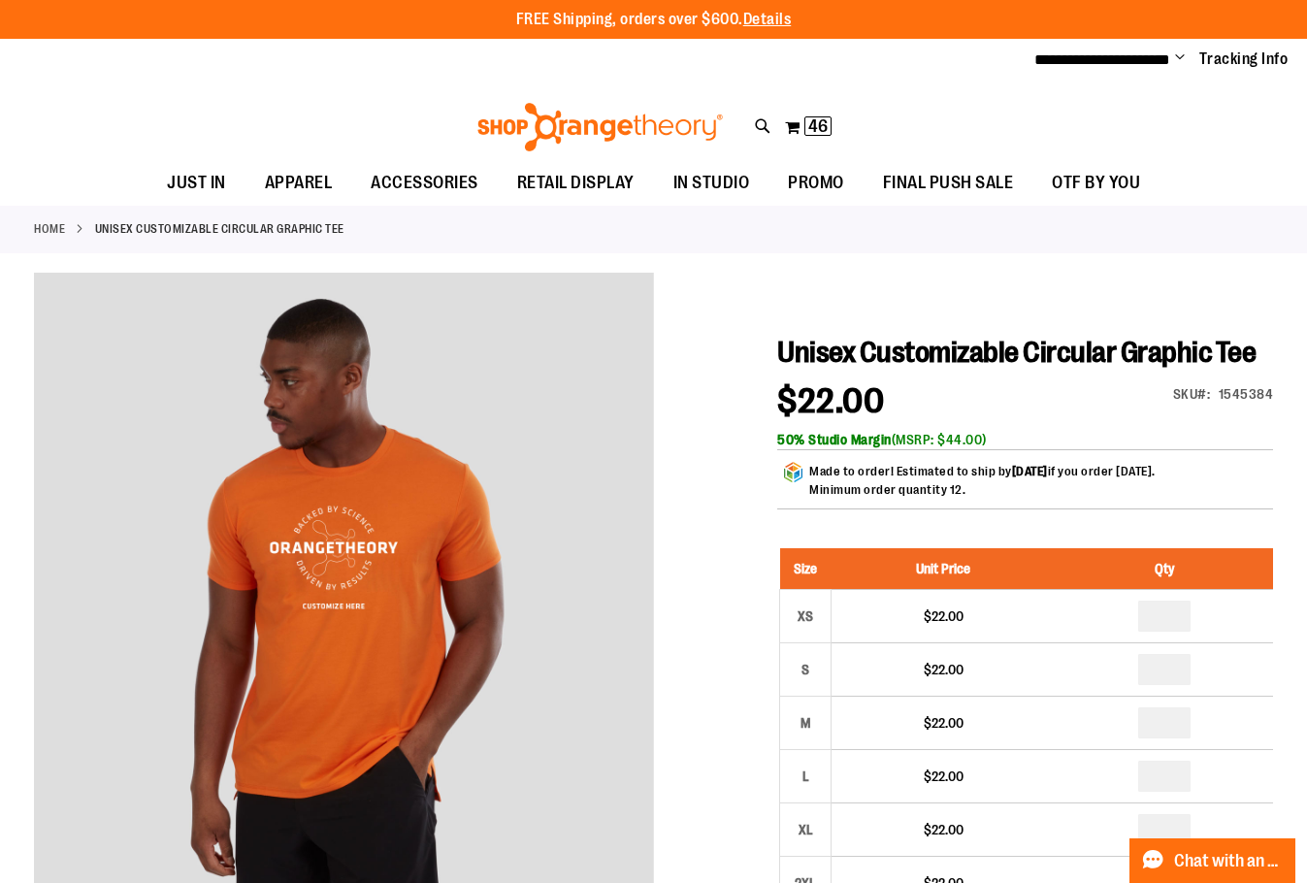
click at [812, 127] on span "46" at bounding box center [818, 125] width 19 height 19
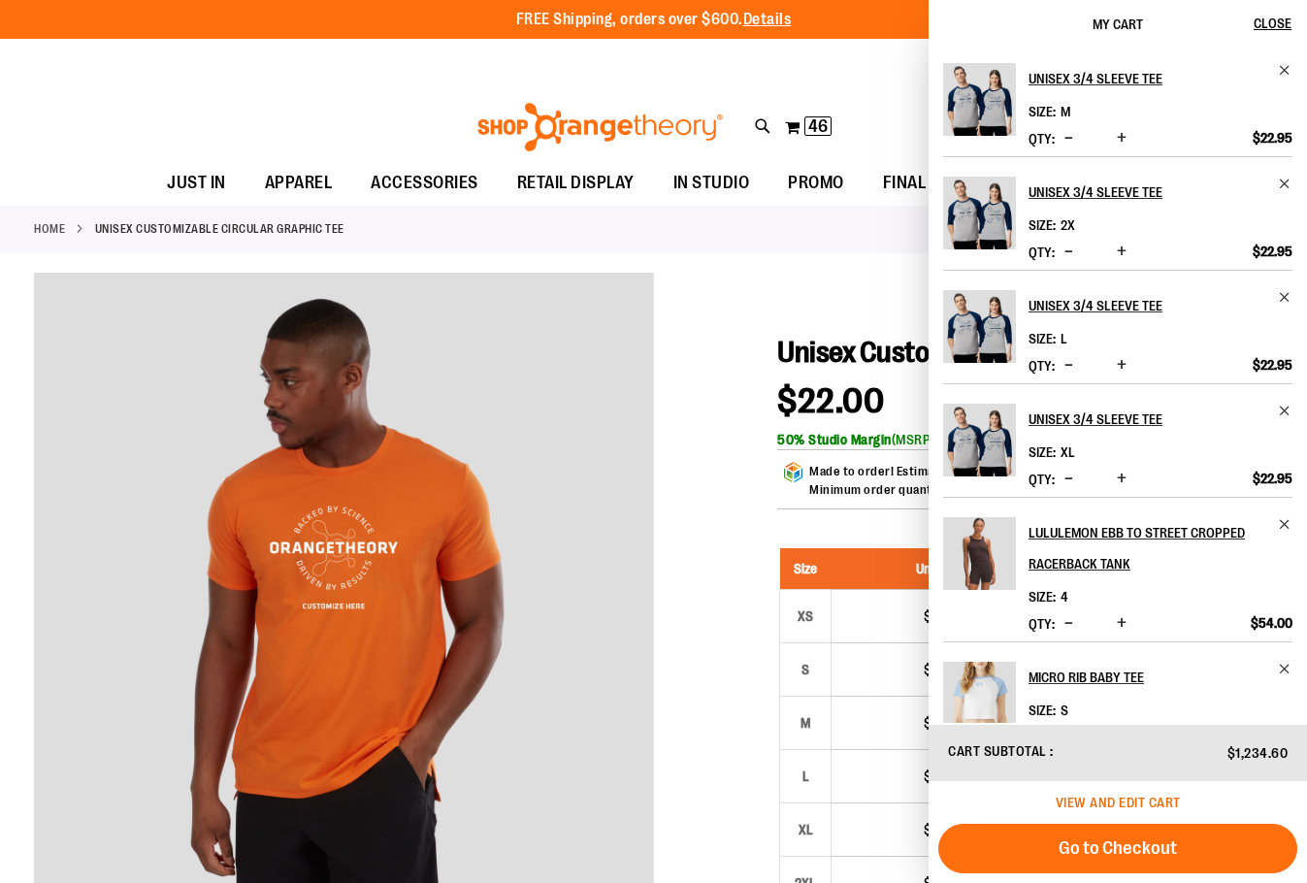
click at [1075, 804] on span "View and edit cart" at bounding box center [1118, 803] width 125 height 16
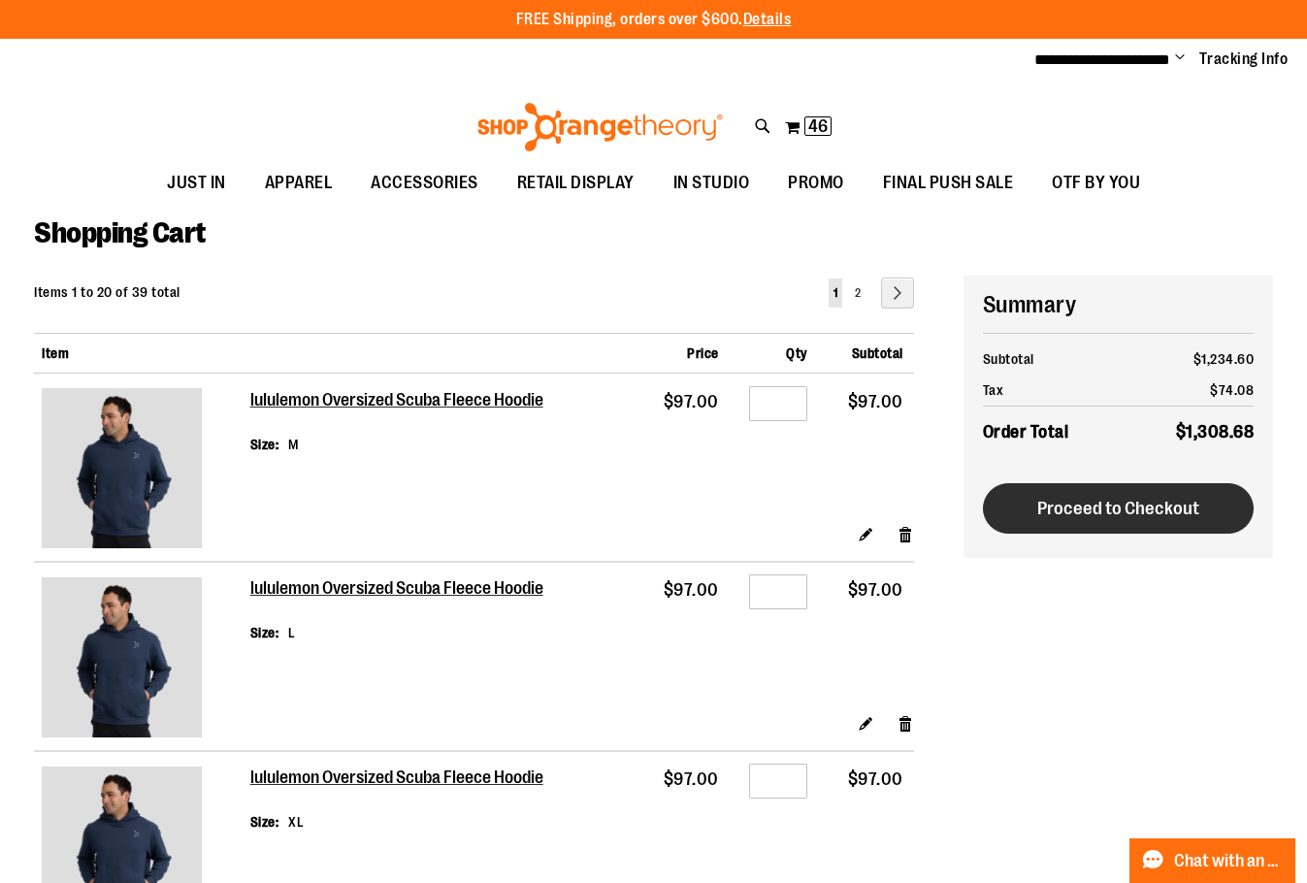
click at [1139, 507] on span "Proceed to Checkout" at bounding box center [1119, 508] width 162 height 21
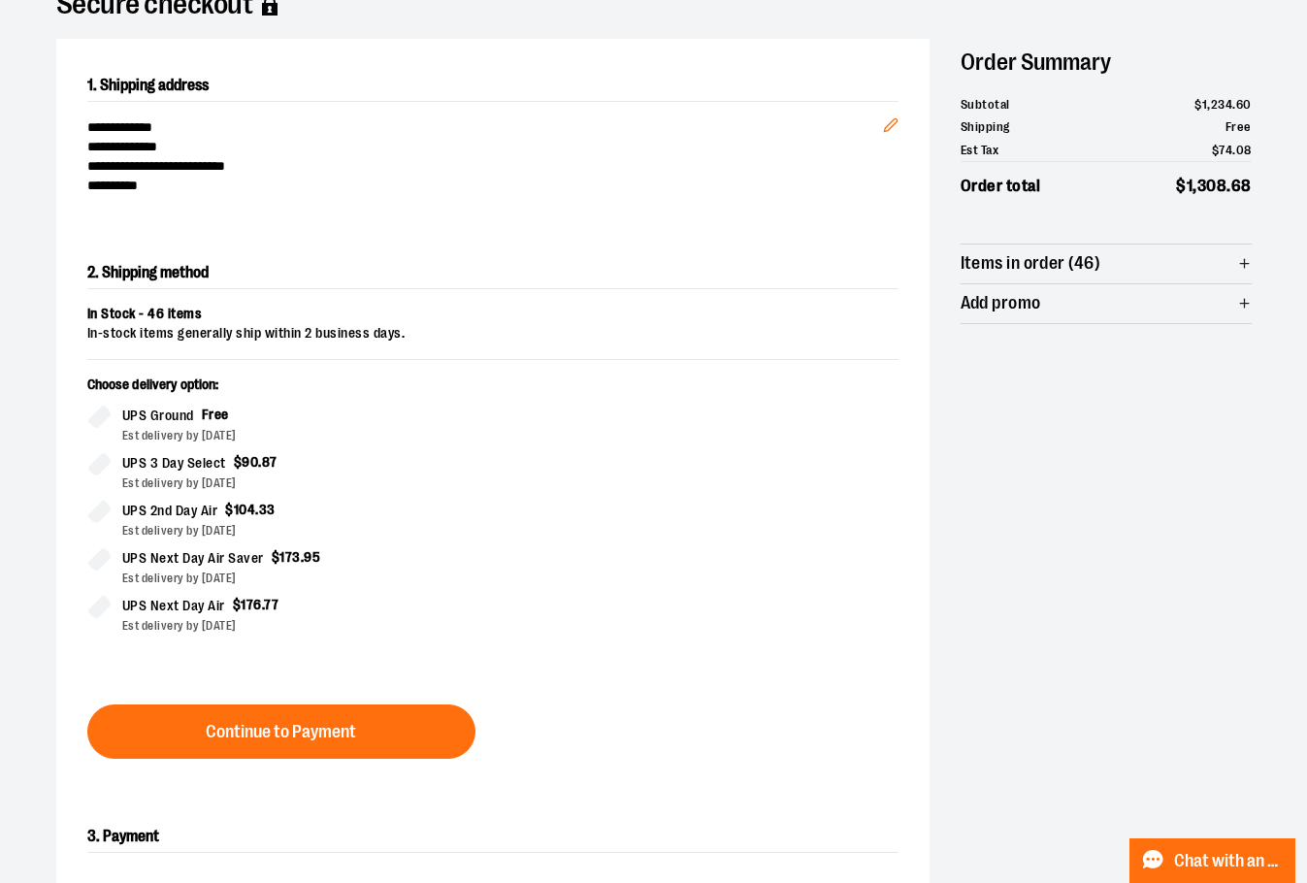
scroll to position [409, 0]
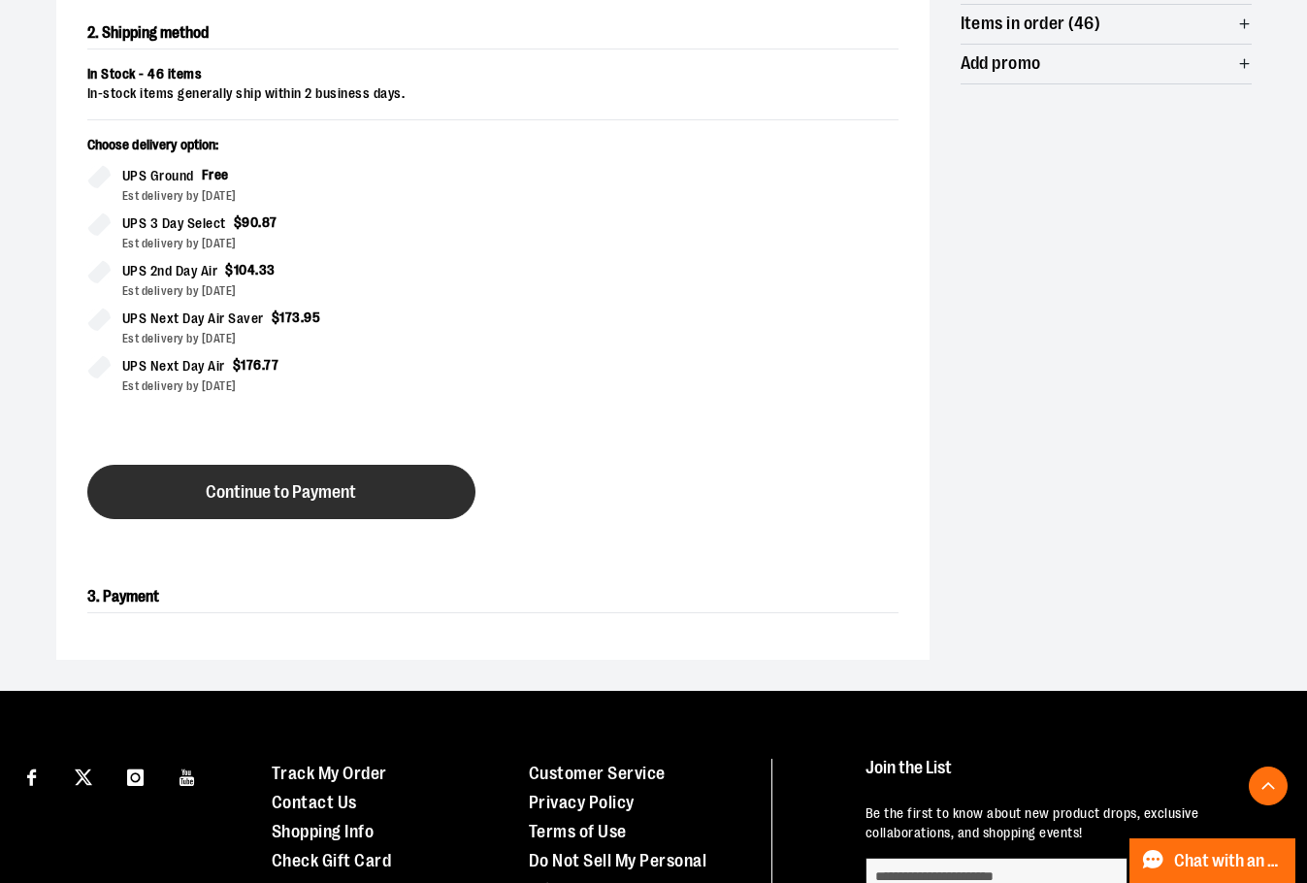
click at [197, 487] on button "Continue to Payment" at bounding box center [281, 492] width 388 height 54
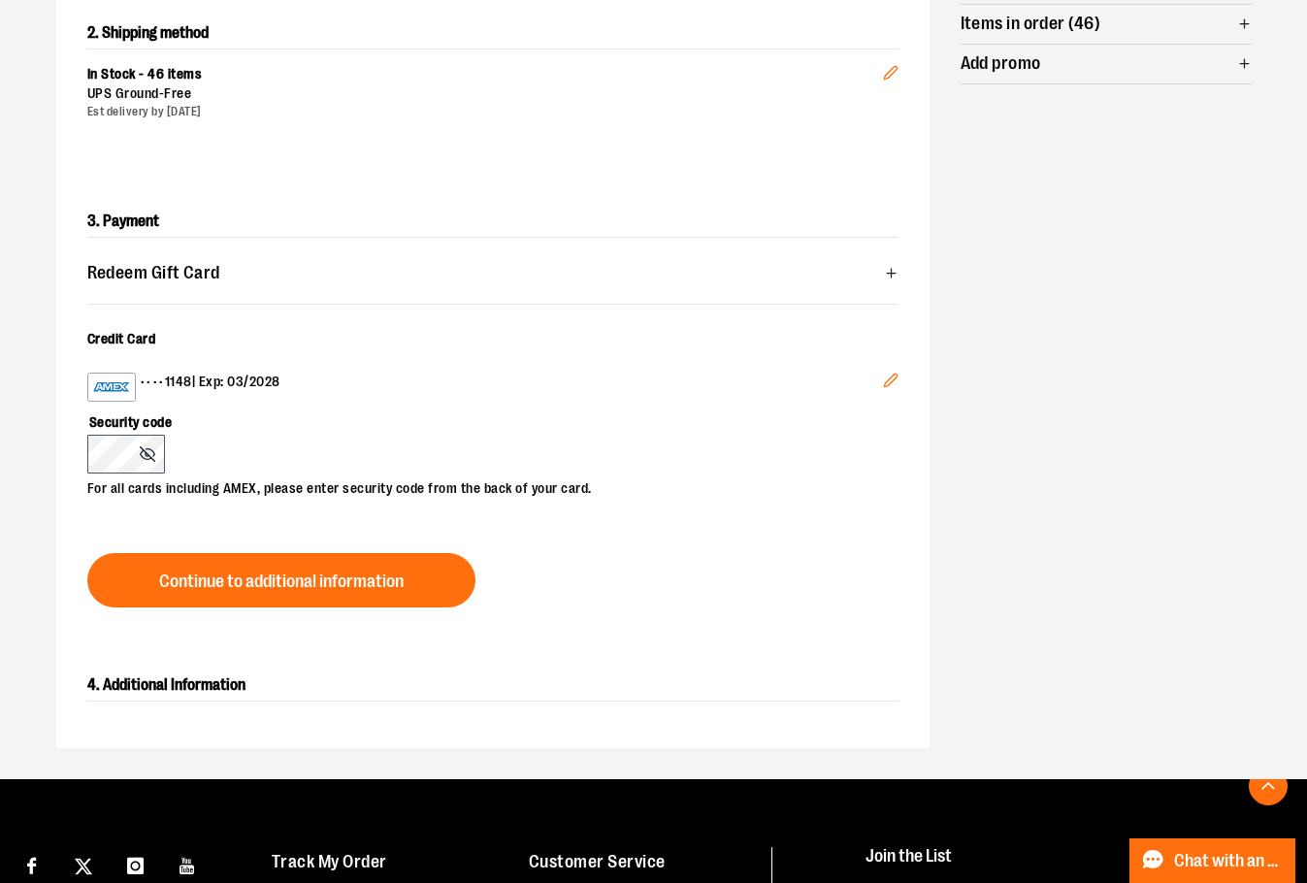
click at [886, 380] on icon "Edit" at bounding box center [891, 381] width 16 height 16
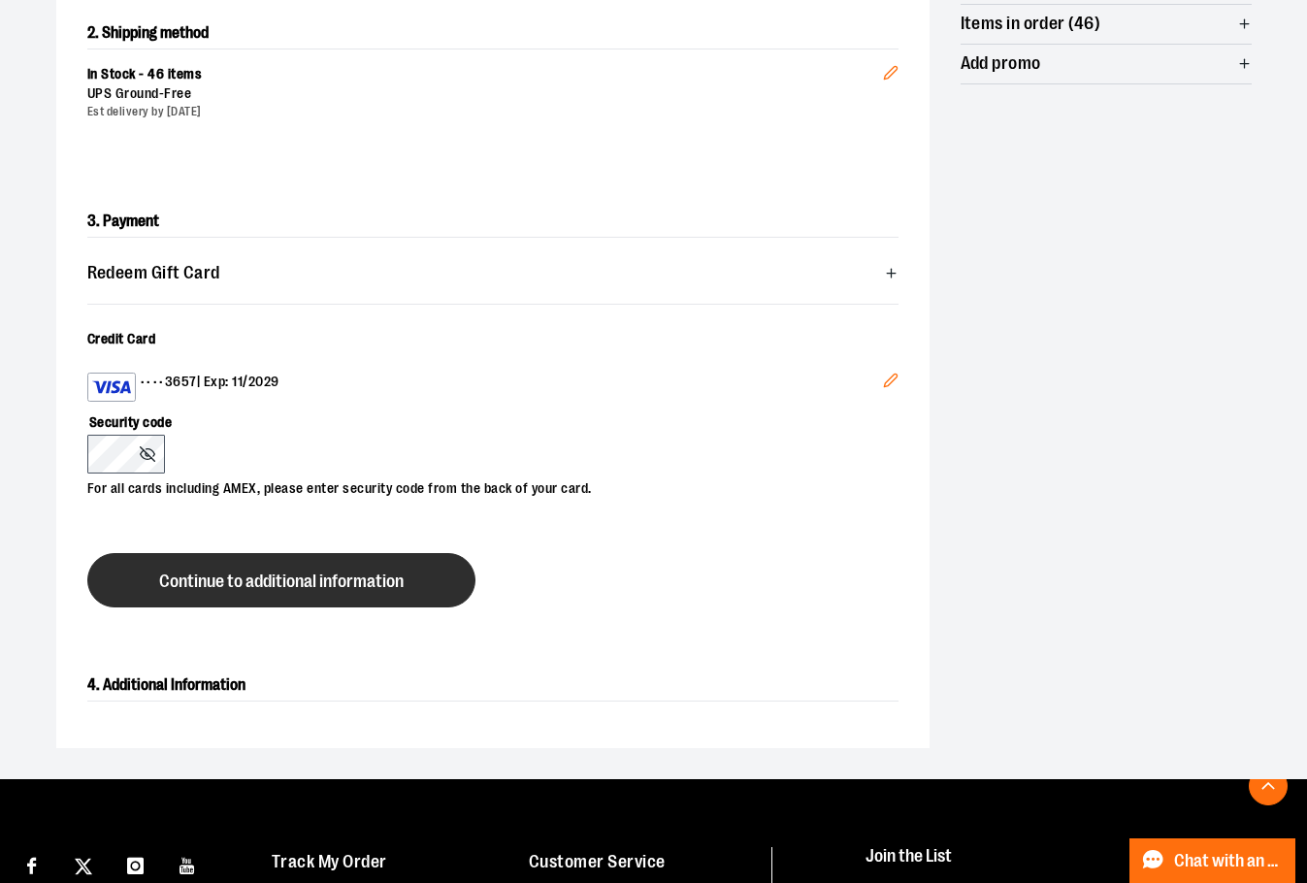
click at [253, 583] on span "Continue to additional information" at bounding box center [281, 582] width 245 height 18
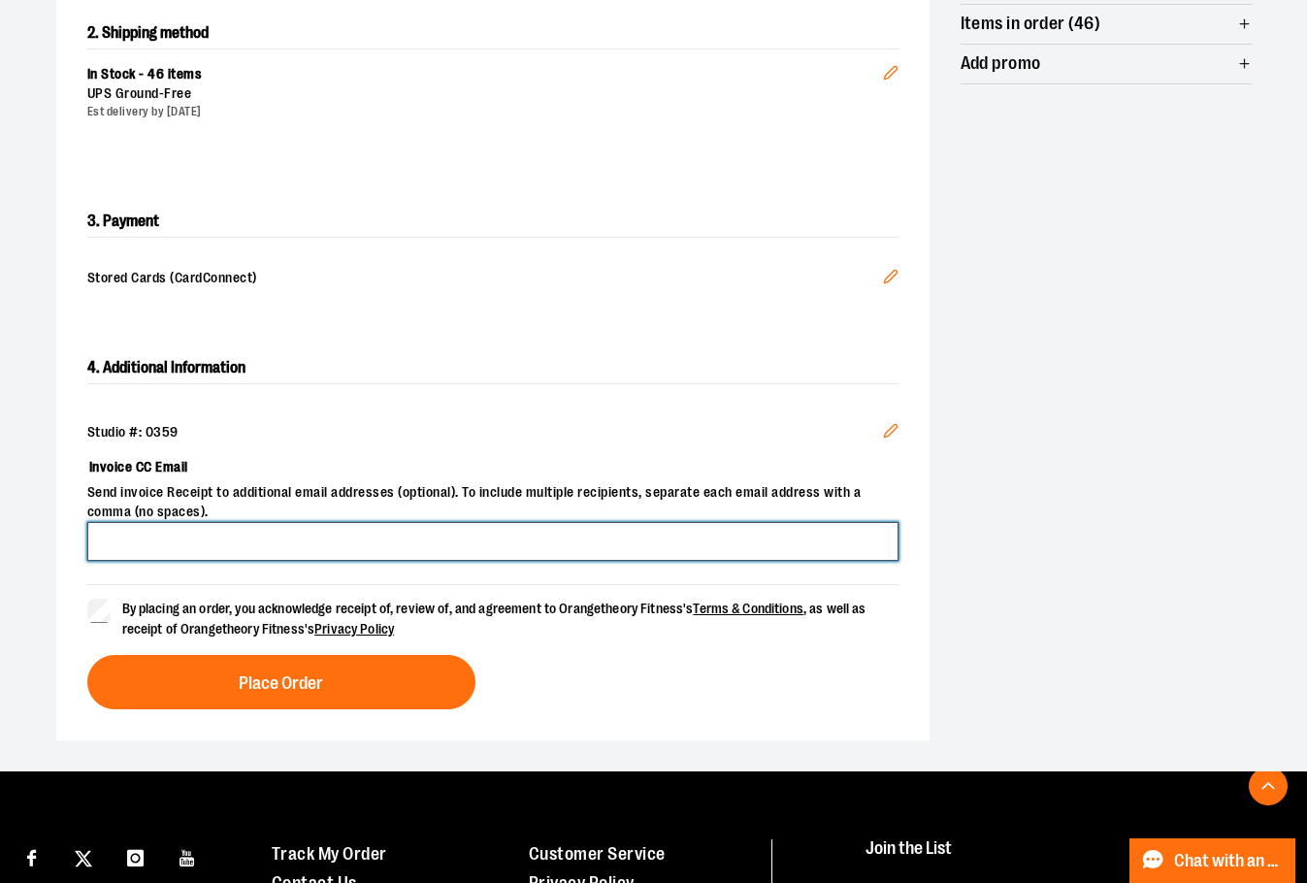
click at [129, 551] on input "Invoice CC Email" at bounding box center [492, 541] width 811 height 39
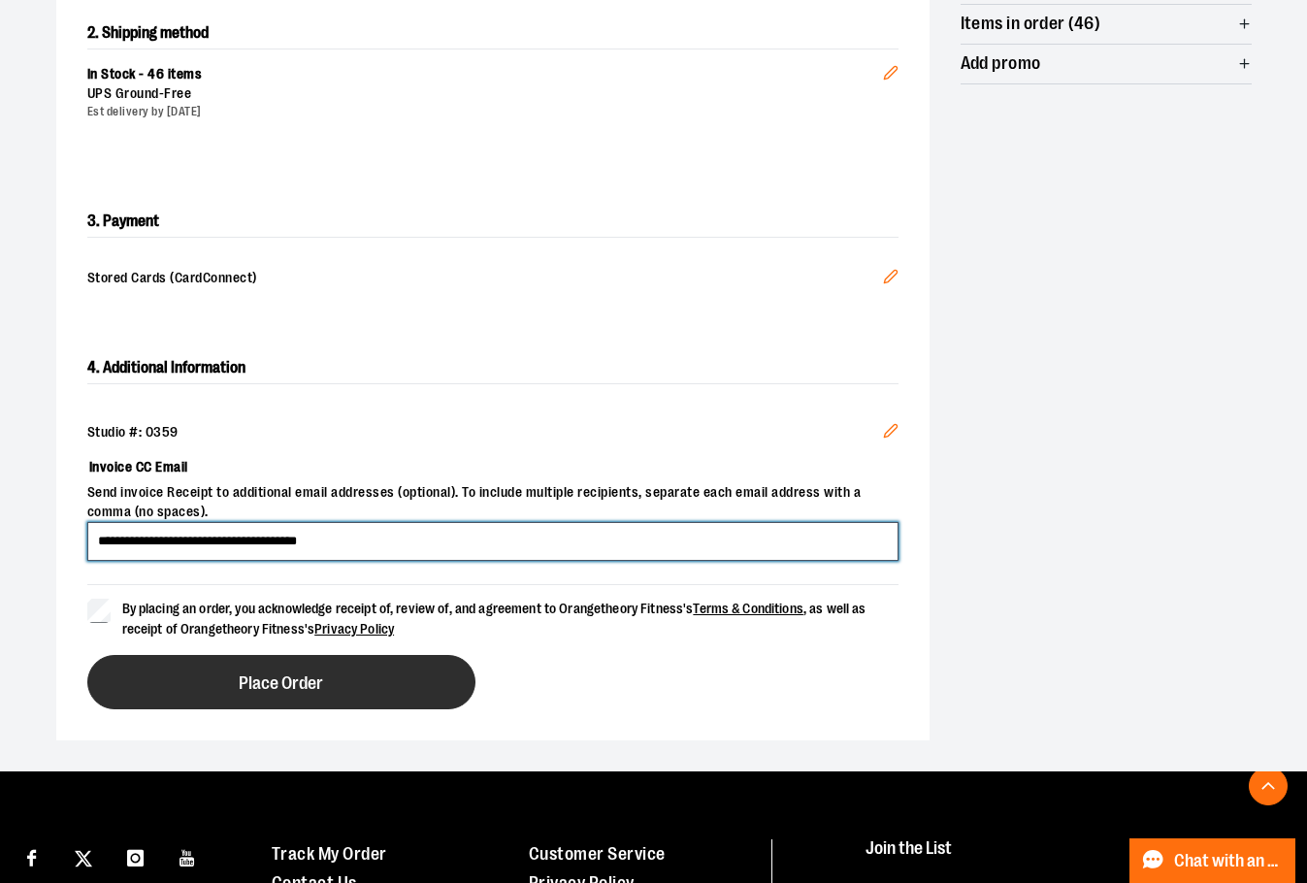
type input "**********"
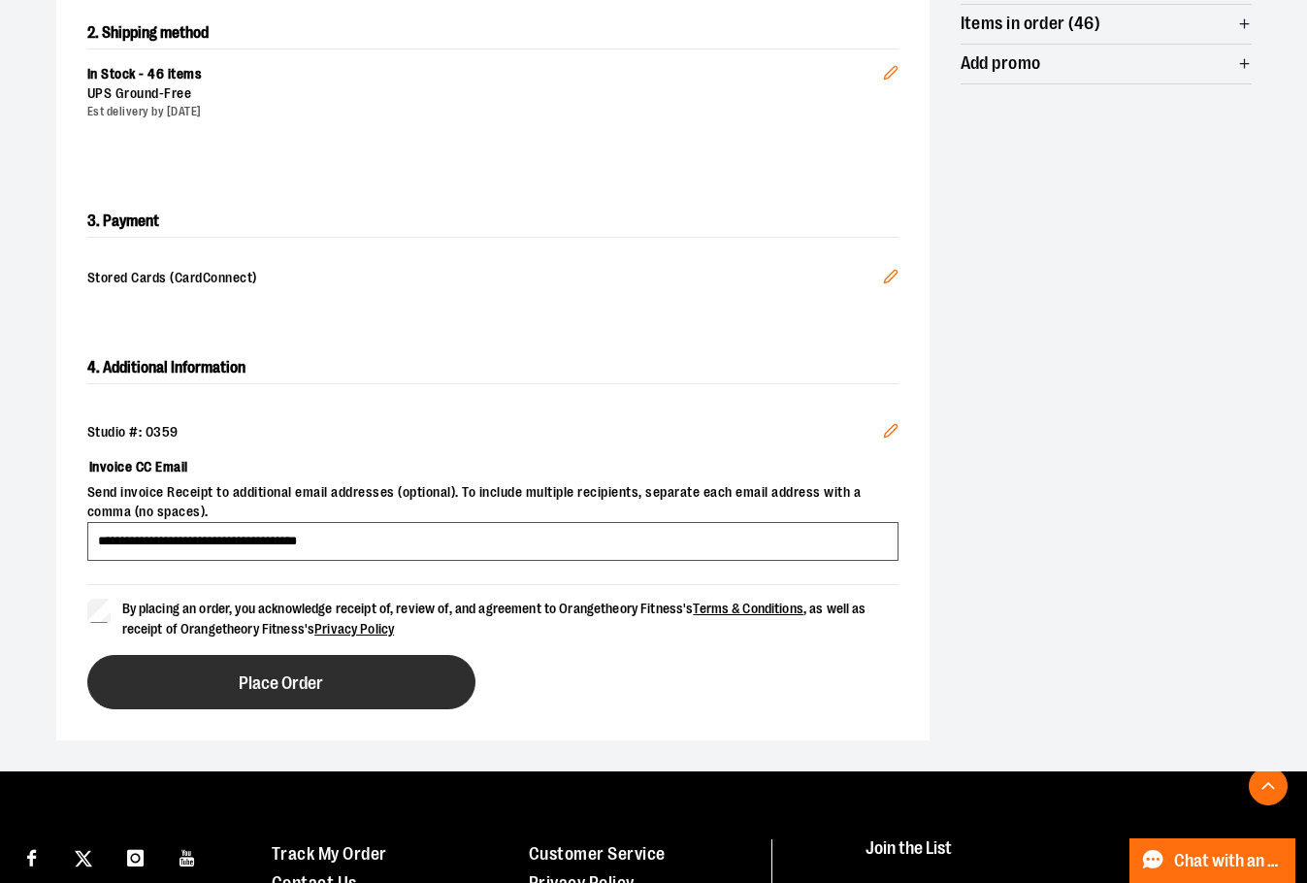
click at [286, 678] on span "Place Order" at bounding box center [281, 684] width 84 height 18
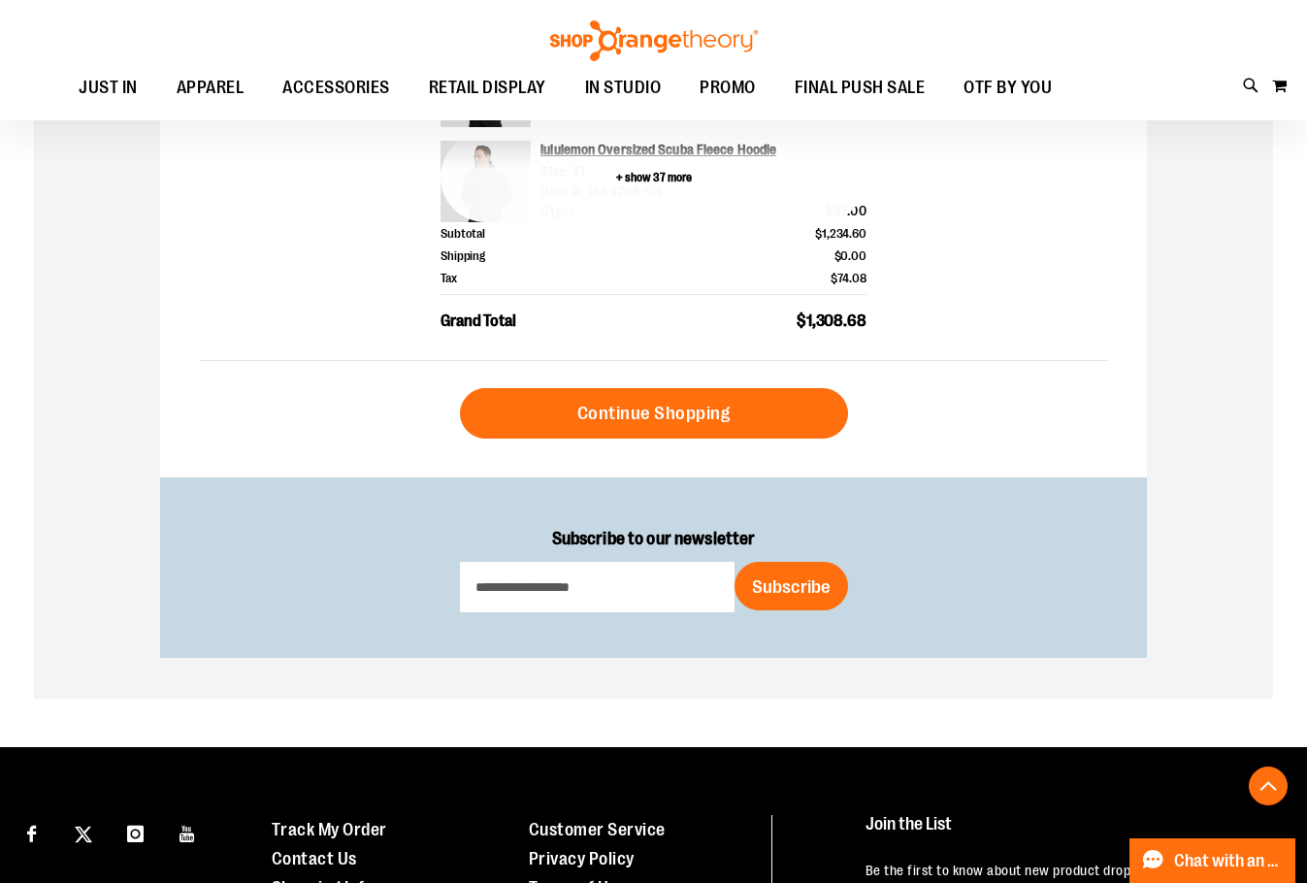
scroll to position [381, 0]
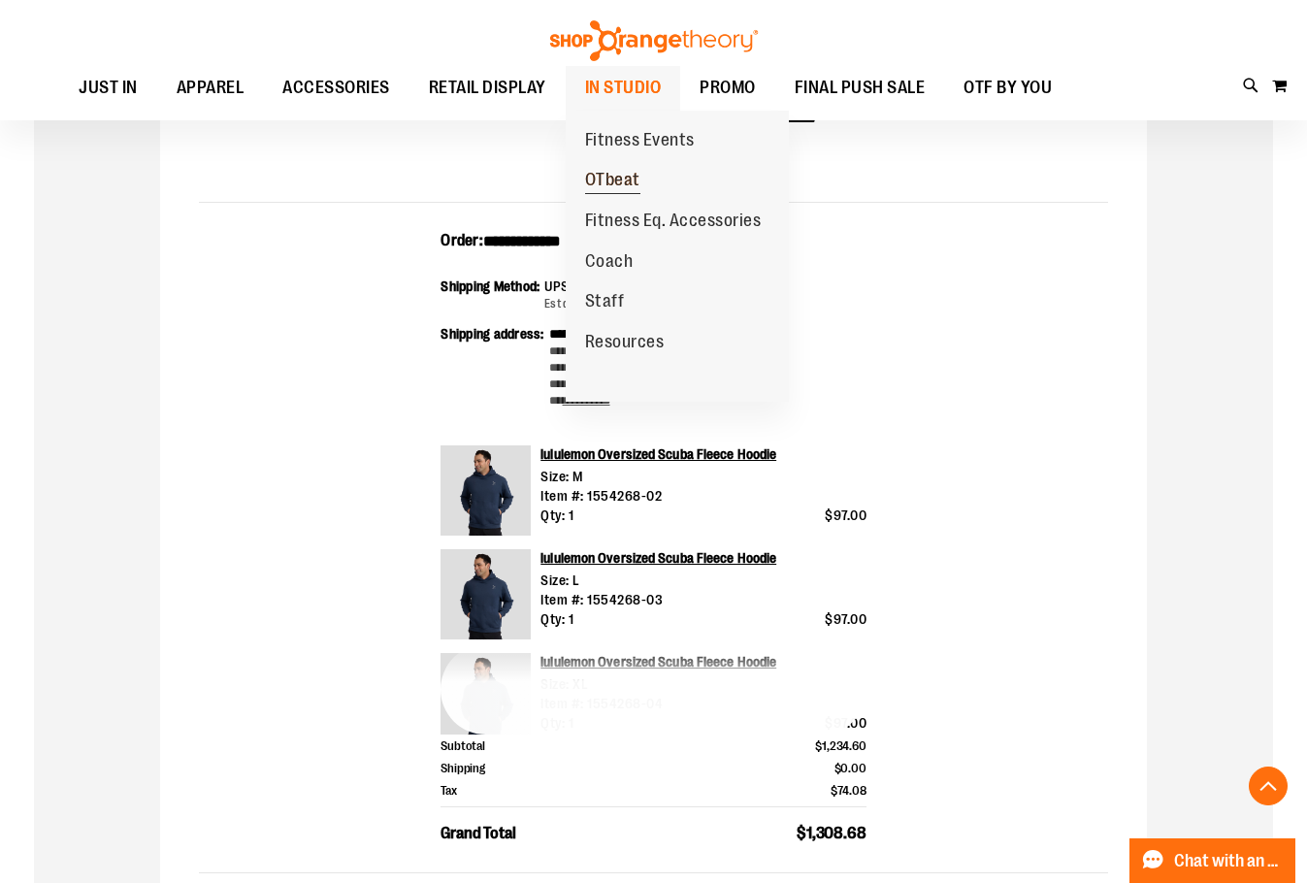
click at [616, 181] on span "OTbeat" at bounding box center [612, 182] width 55 height 24
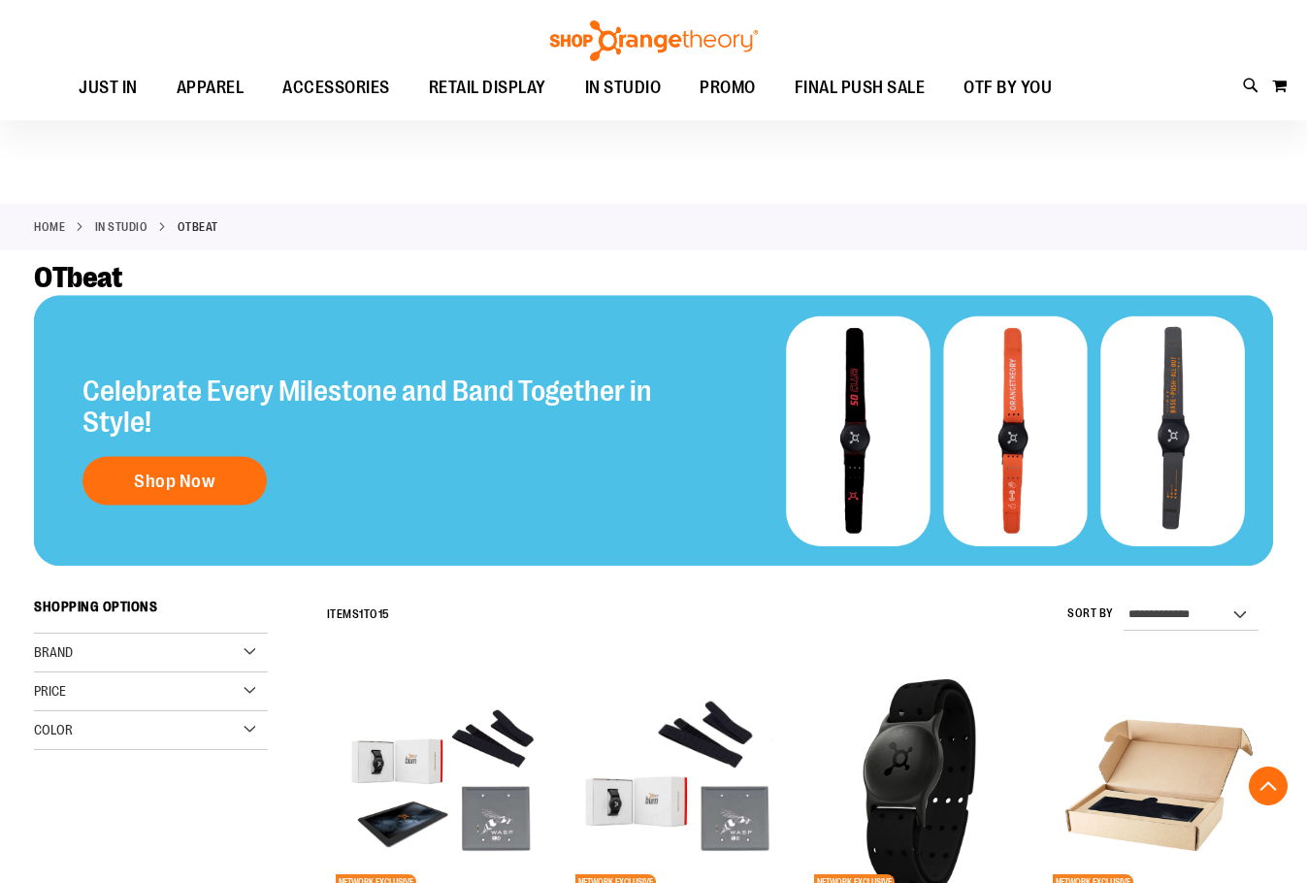
scroll to position [387, 0]
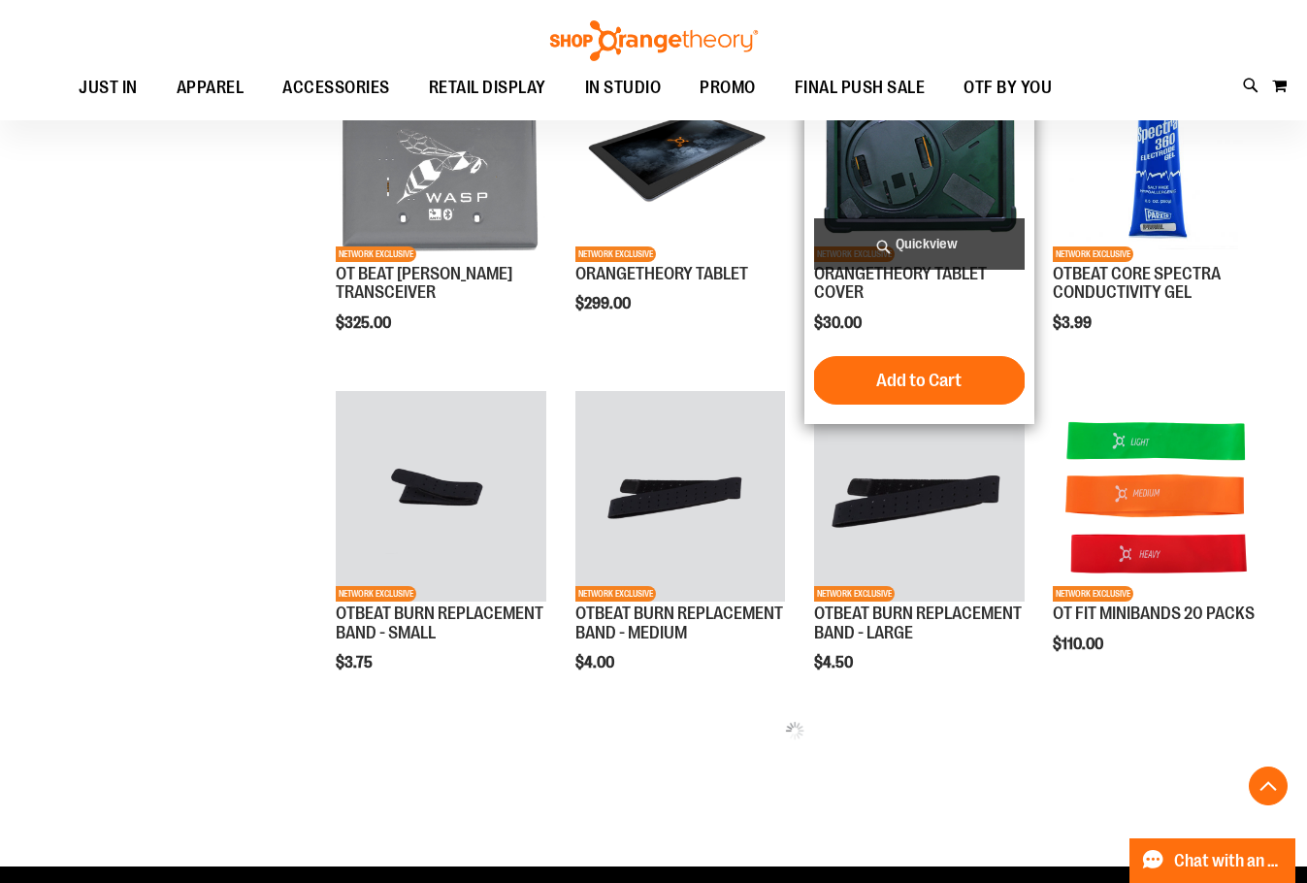
scroll to position [1261, 0]
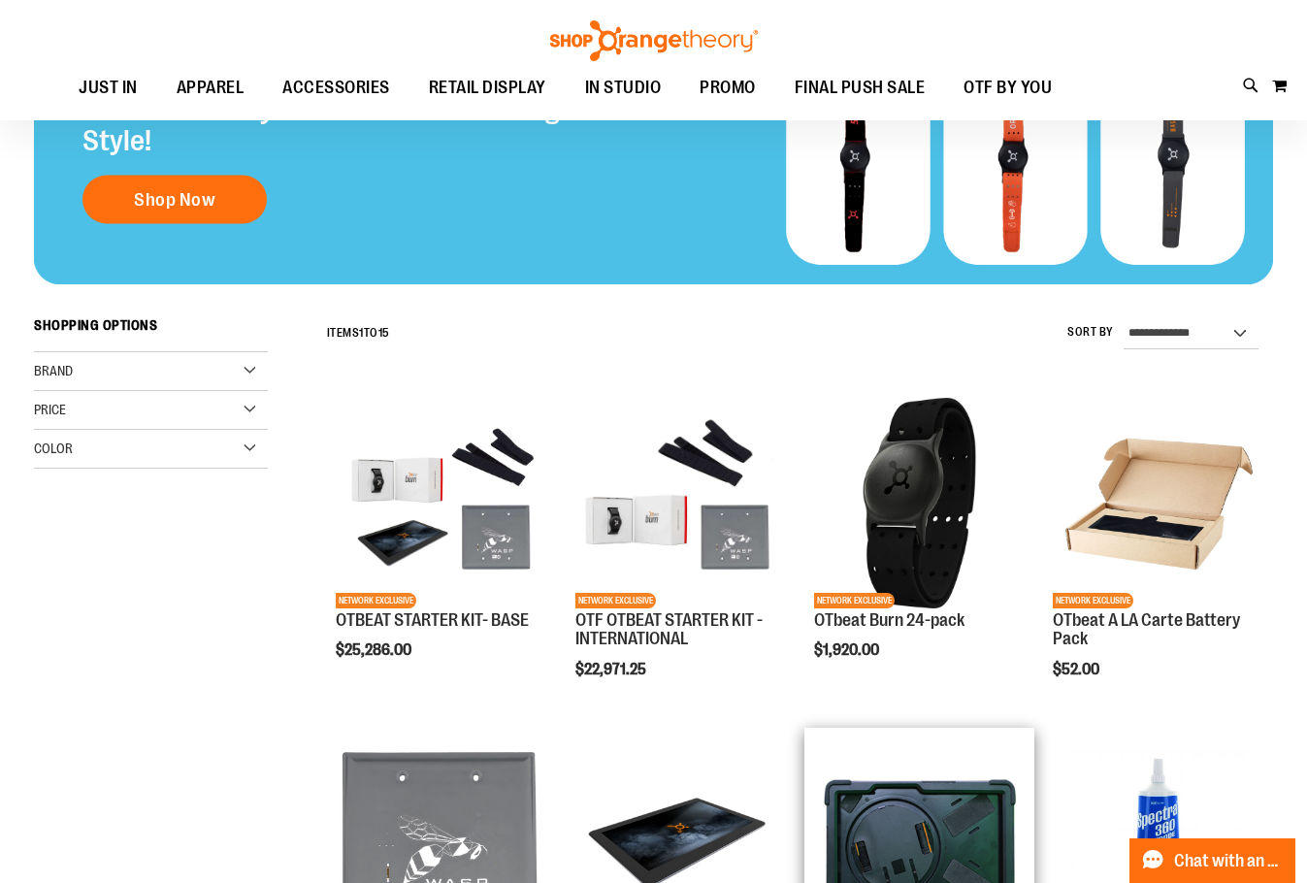
scroll to position [290, 0]
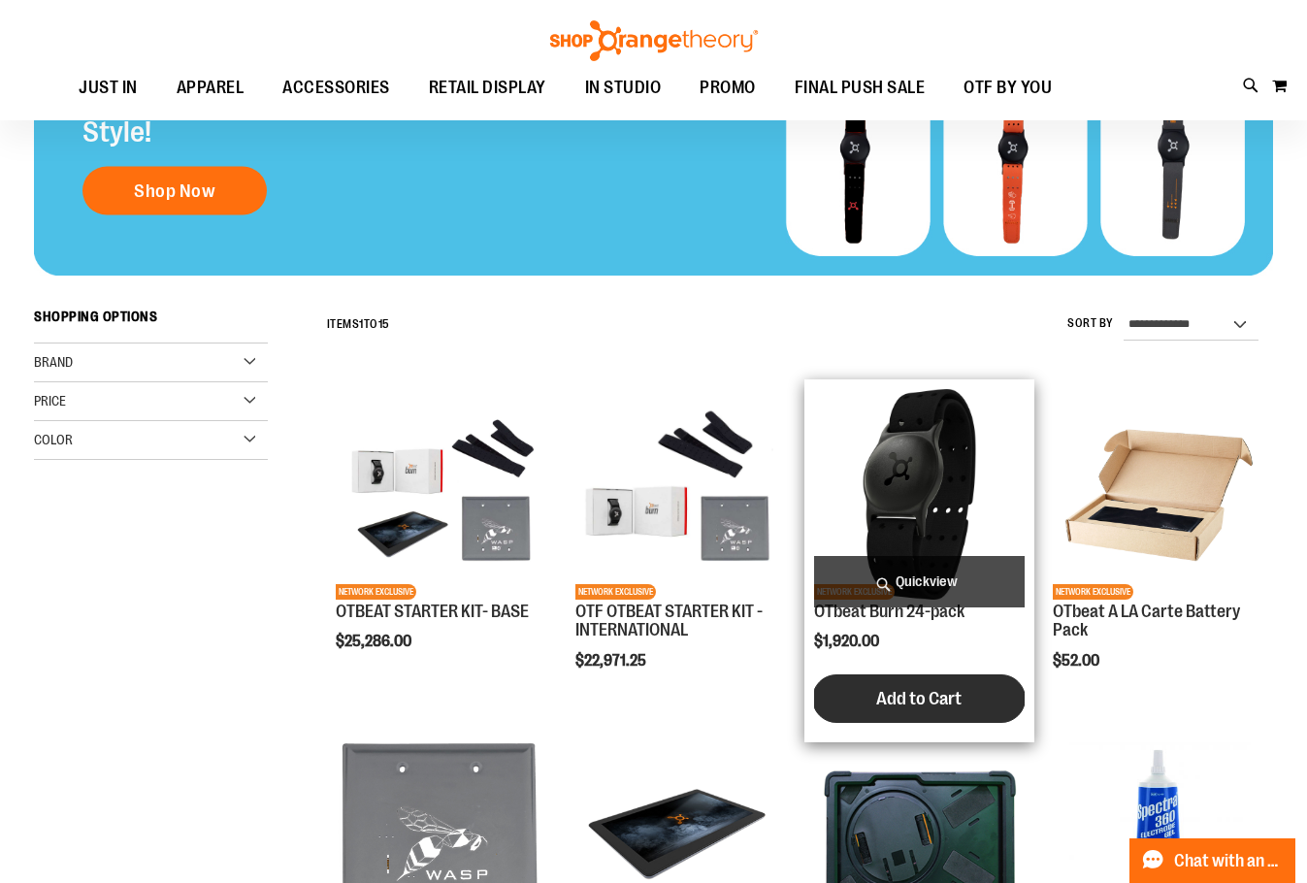
click at [922, 710] on button "Add to Cart" at bounding box center [919, 699] width 214 height 49
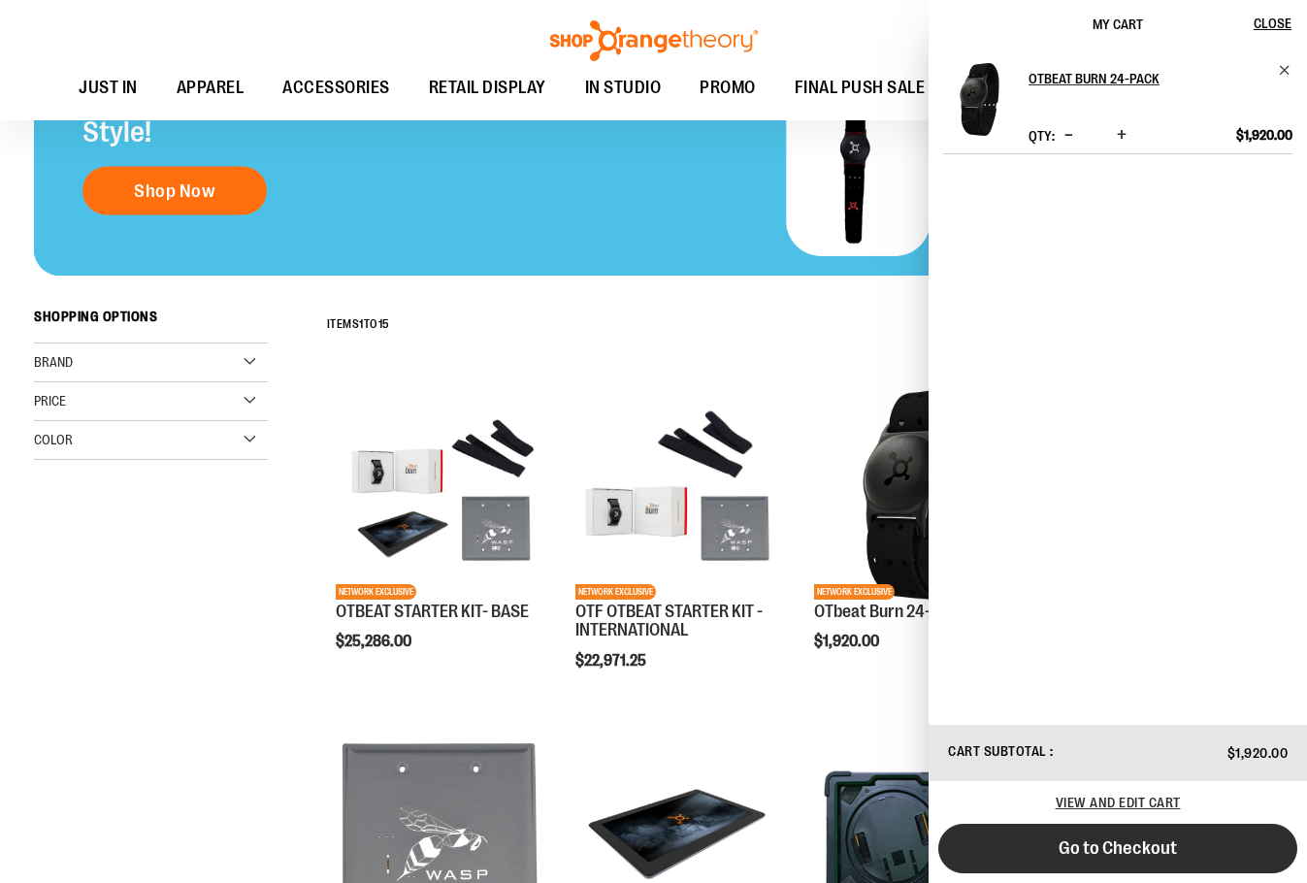
click at [1093, 849] on span "Go to Checkout" at bounding box center [1118, 848] width 118 height 21
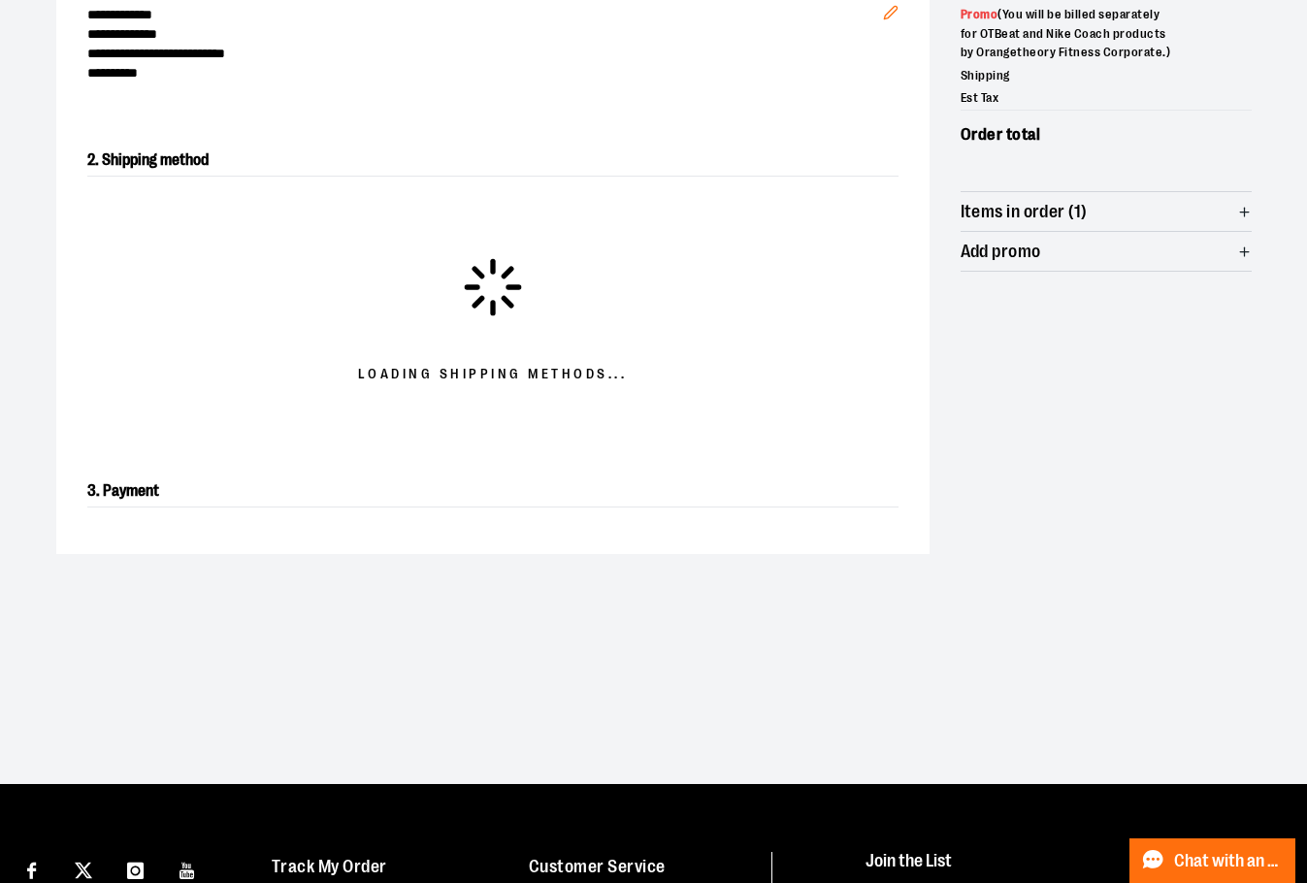
scroll to position [312, 0]
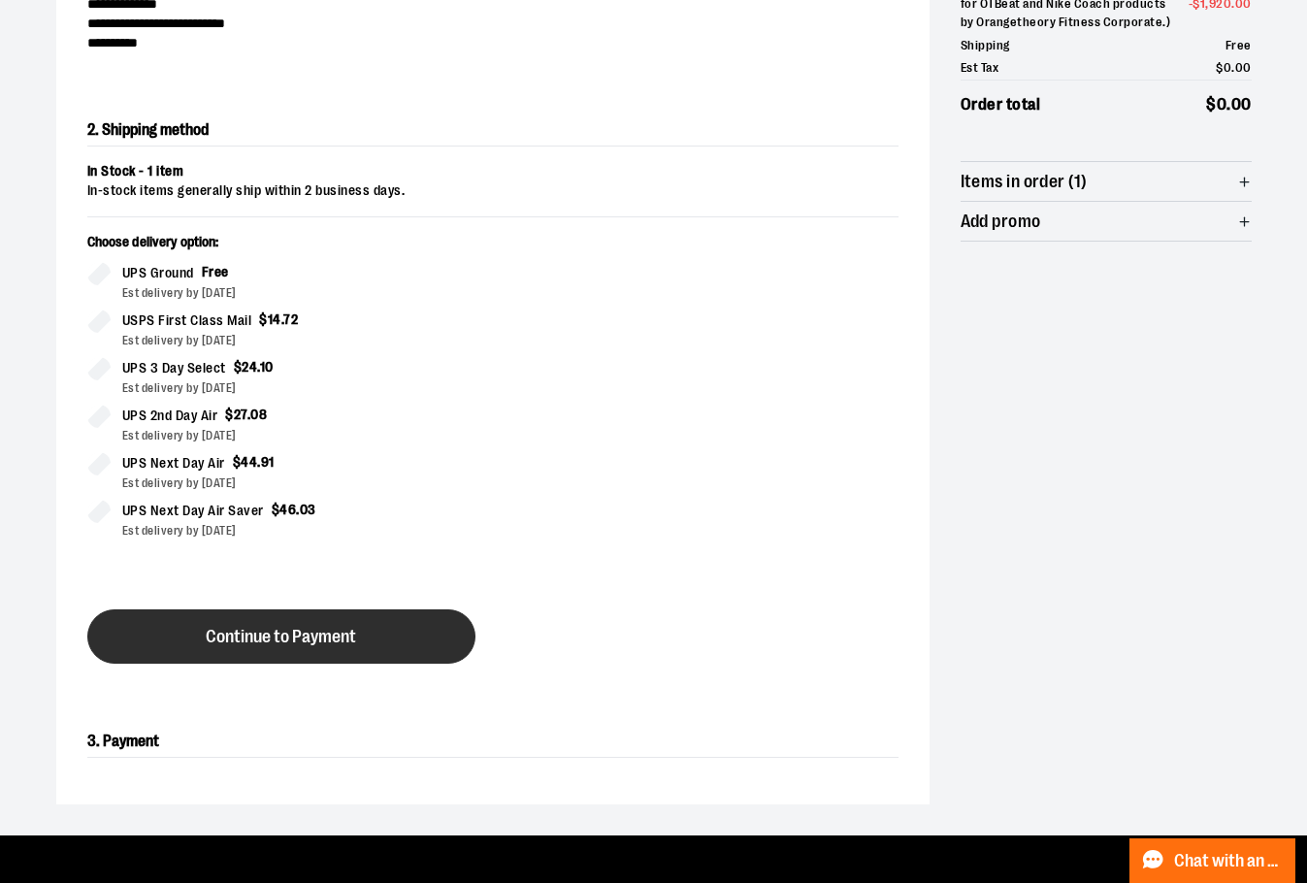
click at [261, 633] on span "Continue to Payment" at bounding box center [281, 637] width 150 height 18
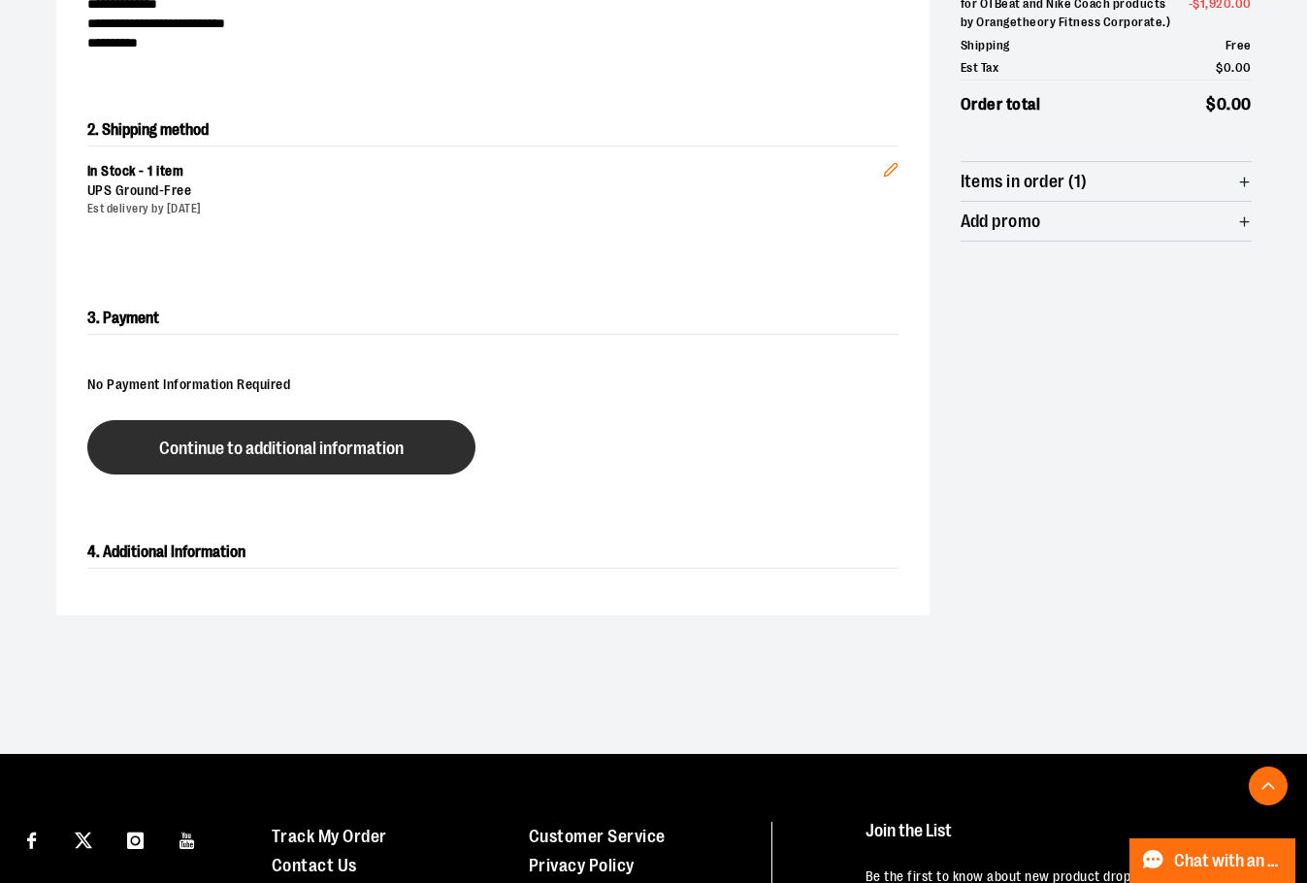
click at [215, 452] on span "Continue to additional information" at bounding box center [281, 449] width 245 height 18
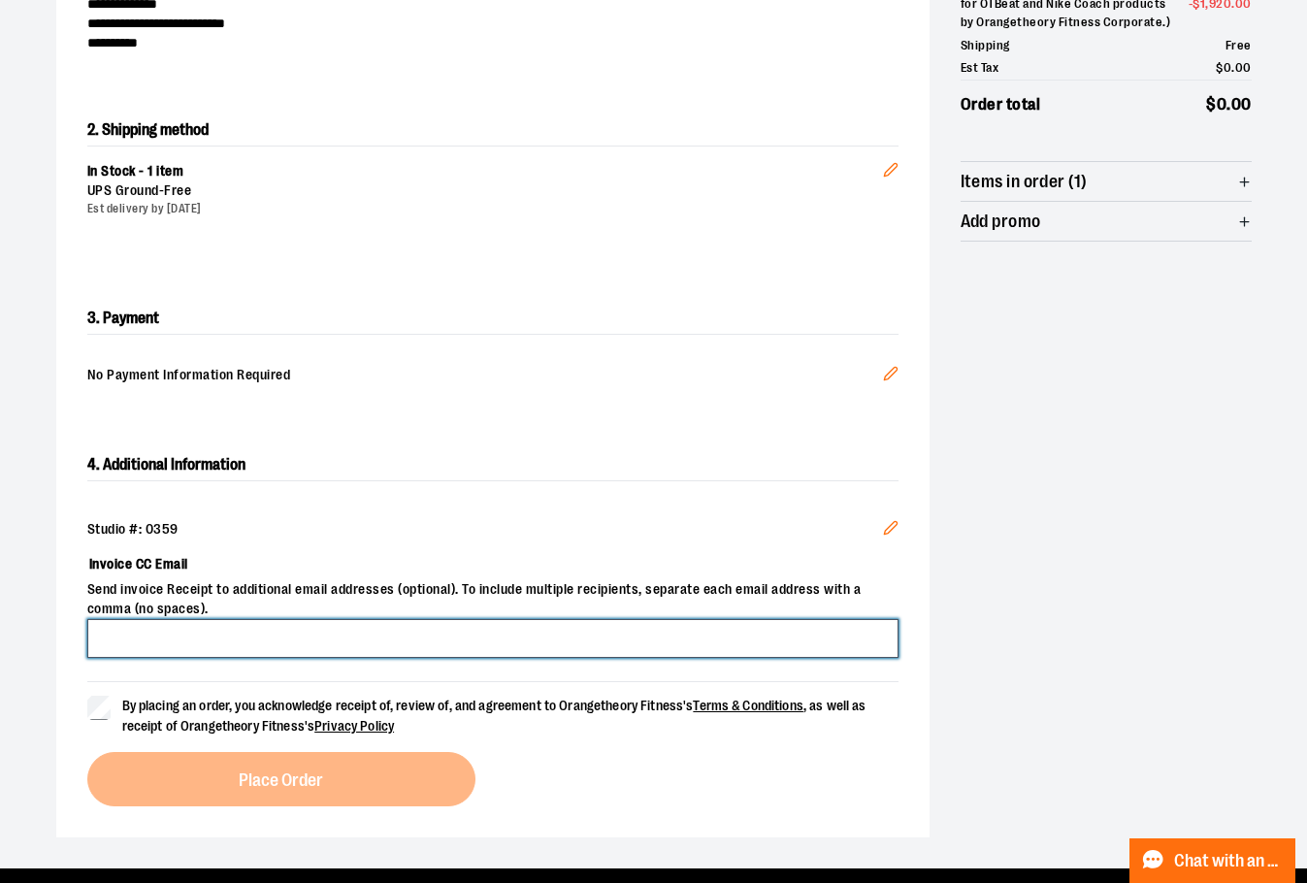
click at [216, 632] on input "Invoice CC Email" at bounding box center [492, 638] width 811 height 39
type input "**********"
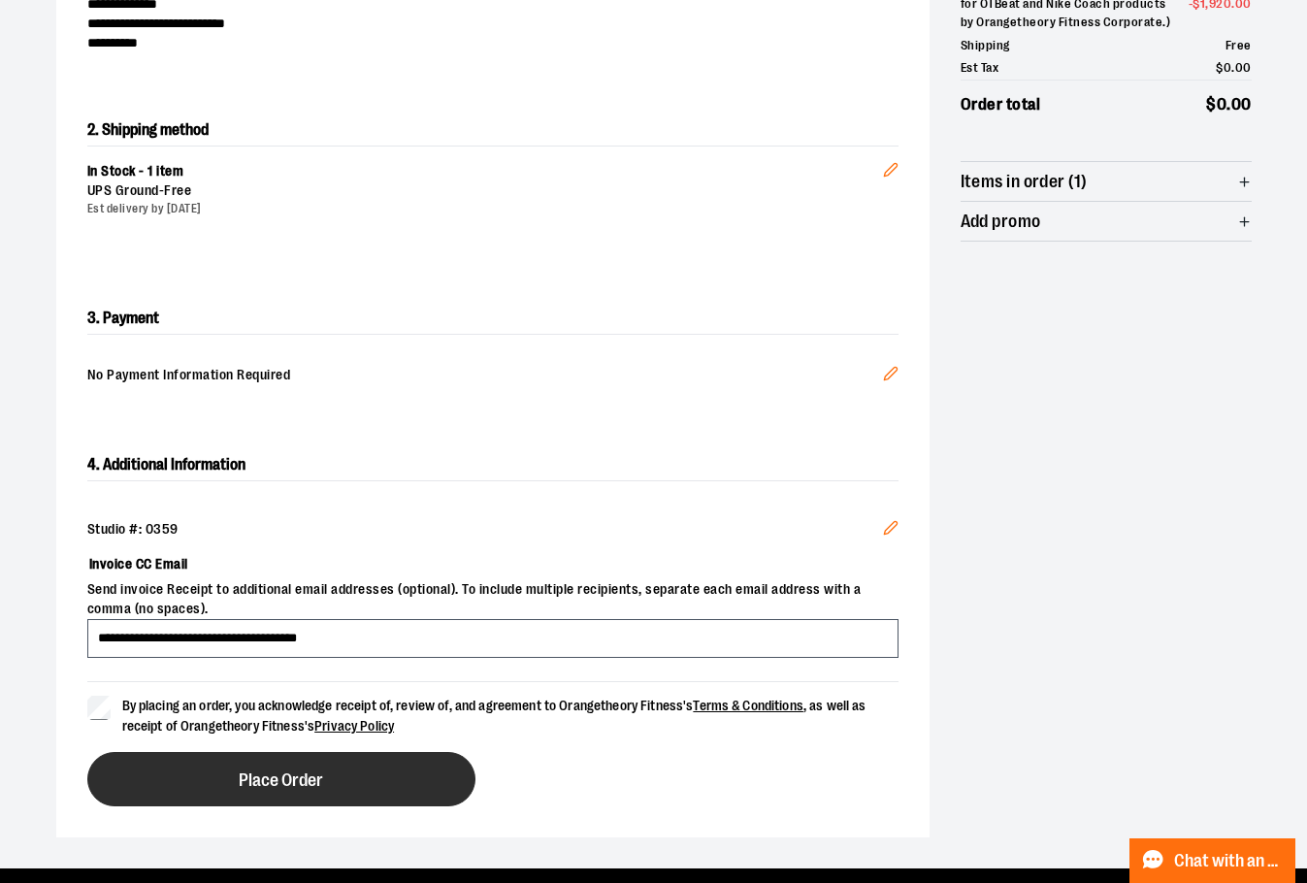
click at [186, 780] on button "Place Order" at bounding box center [281, 779] width 388 height 54
